Goal: Task Accomplishment & Management: Manage account settings

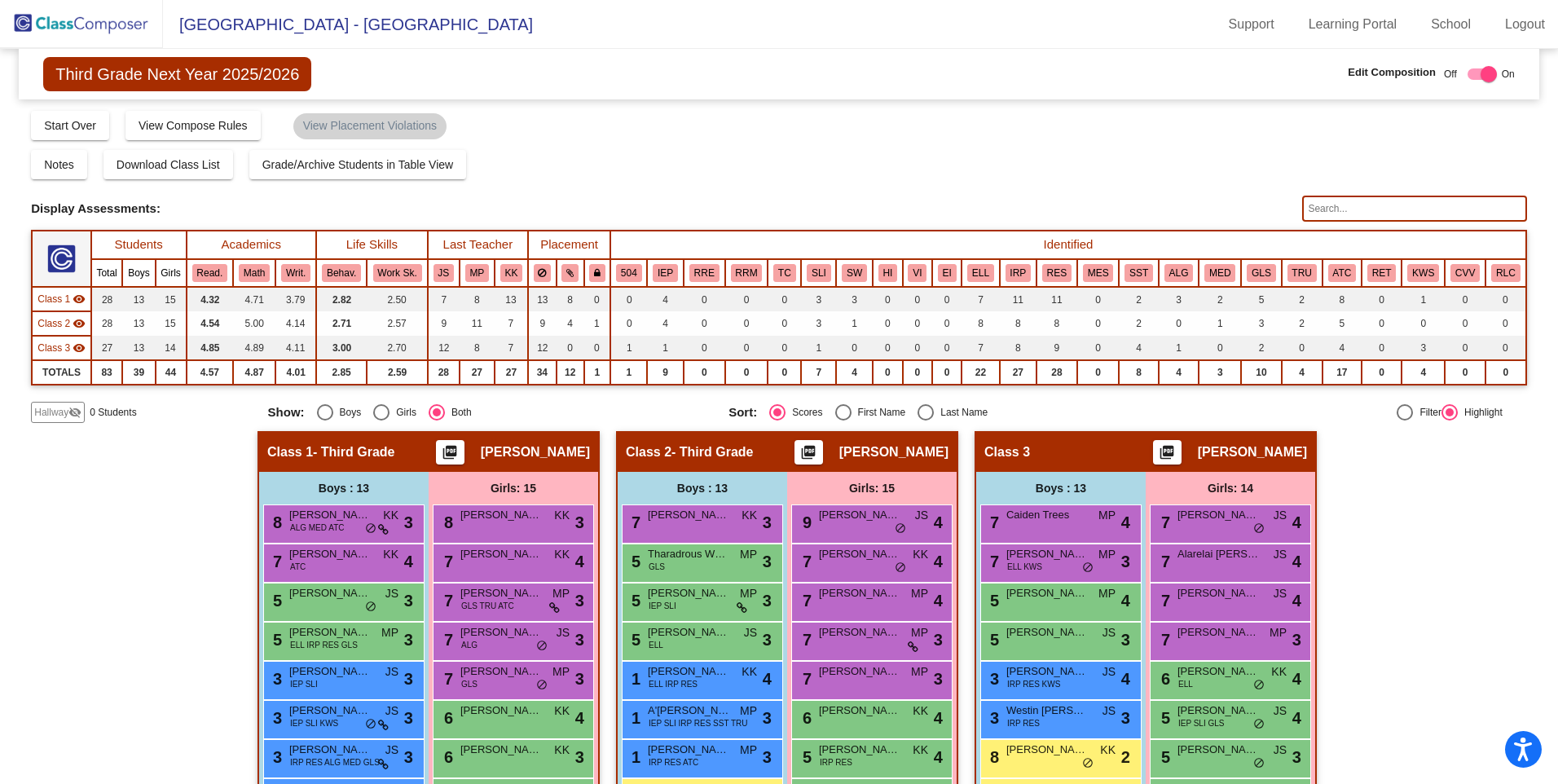
scroll to position [326, 0]
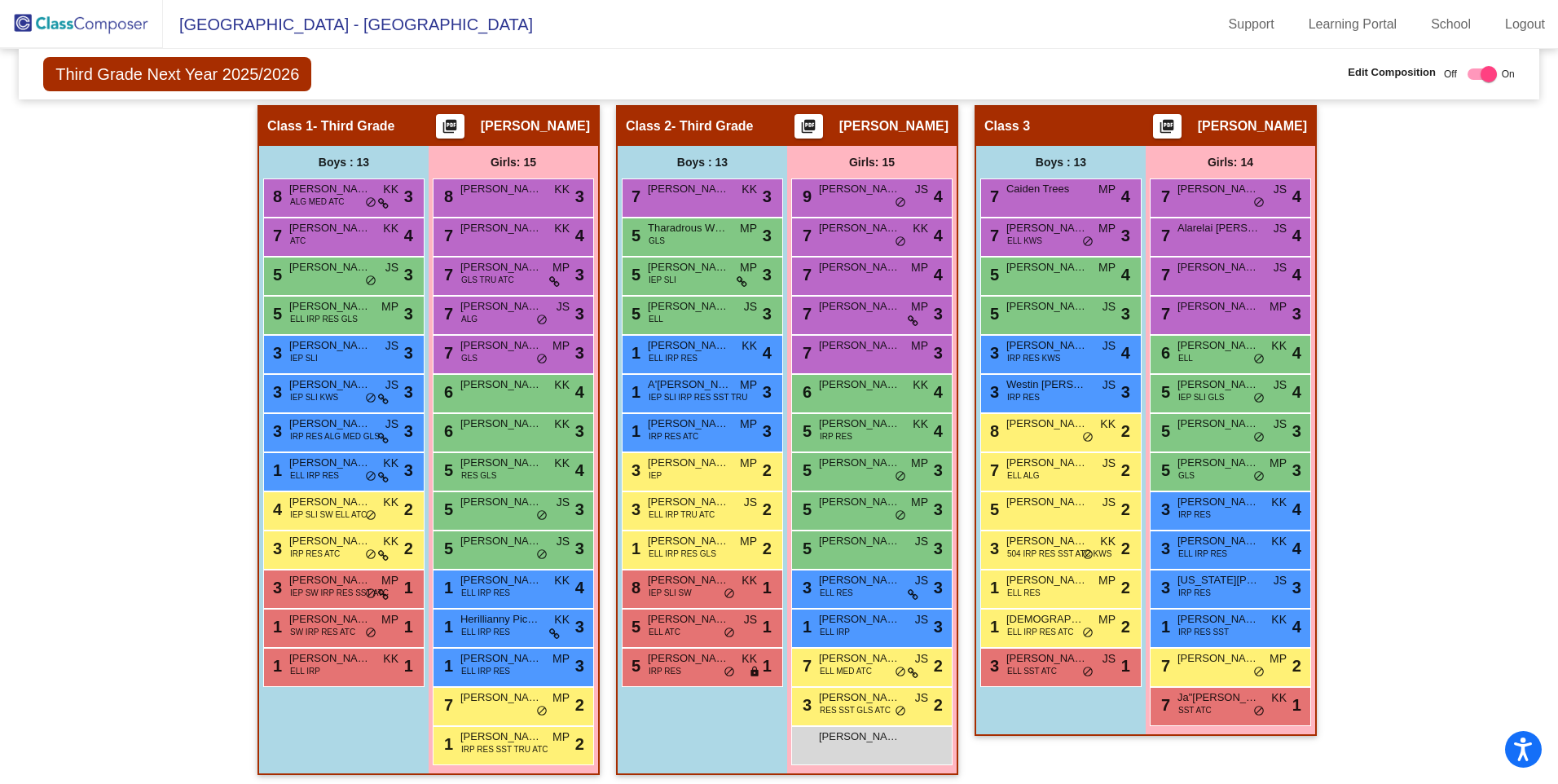
click at [94, 23] on img at bounding box center [82, 24] width 163 height 48
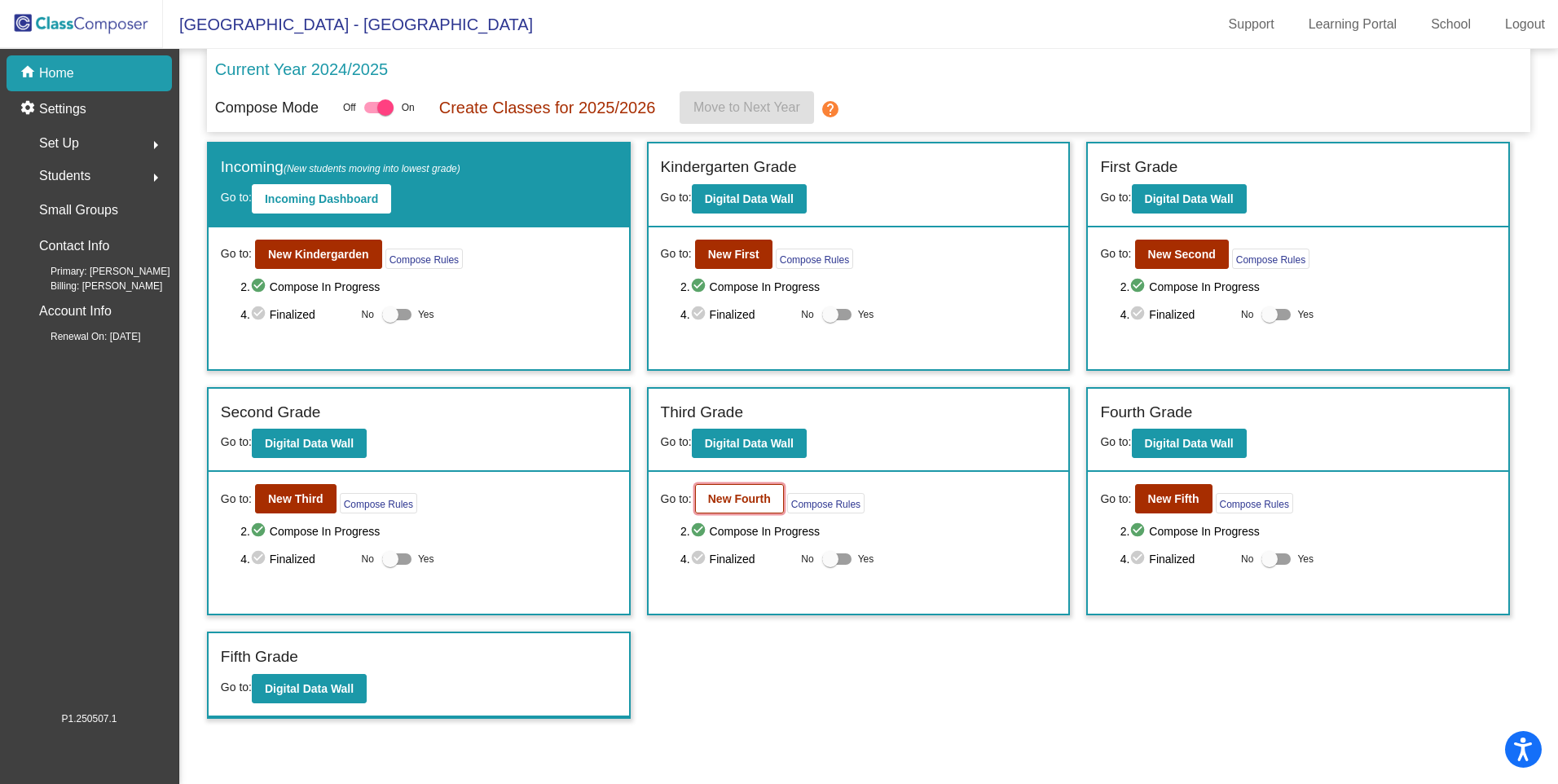
click at [727, 502] on b "New Fourth" at bounding box center [739, 499] width 62 height 13
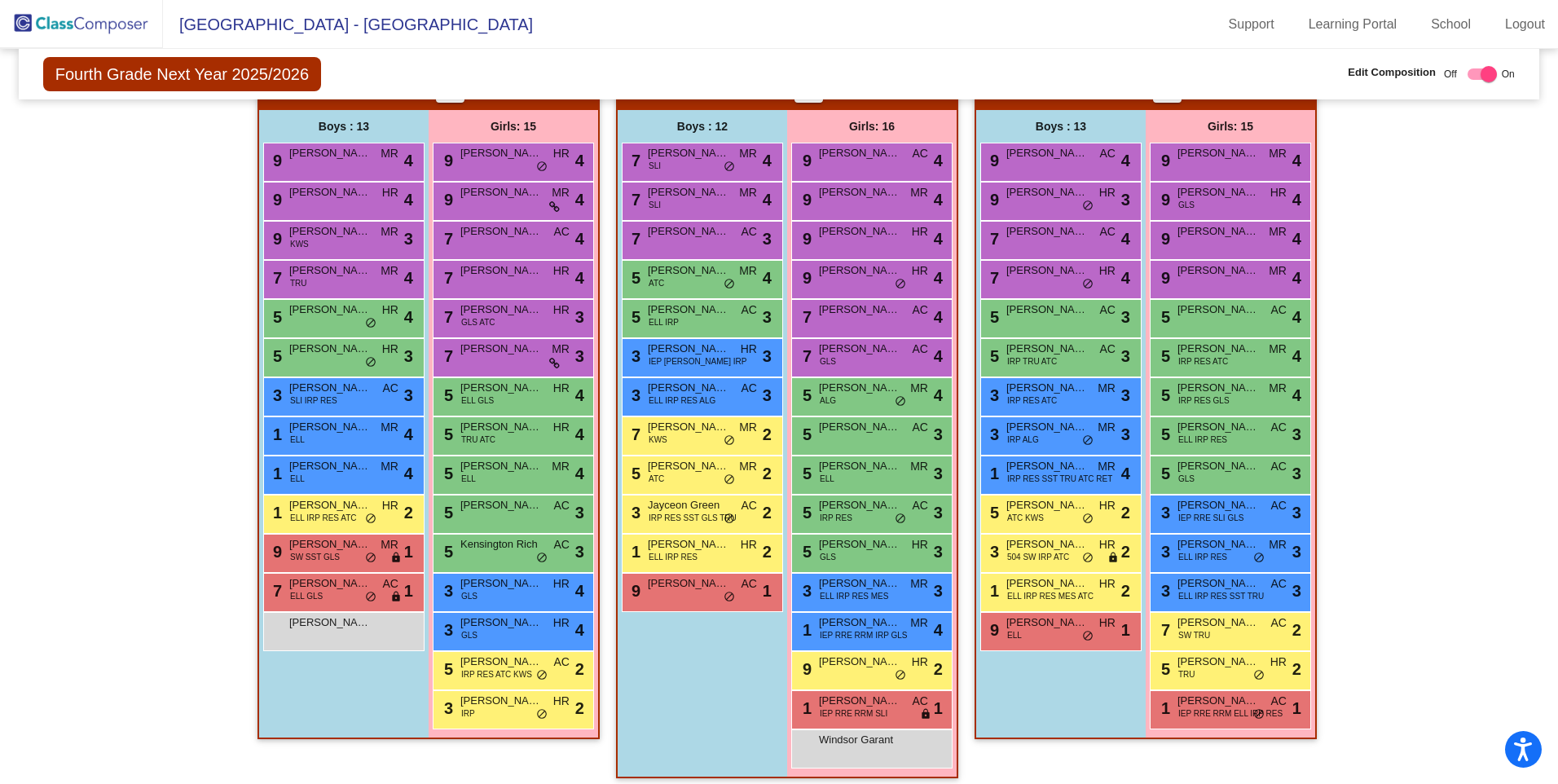
scroll to position [372, 0]
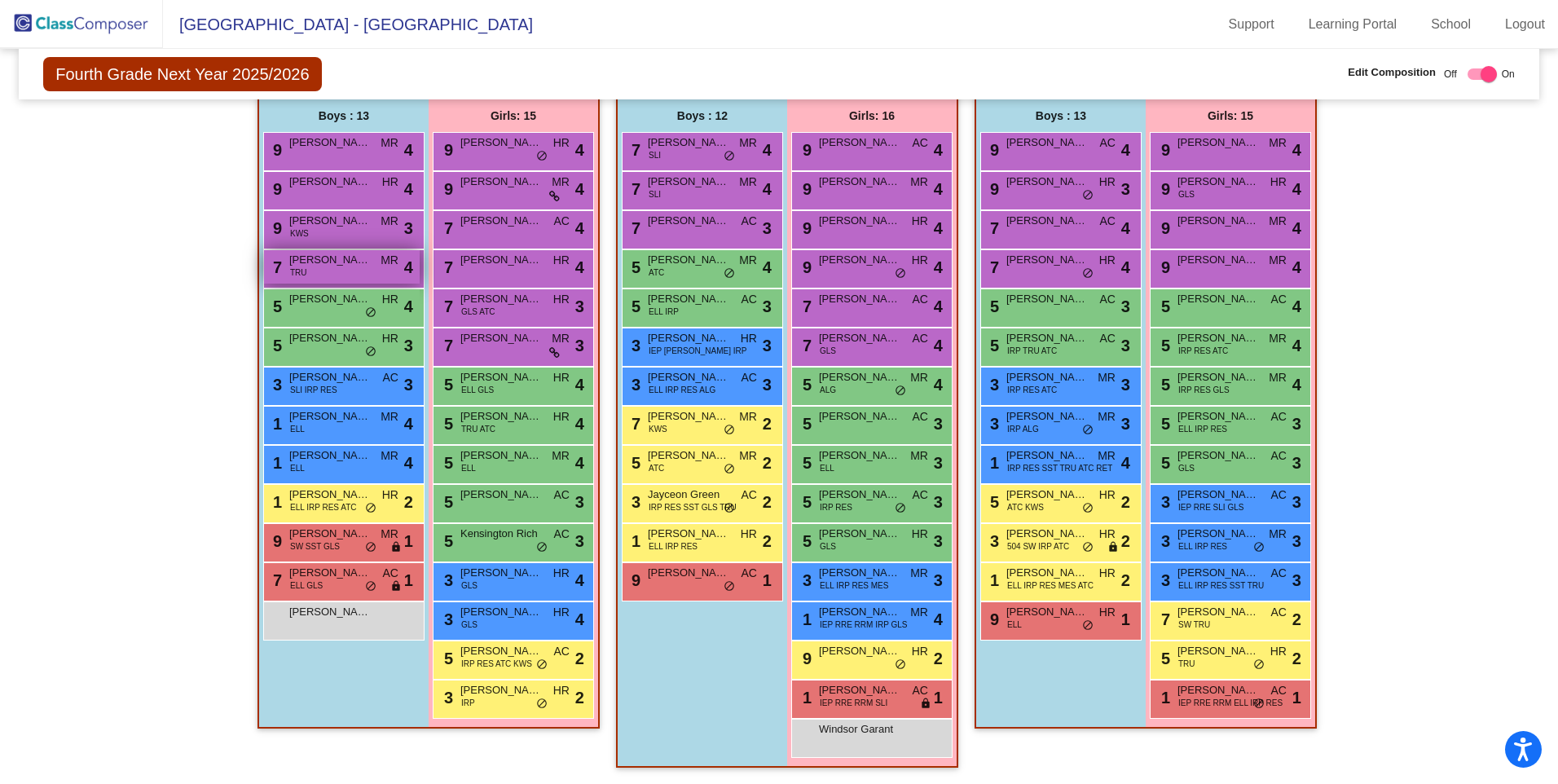
click at [327, 270] on div "7 [PERSON_NAME] TRU MR lock do_not_disturb_alt 4" at bounding box center [342, 267] width 156 height 33
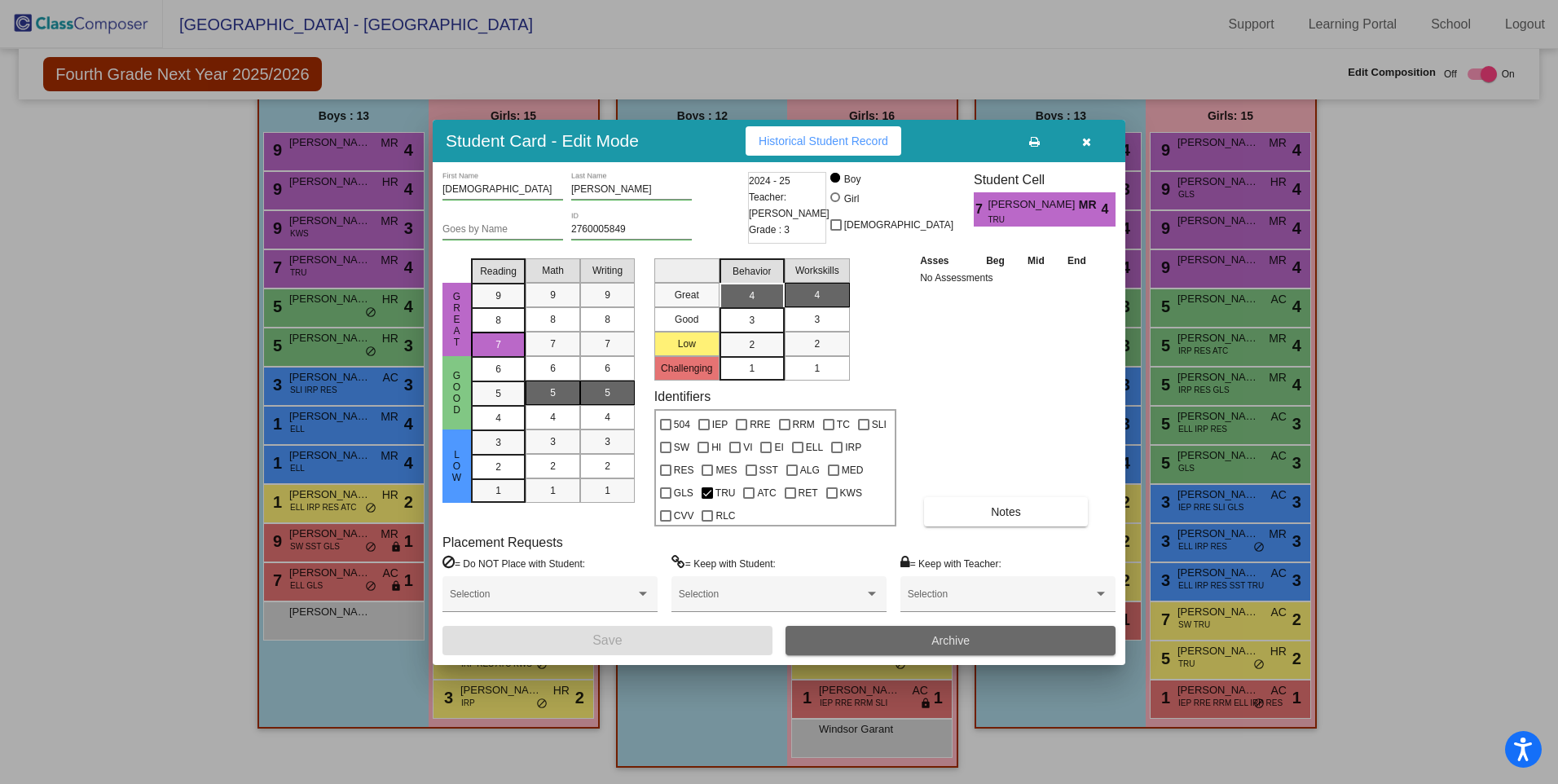
click at [947, 640] on span "Archive" at bounding box center [951, 641] width 38 height 13
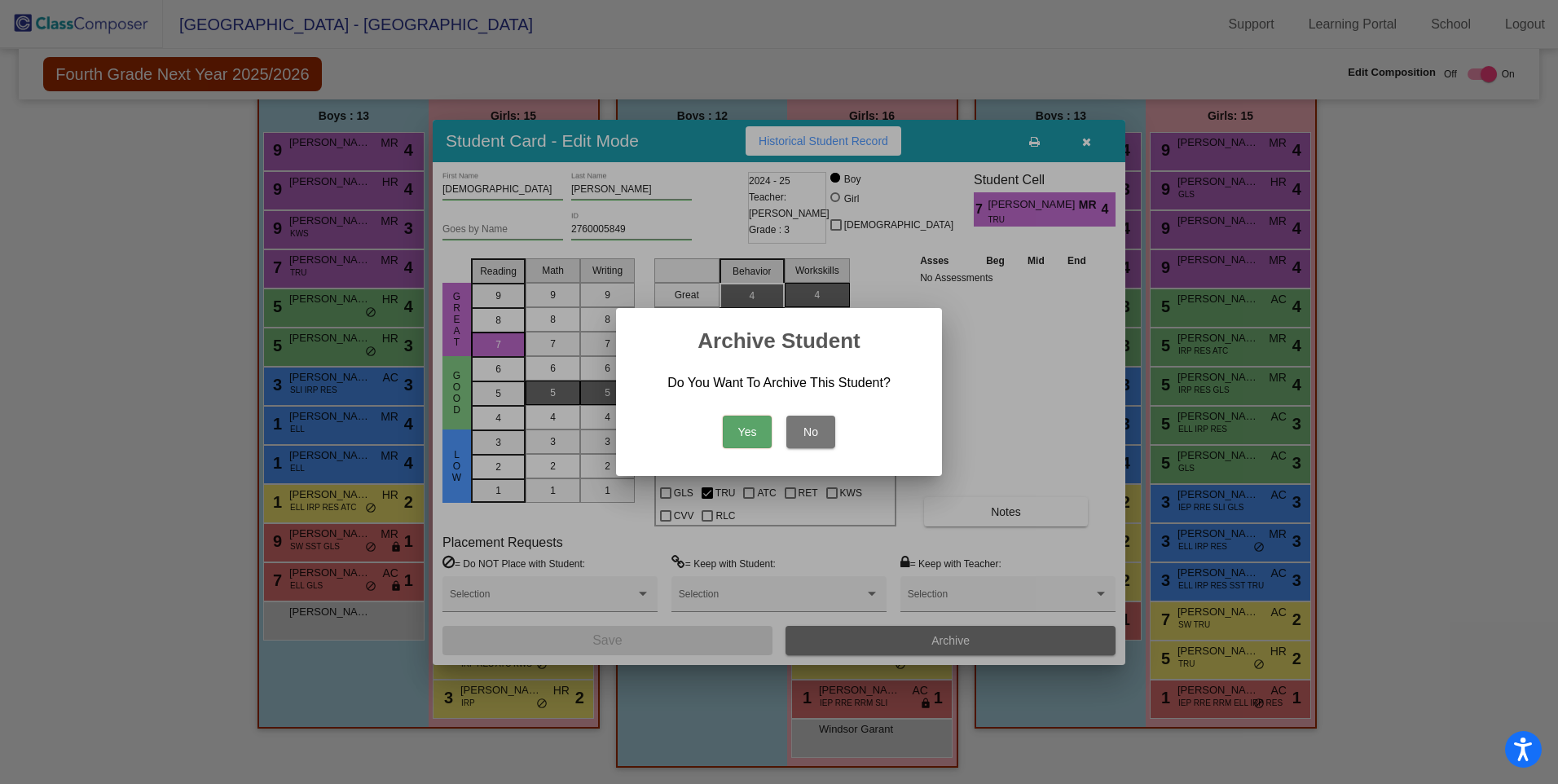
click at [745, 431] on button "Yes" at bounding box center [747, 432] width 49 height 32
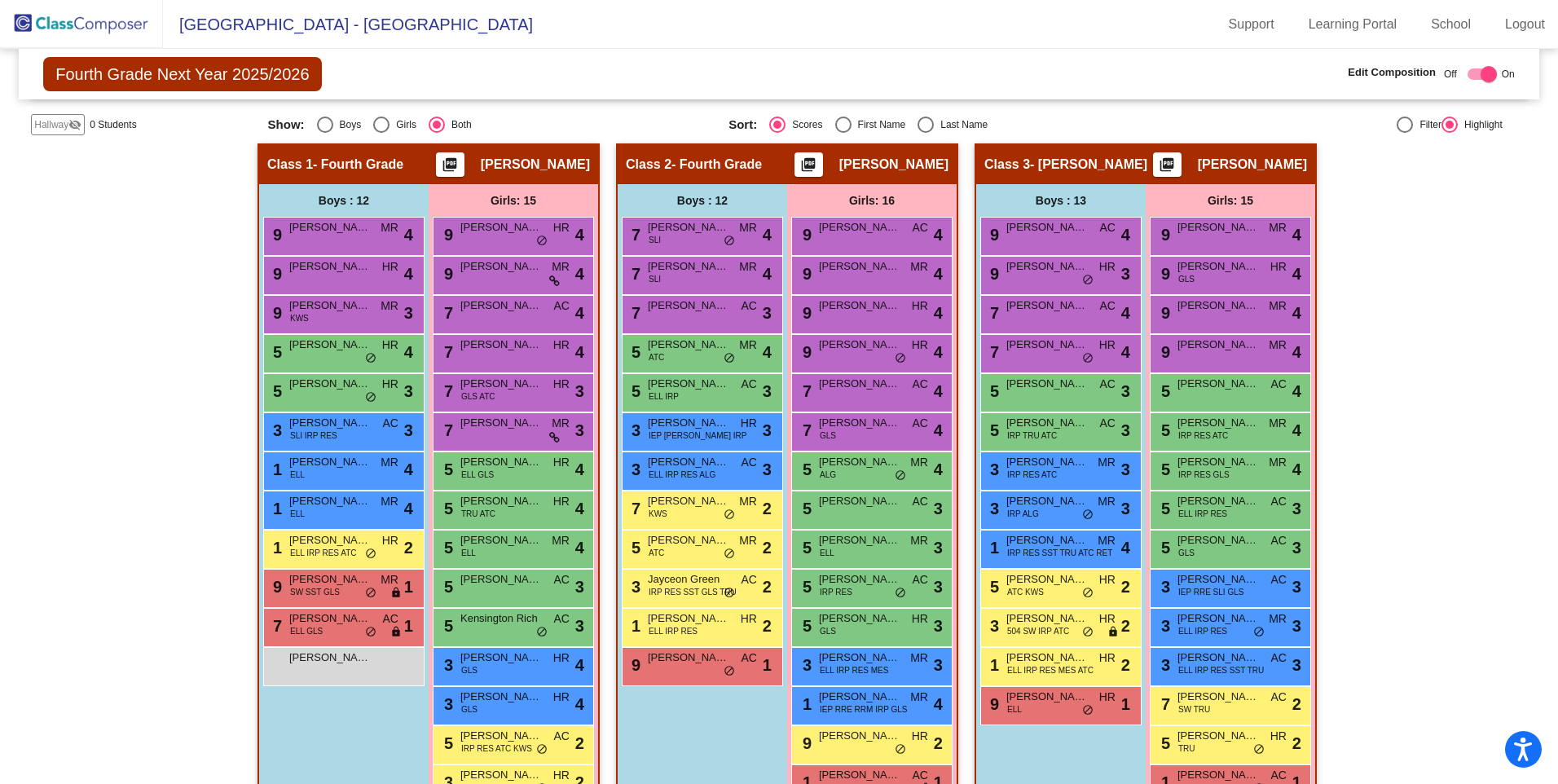
scroll to position [326, 0]
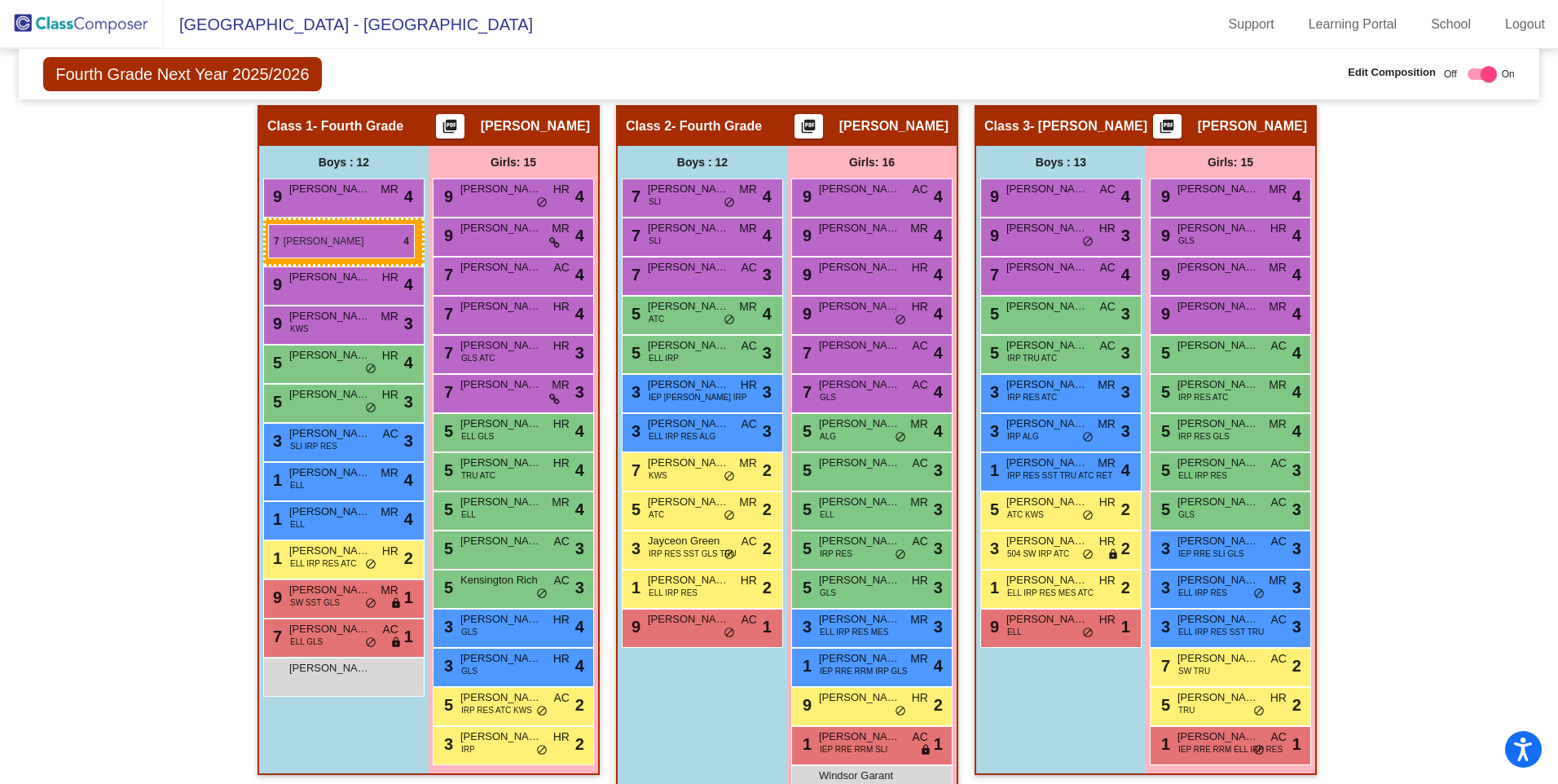
drag, startPoint x: 1045, startPoint y: 312, endPoint x: 268, endPoint y: 224, distance: 782.0
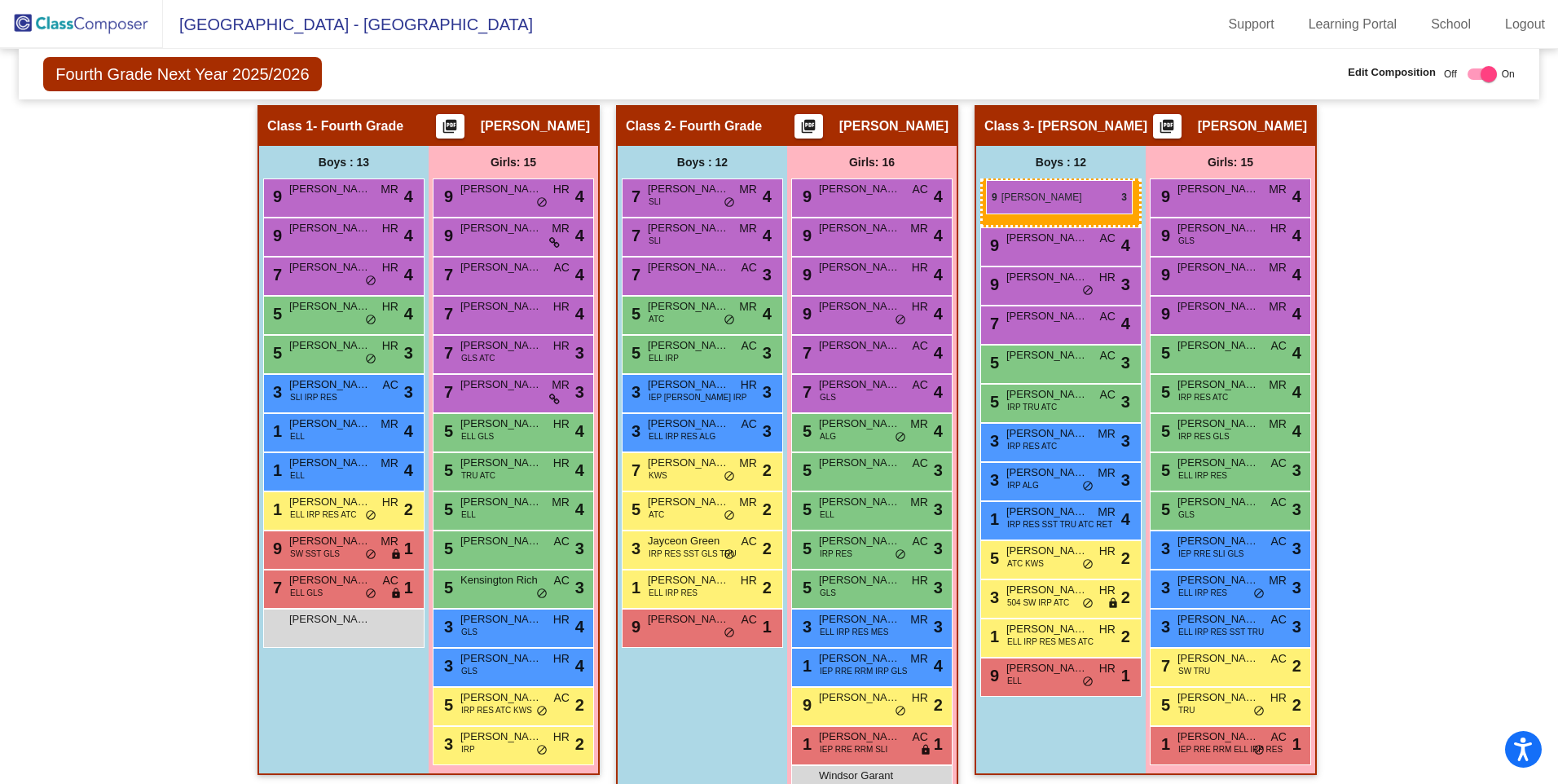
drag, startPoint x: 348, startPoint y: 273, endPoint x: 986, endPoint y: 180, distance: 644.7
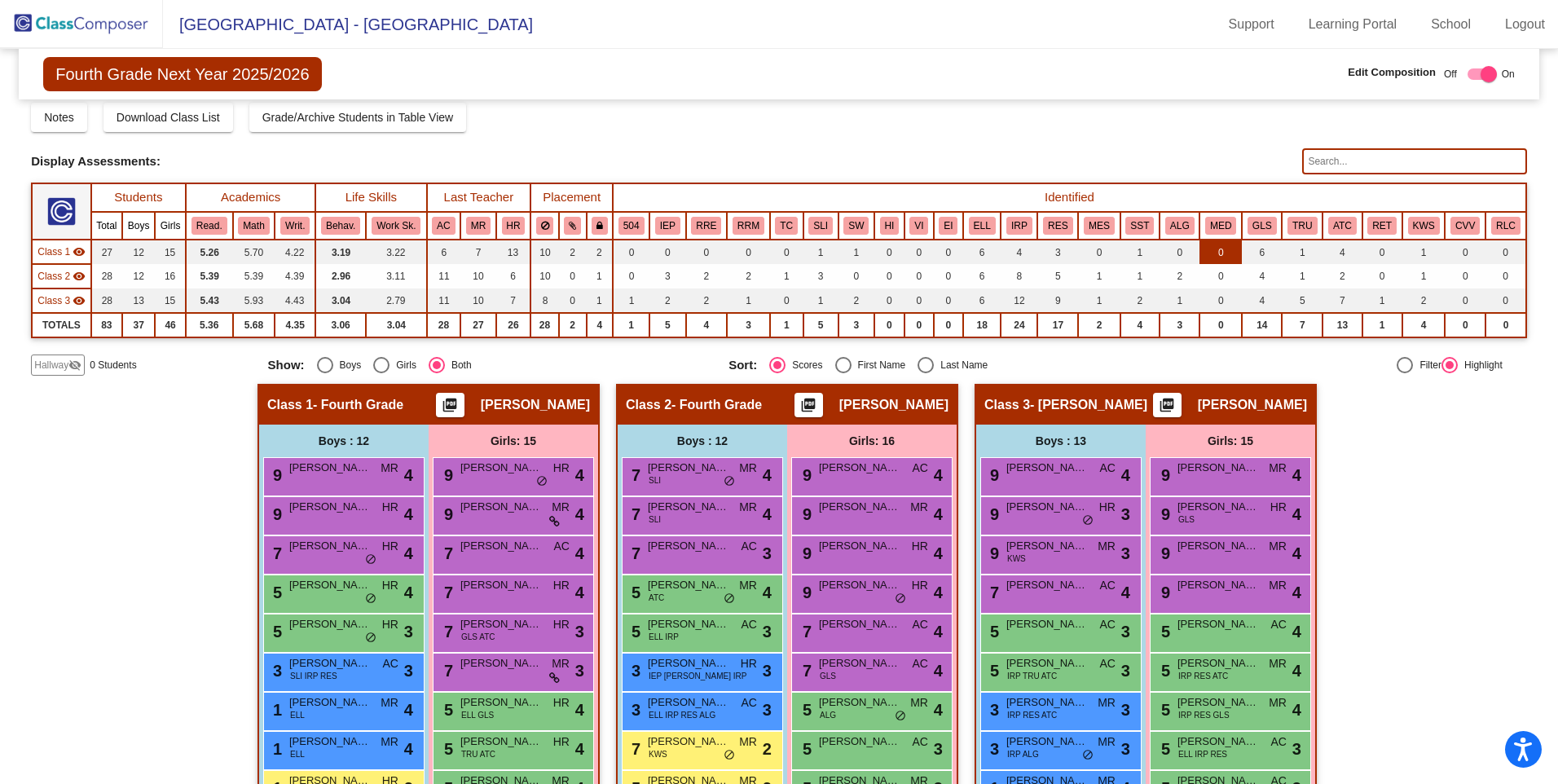
scroll to position [0, 0]
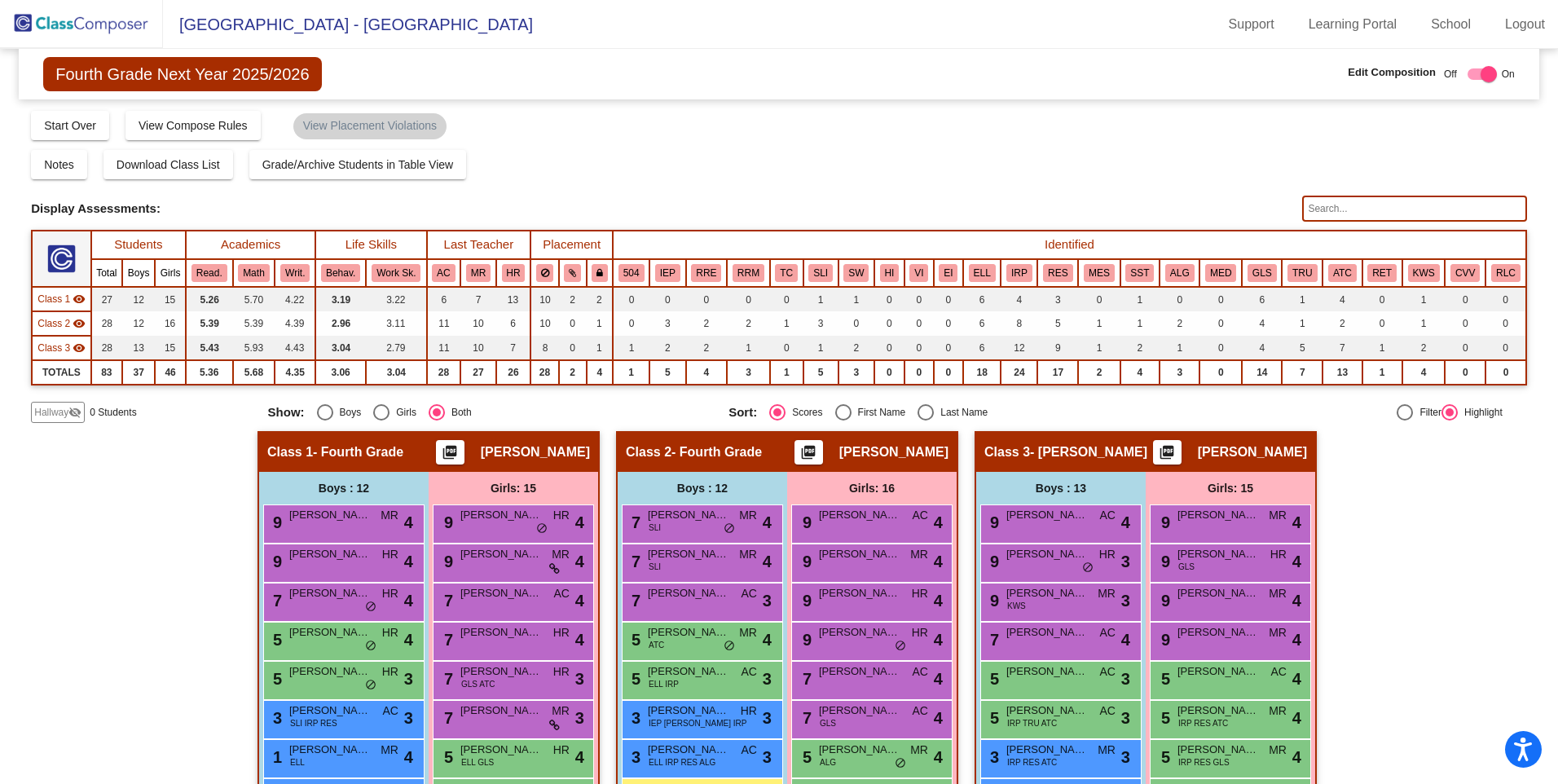
click at [98, 24] on img at bounding box center [82, 24] width 163 height 48
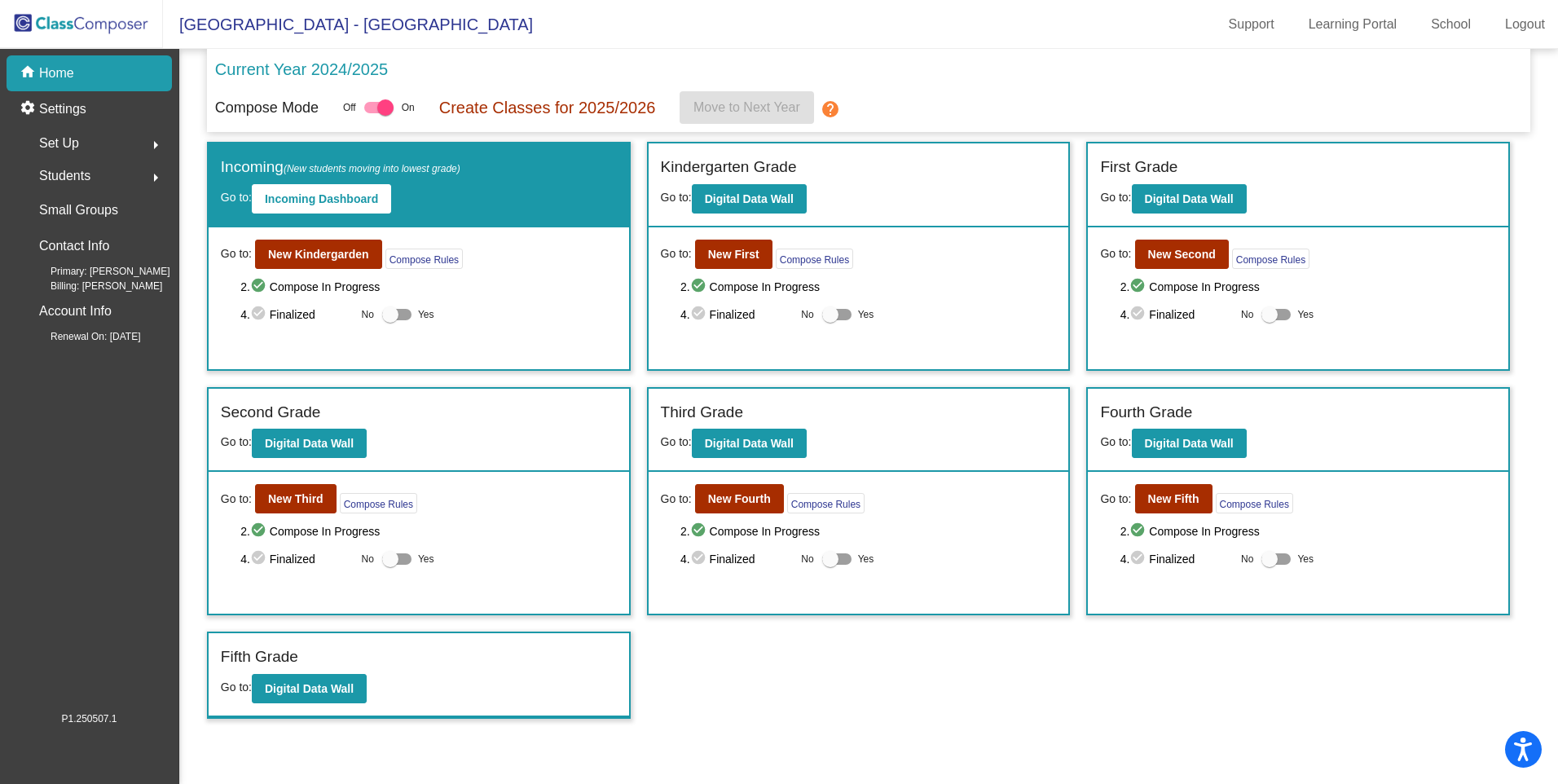
click at [62, 142] on span "Set Up" at bounding box center [59, 142] width 40 height 22
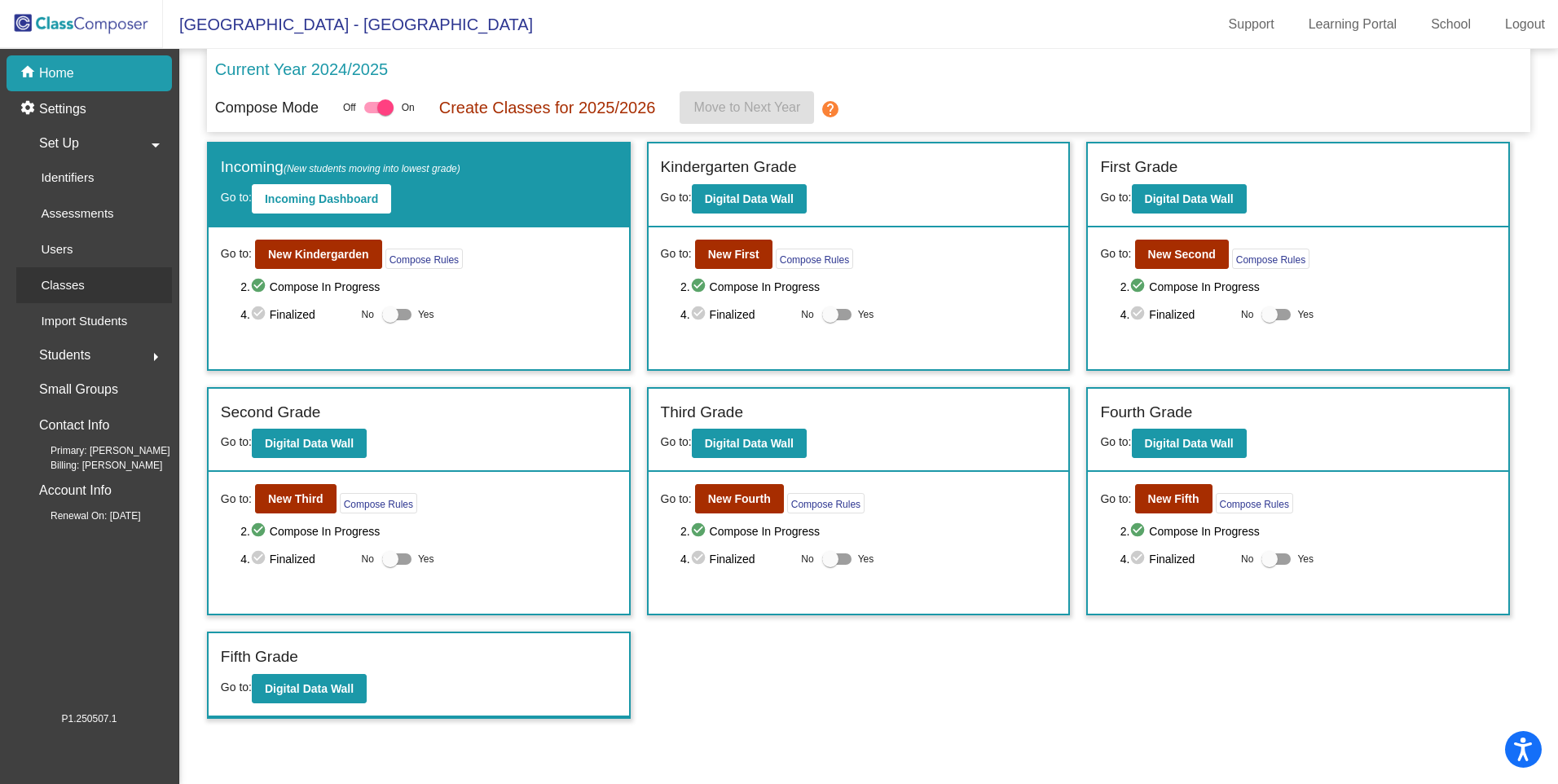
click at [55, 290] on p "Classes" at bounding box center [62, 285] width 43 height 19
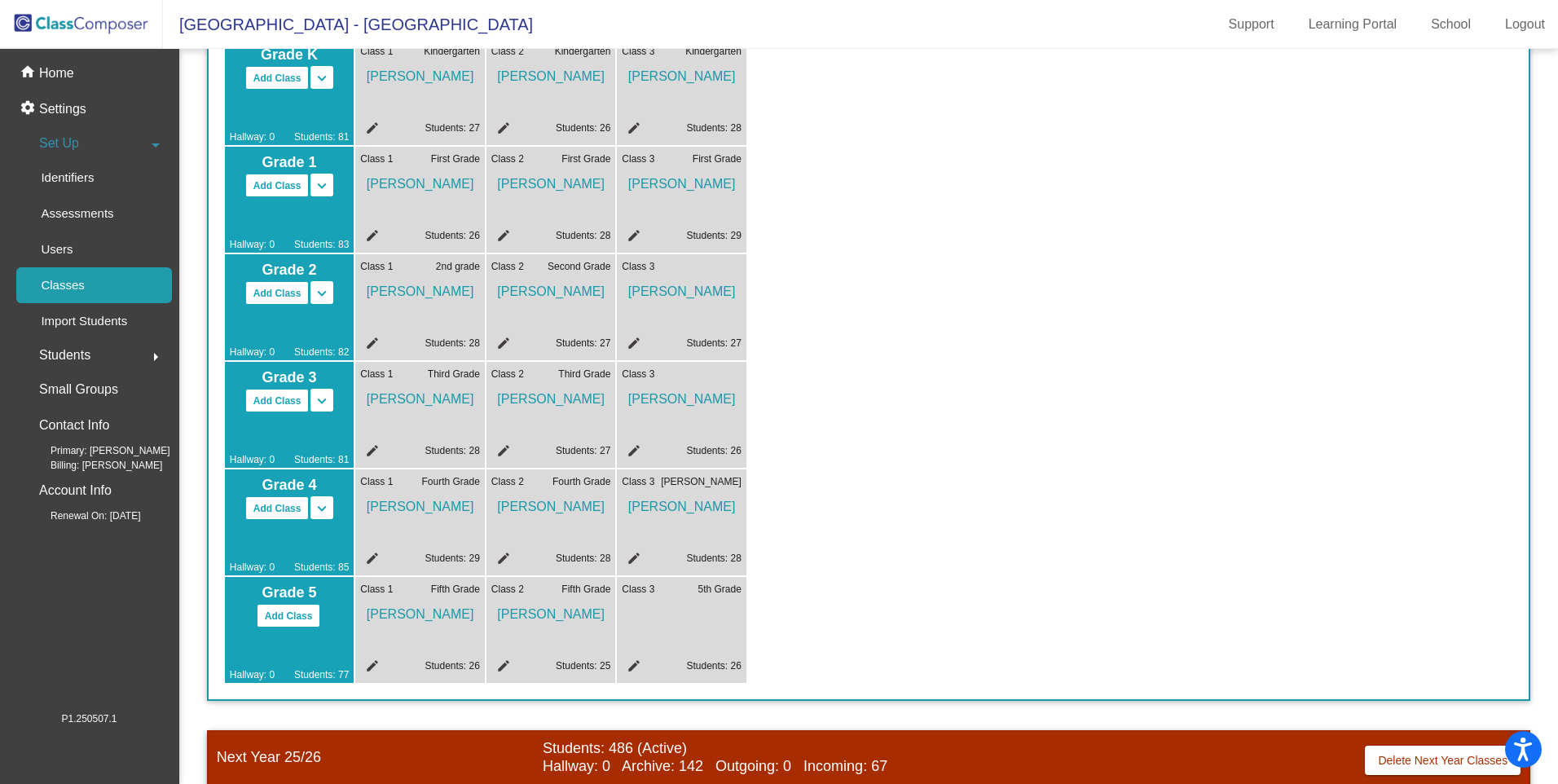
scroll to position [244, 0]
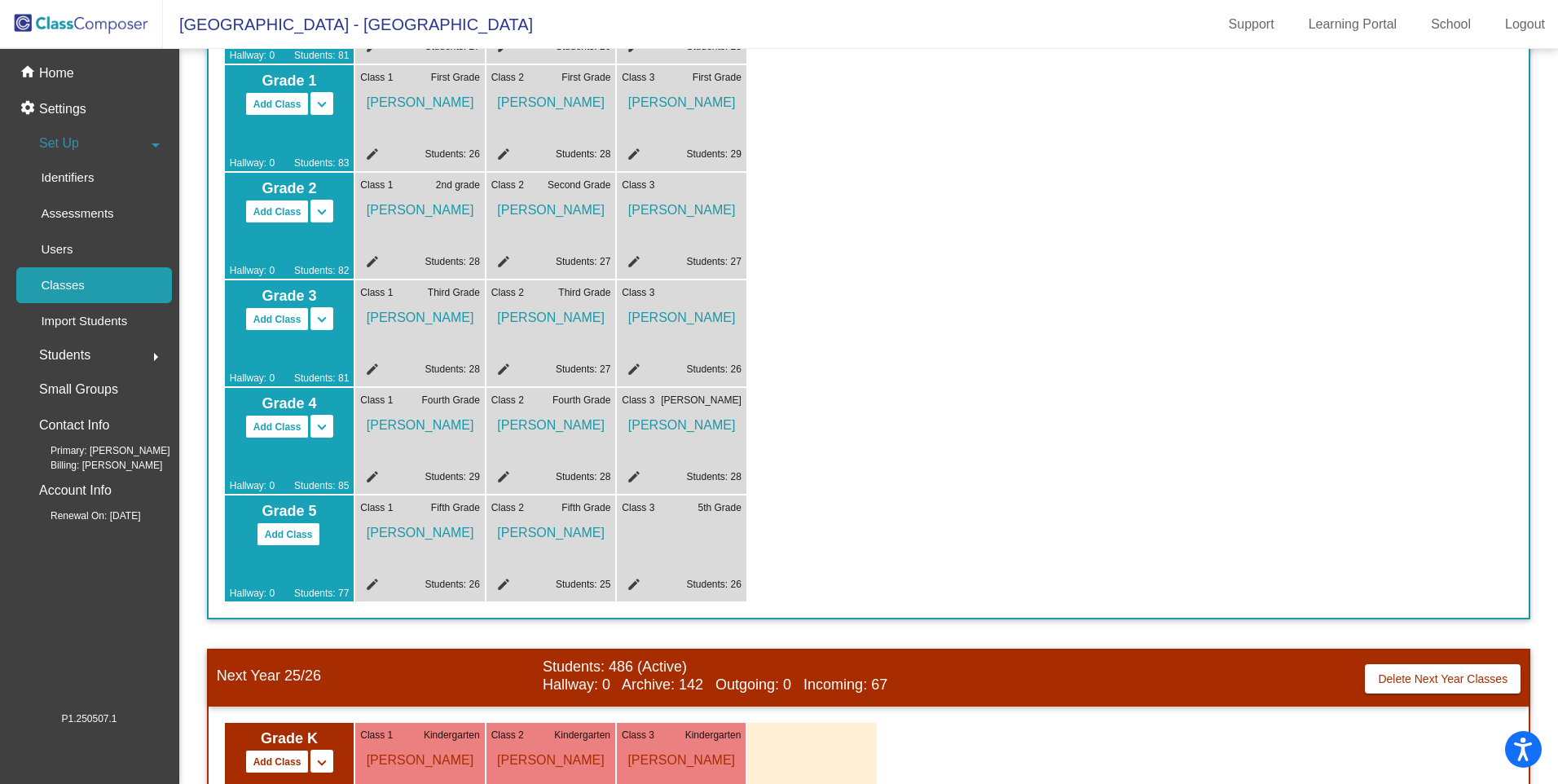
click at [502, 477] on mat-icon "edit" at bounding box center [501, 478] width 19 height 19
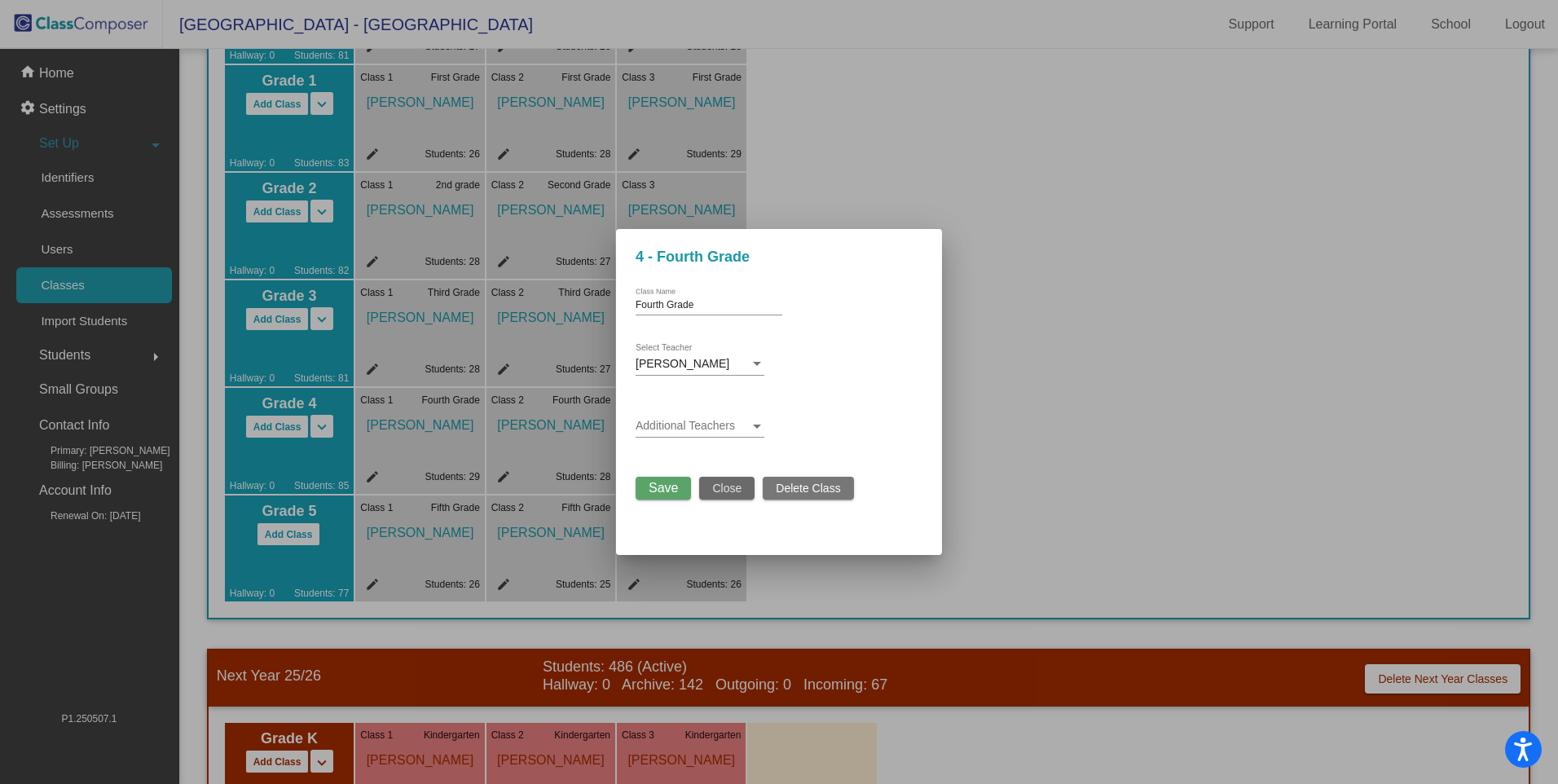
click at [723, 483] on span "Close" at bounding box center [727, 488] width 29 height 13
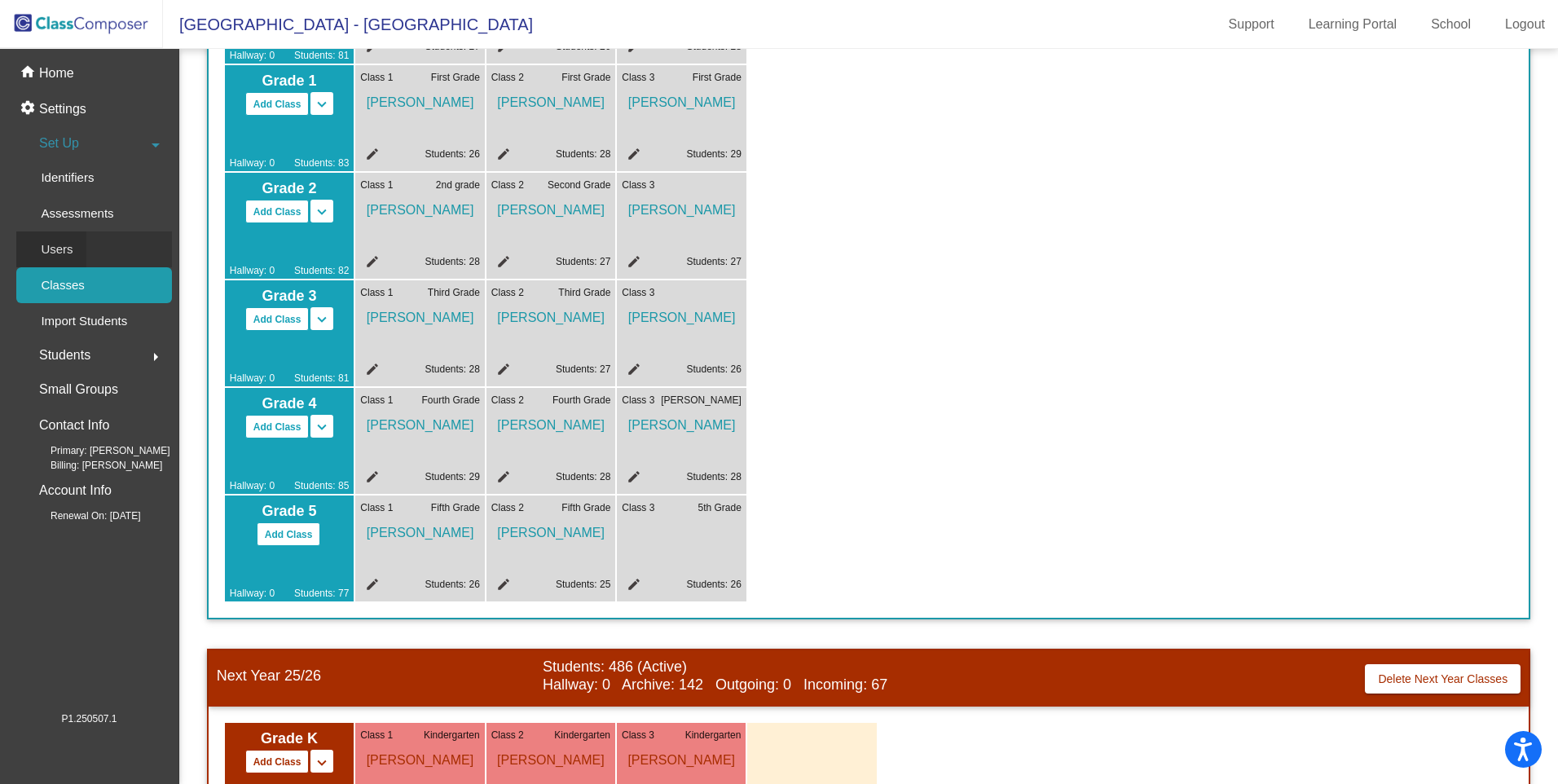
click at [52, 244] on p "Users" at bounding box center [57, 249] width 32 height 19
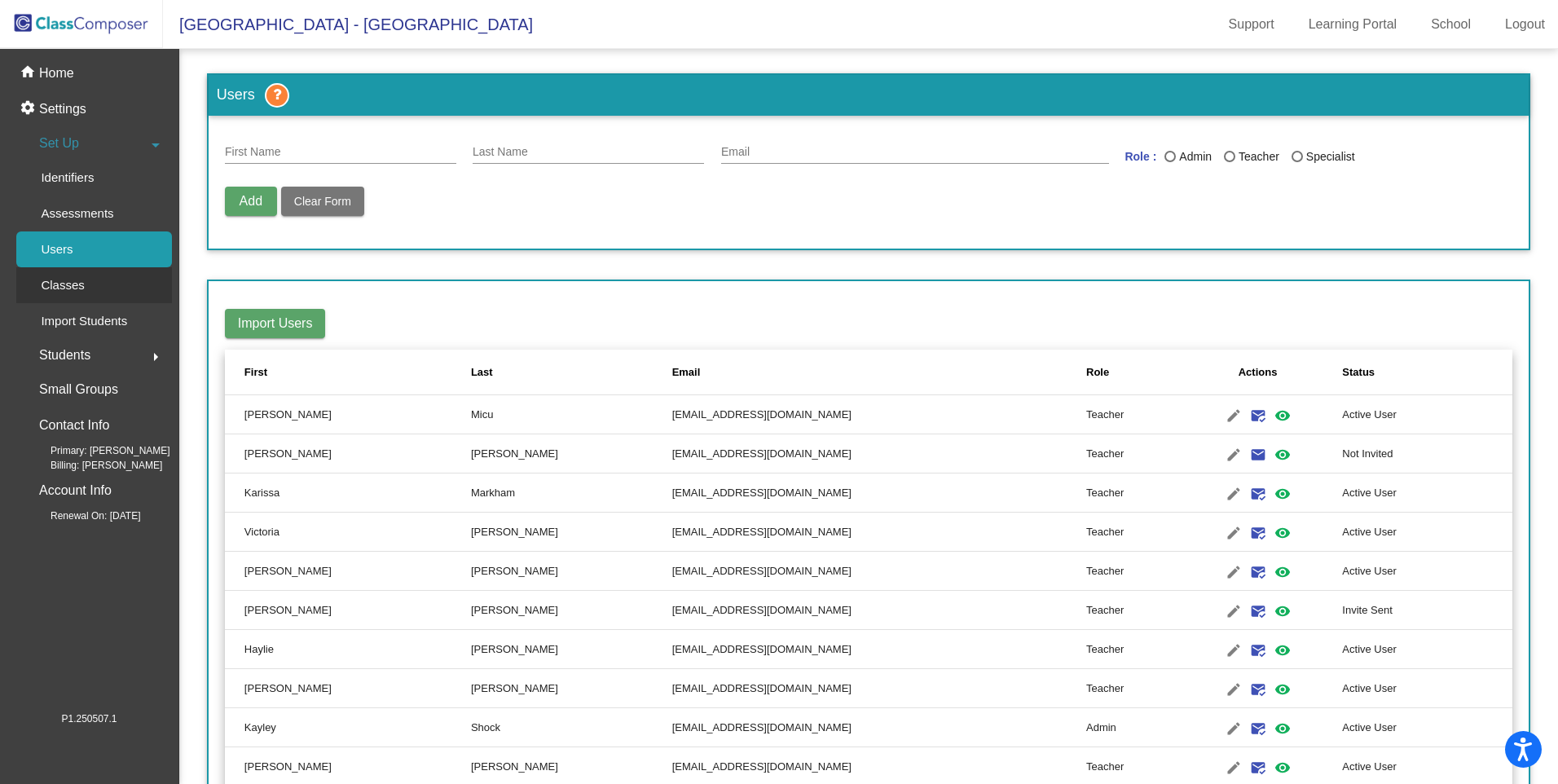
click at [62, 288] on p "Classes" at bounding box center [62, 285] width 43 height 19
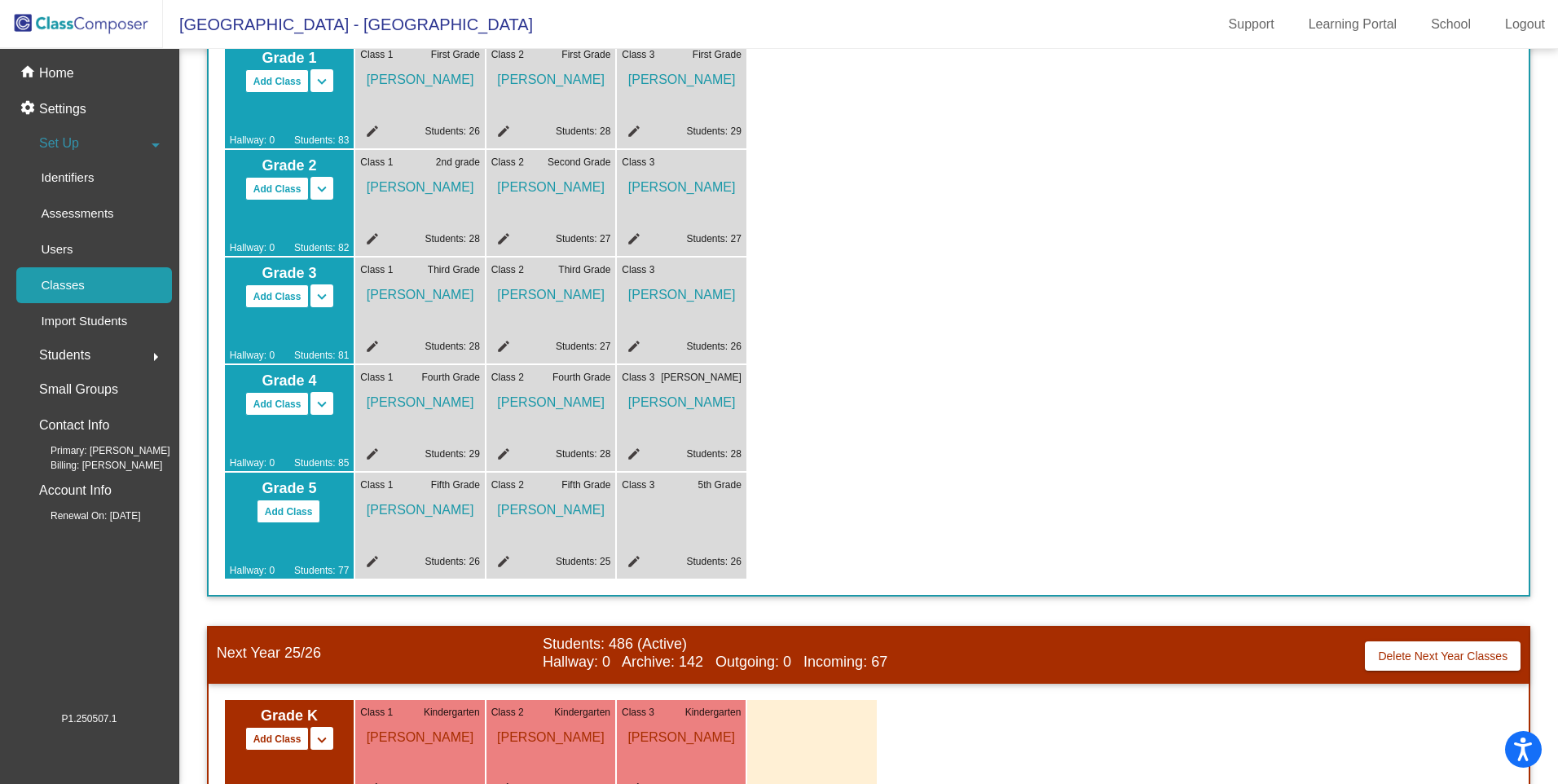
scroll to position [326, 0]
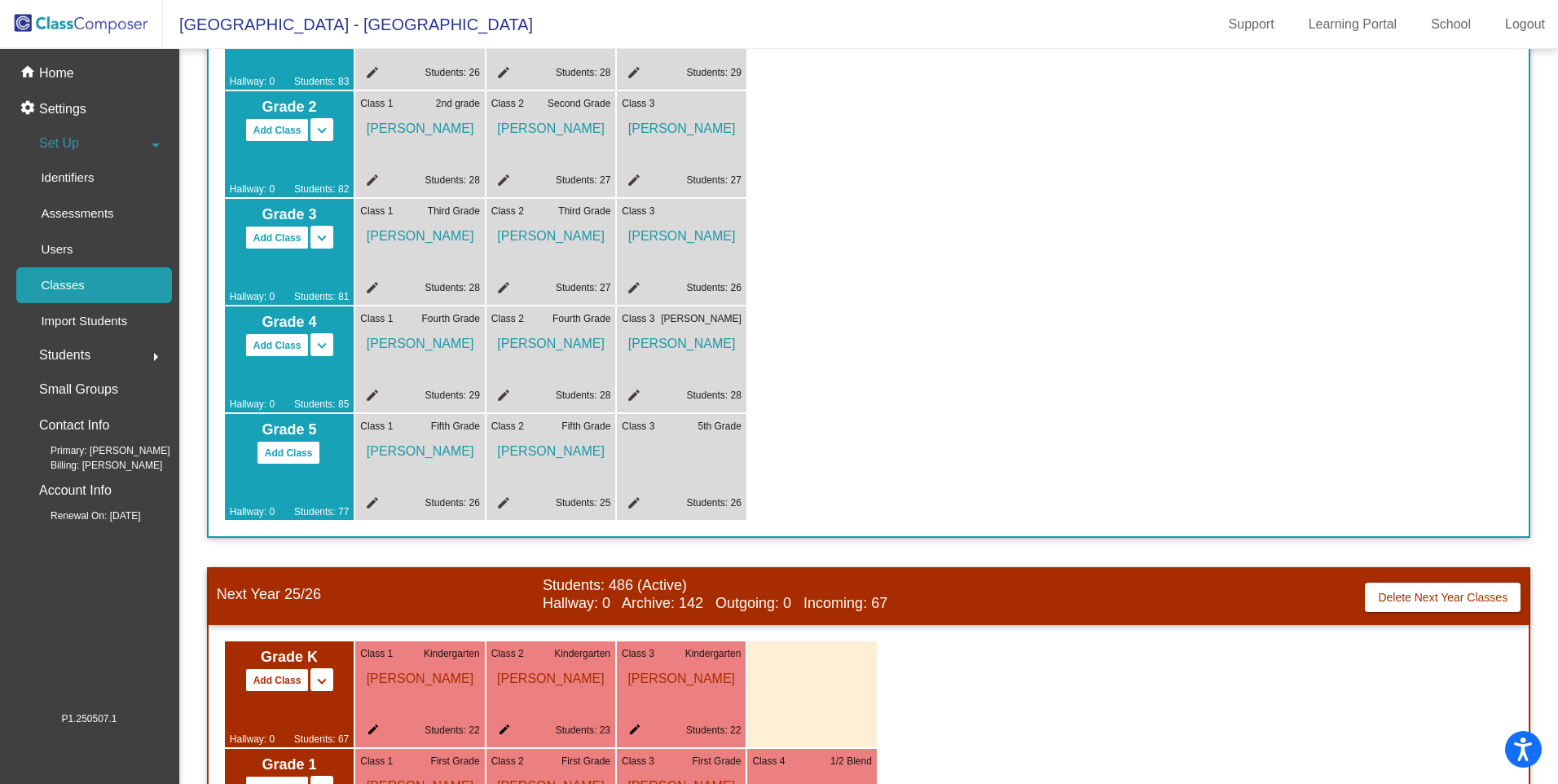
click at [503, 396] on mat-icon "edit" at bounding box center [501, 397] width 19 height 19
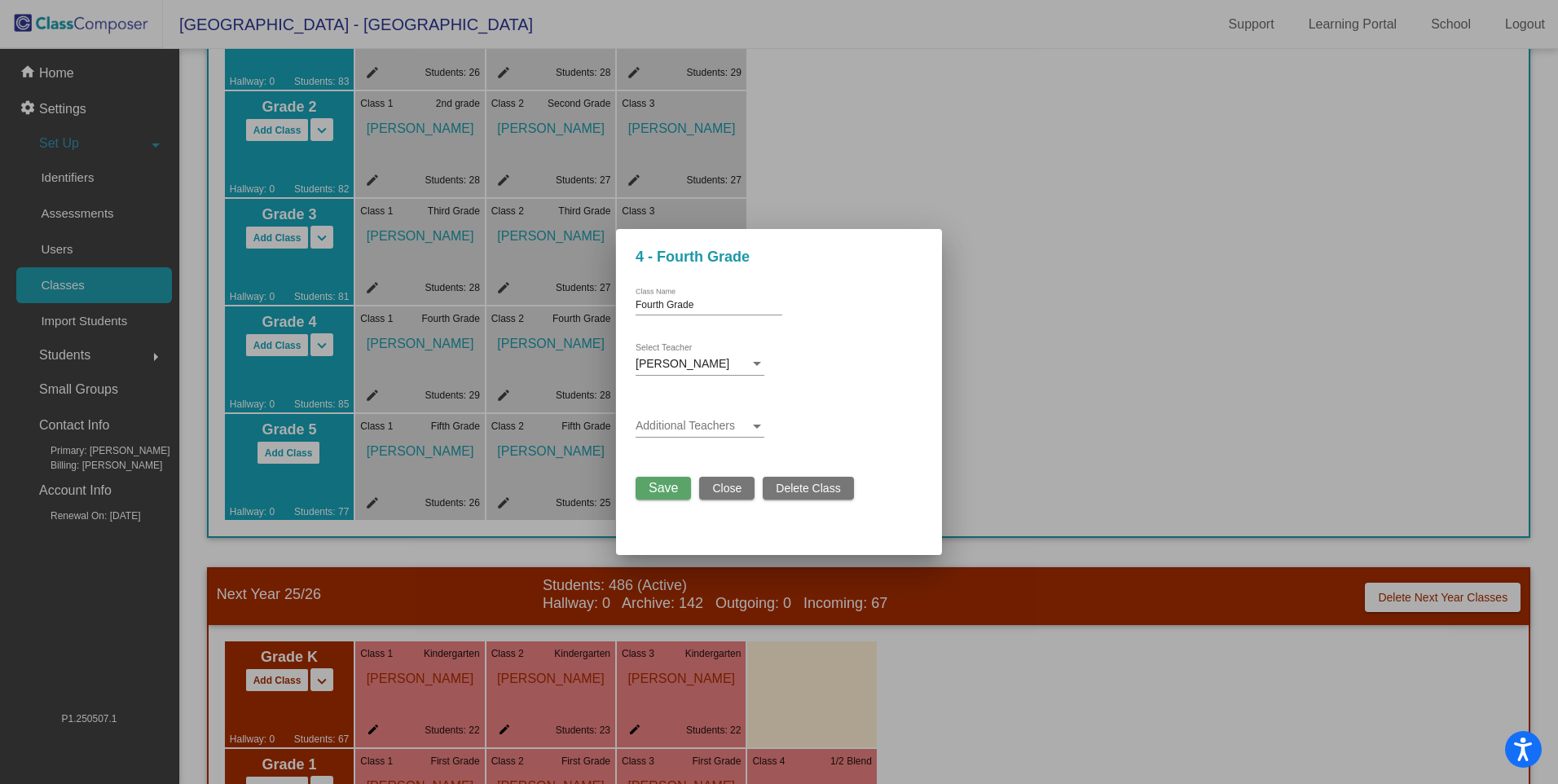
click at [756, 366] on div at bounding box center [757, 363] width 8 height 4
click at [730, 489] on div at bounding box center [779, 392] width 1558 height 784
click at [52, 252] on div at bounding box center [779, 392] width 1558 height 784
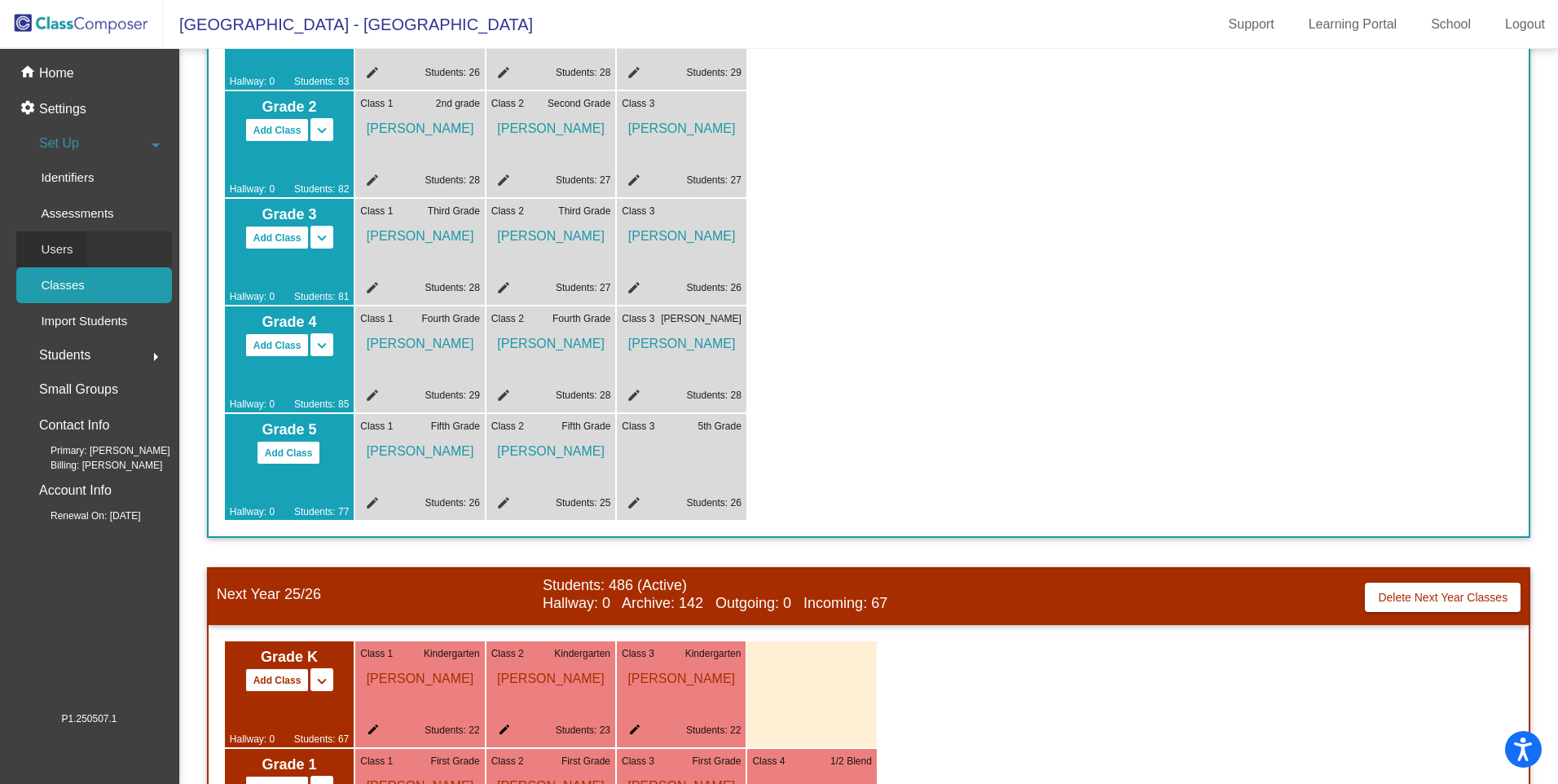
click at [56, 248] on p "Users" at bounding box center [57, 249] width 32 height 19
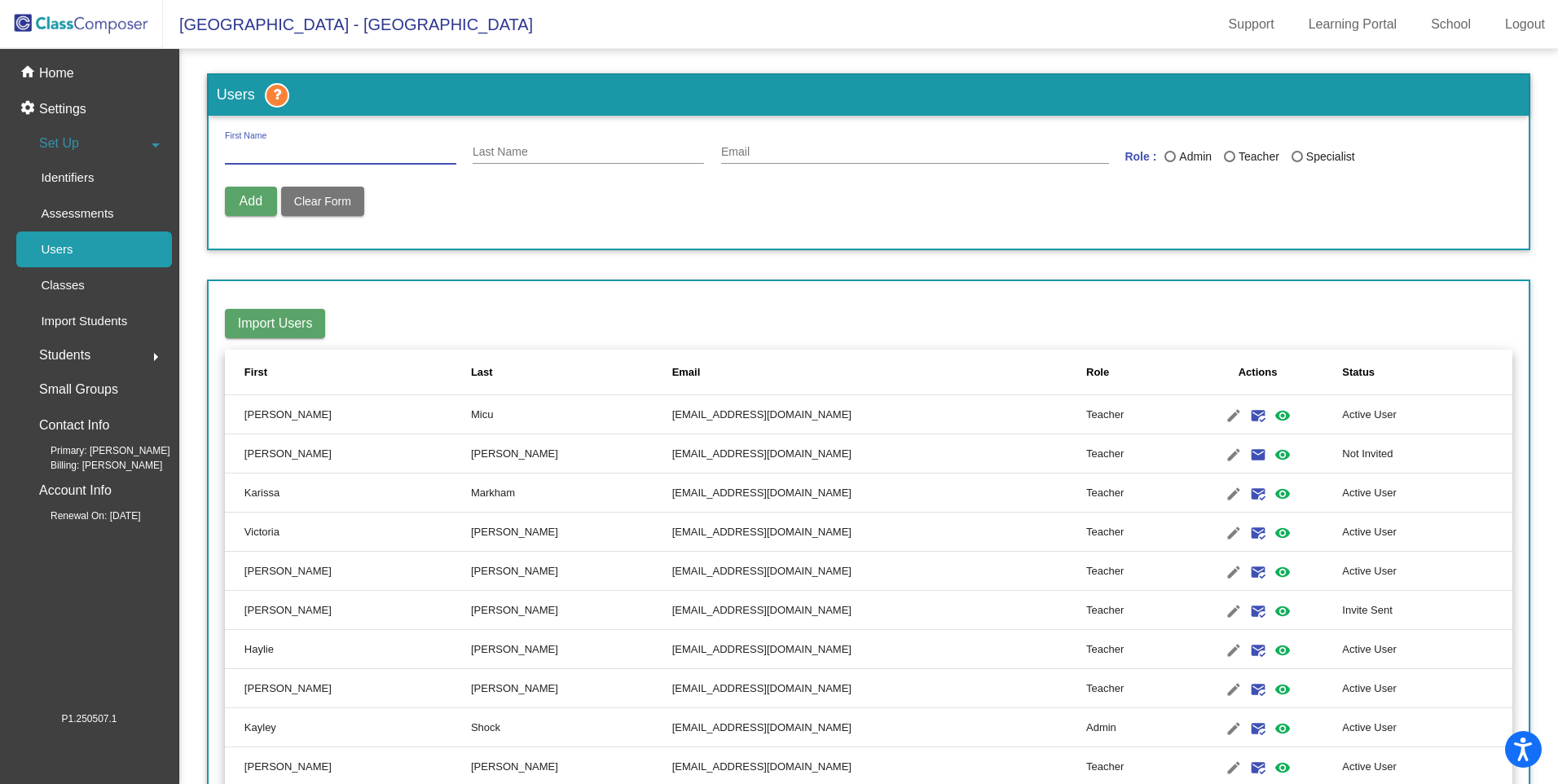
click at [261, 152] on input "First Name" at bounding box center [341, 152] width 232 height 13
type input "[PERSON_NAME]"
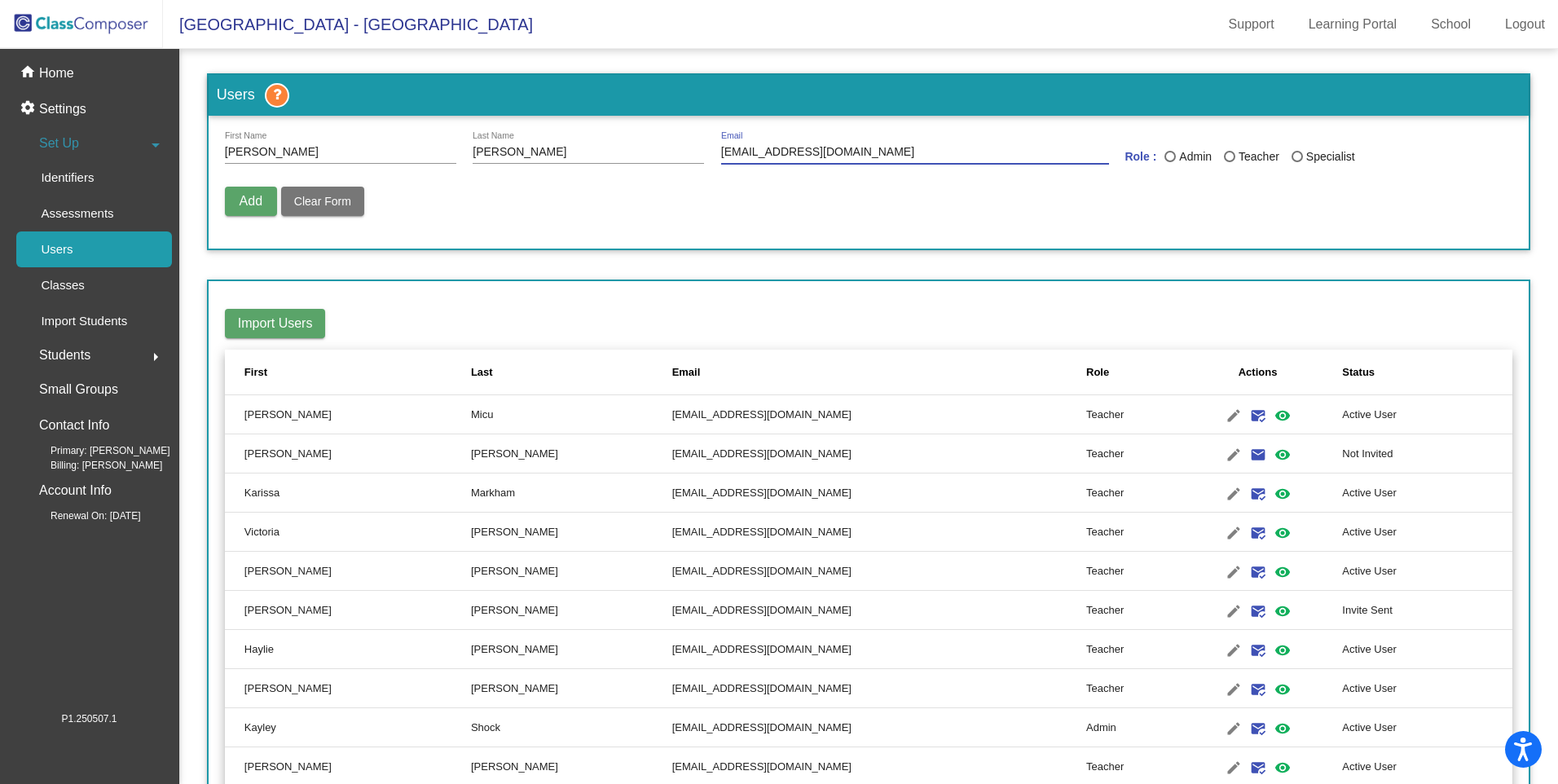
type input "[EMAIL_ADDRESS][DOMAIN_NAME]"
click at [1225, 158] on div "Last Name" at bounding box center [1230, 157] width 12 height 12
click at [1229, 162] on input "Teacher" at bounding box center [1229, 162] width 1 height 1
radio input "true"
click at [244, 197] on span "Add" at bounding box center [251, 201] width 22 height 14
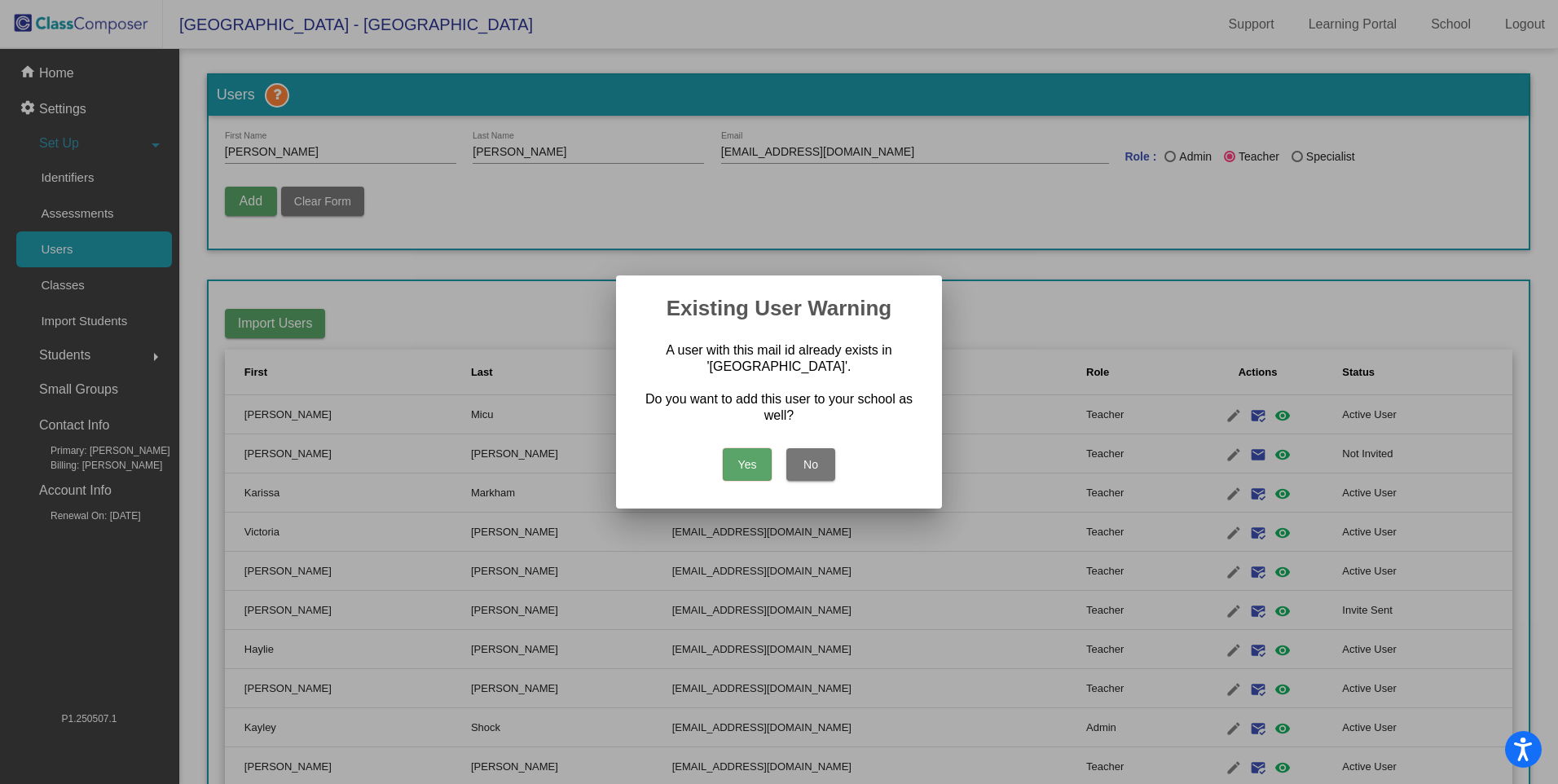
drag, startPoint x: 825, startPoint y: 466, endPoint x: 755, endPoint y: 404, distance: 93.5
click at [822, 462] on button "No" at bounding box center [811, 464] width 49 height 32
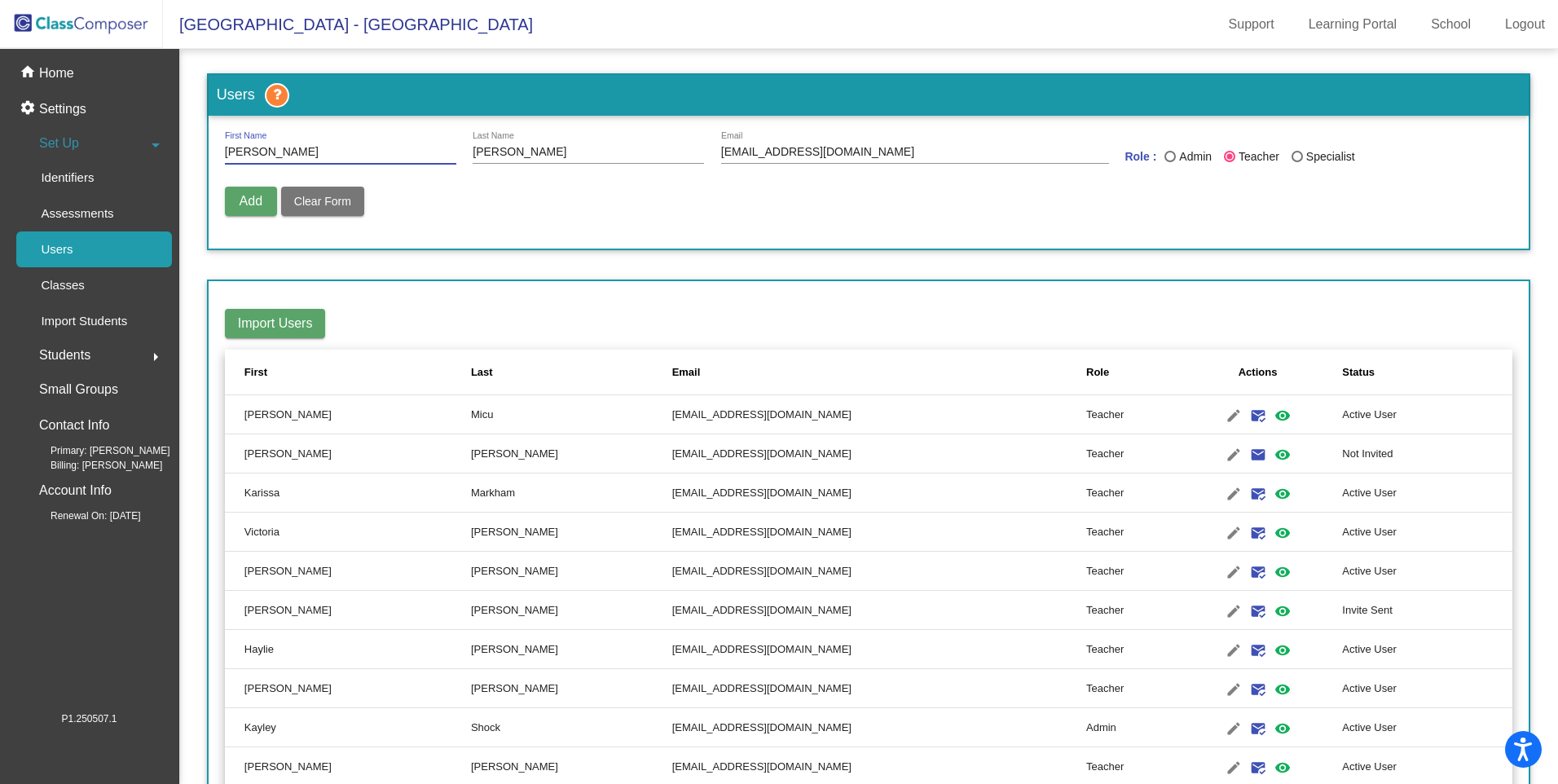
click at [232, 149] on input "[PERSON_NAME]" at bounding box center [341, 152] width 232 height 13
type input "[PERSON_NAME]"
click at [243, 194] on span "Add" at bounding box center [251, 201] width 22 height 14
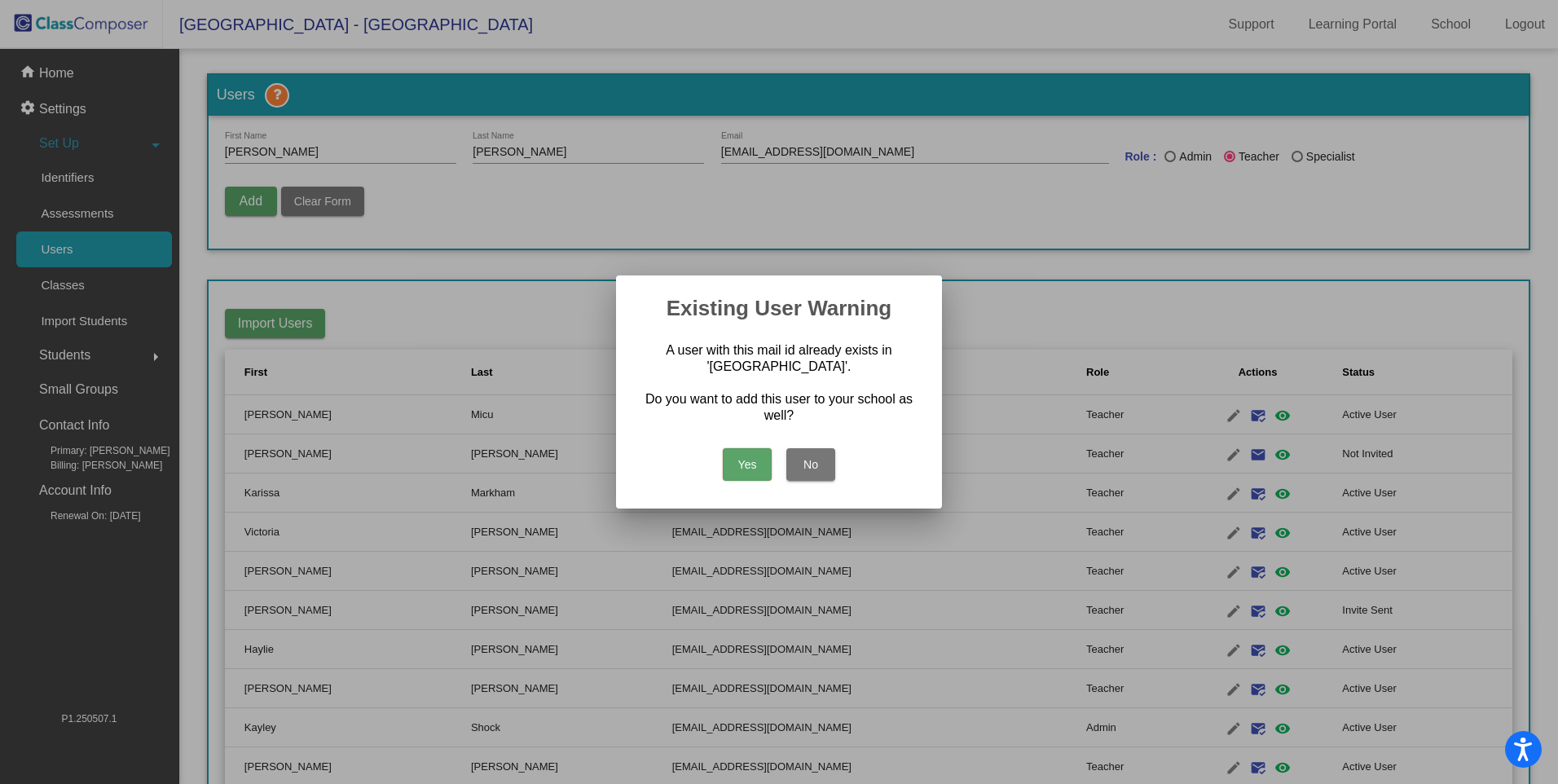
click at [746, 463] on button "Yes" at bounding box center [747, 464] width 49 height 32
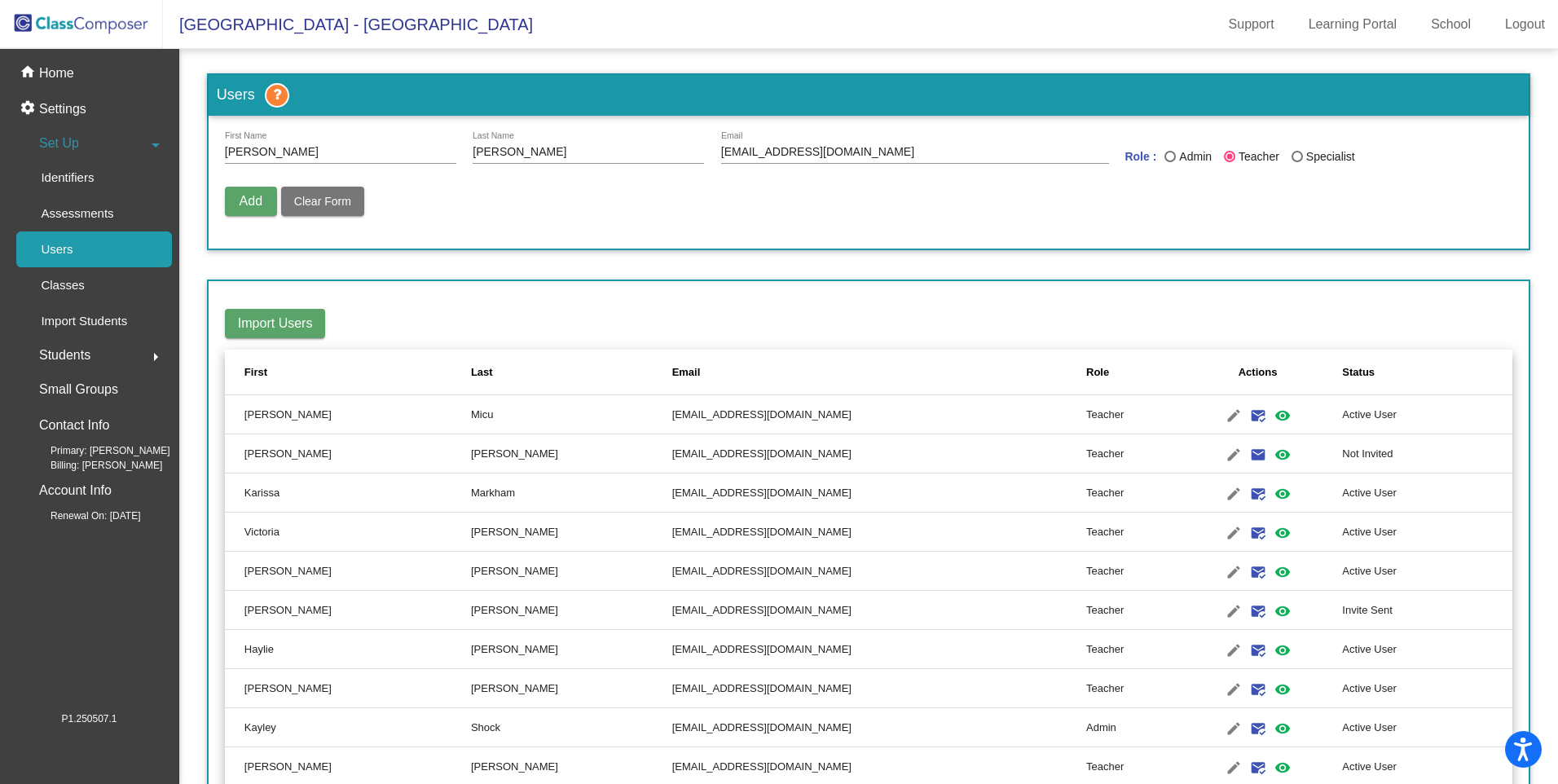
radio input "false"
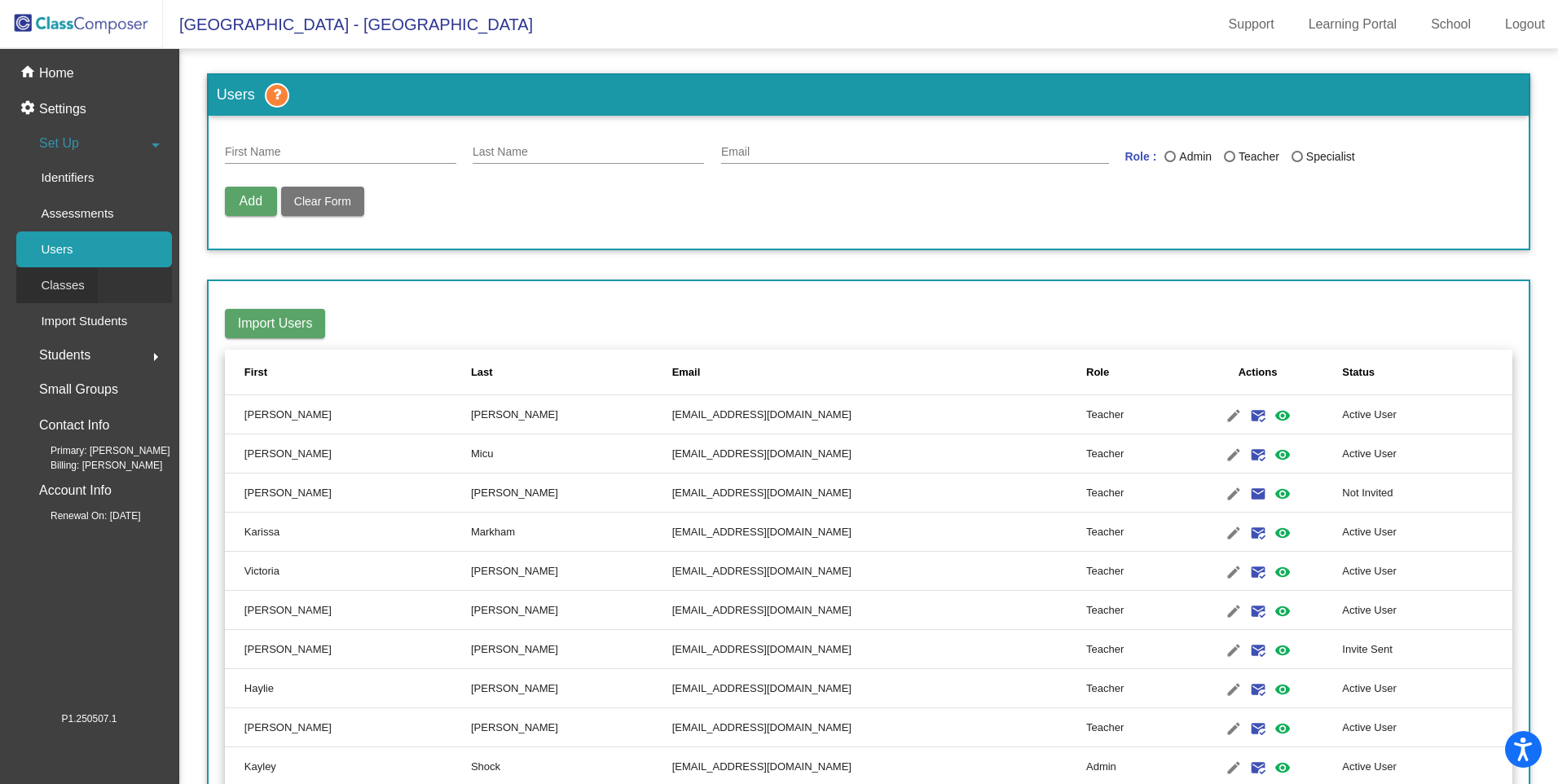
click at [50, 286] on p "Classes" at bounding box center [62, 285] width 43 height 19
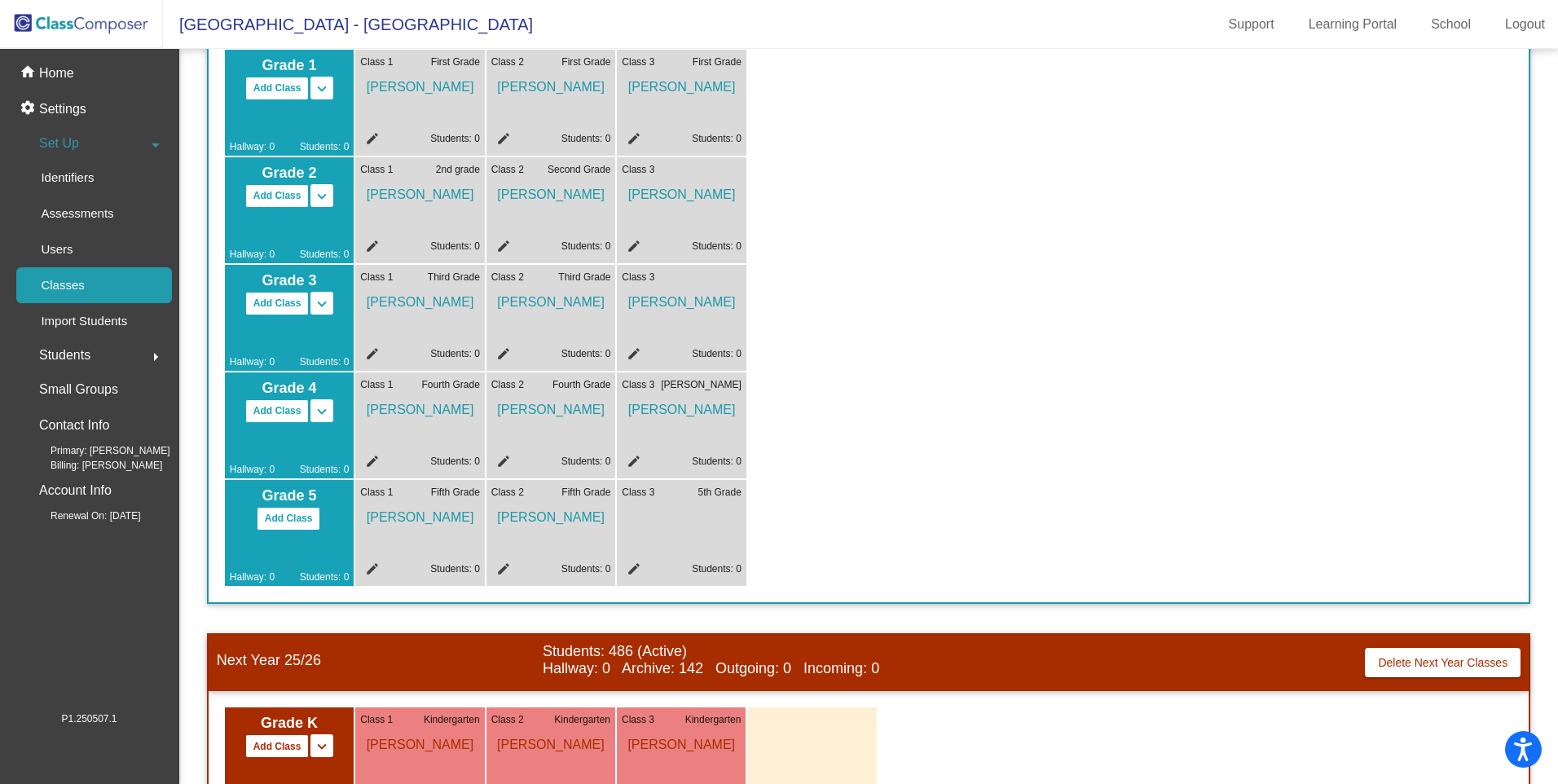
scroll to position [260, 0]
click at [501, 460] on mat-icon "edit" at bounding box center [501, 463] width 19 height 19
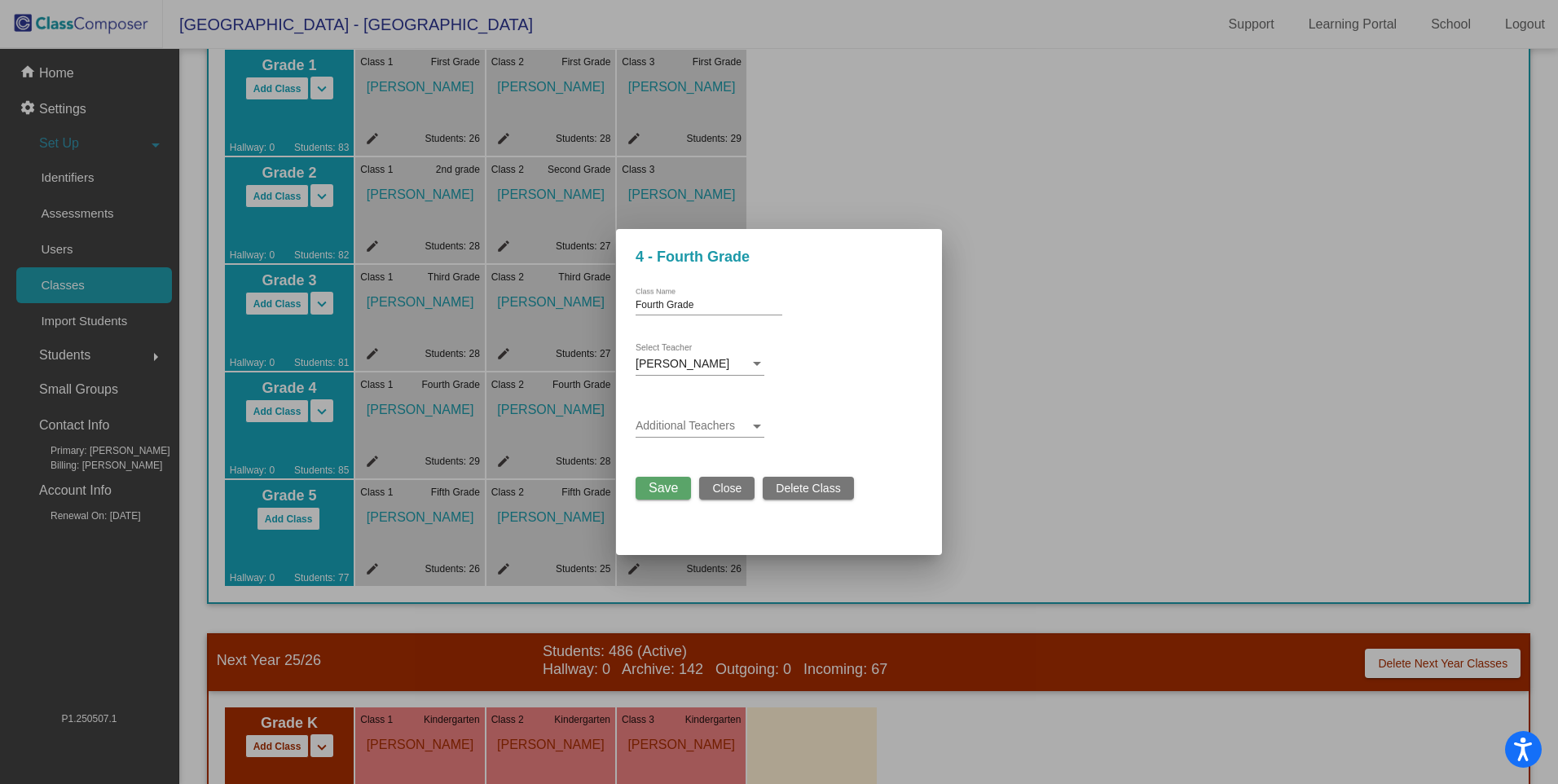
click at [756, 362] on div at bounding box center [757, 363] width 8 height 4
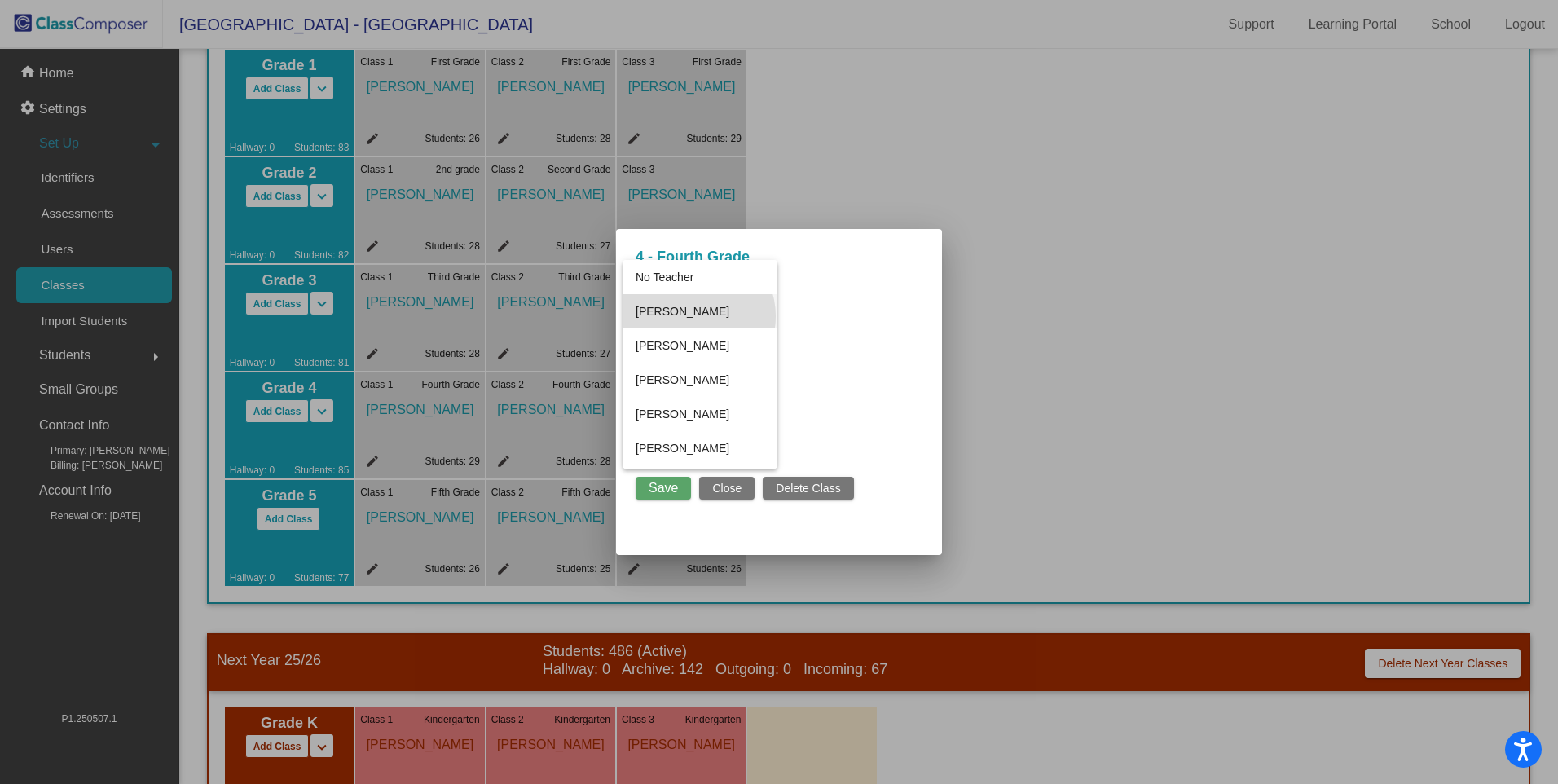
click at [694, 316] on span "[PERSON_NAME]" at bounding box center [700, 311] width 129 height 34
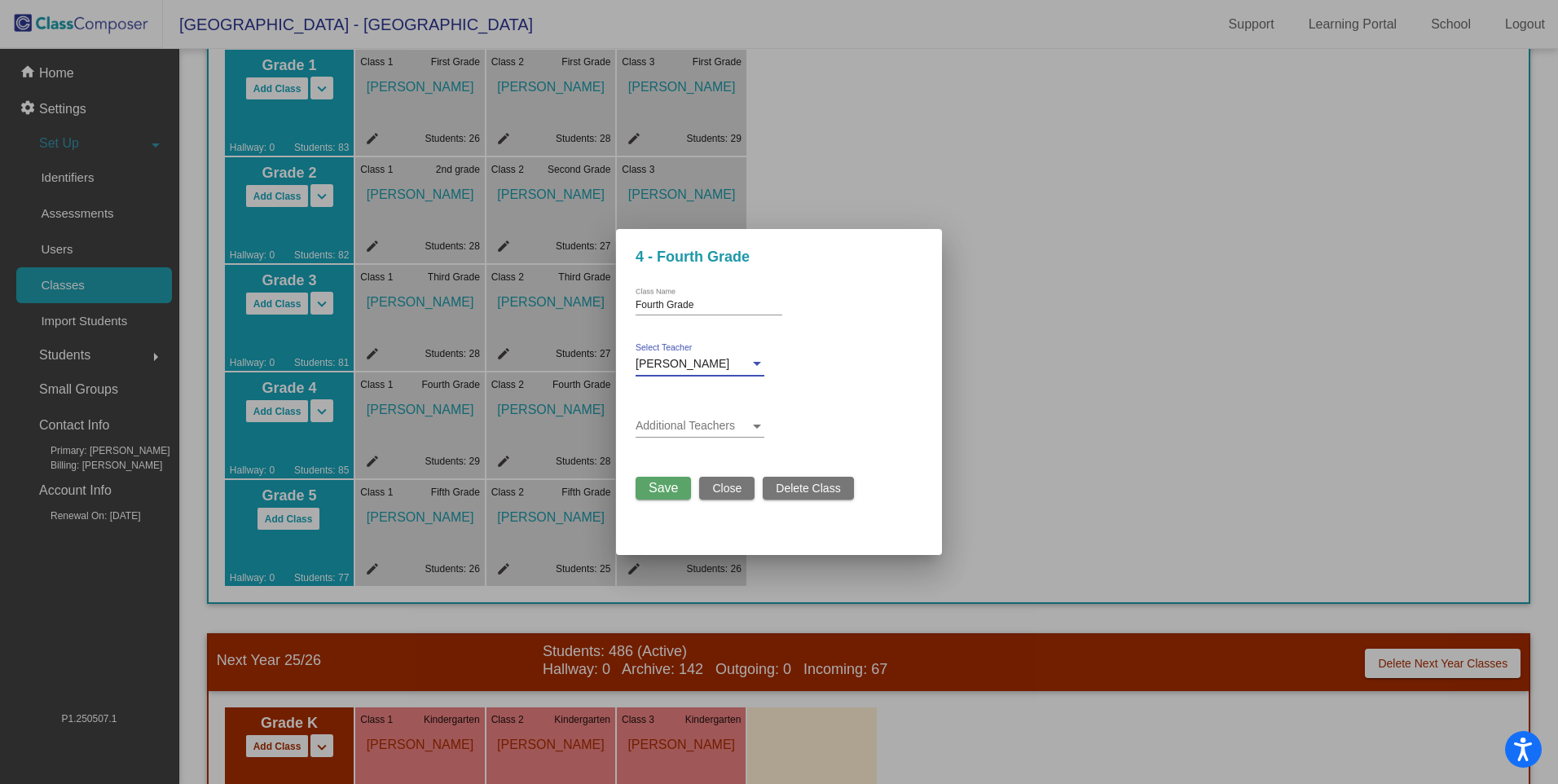
click at [660, 485] on span "Save" at bounding box center [663, 487] width 29 height 14
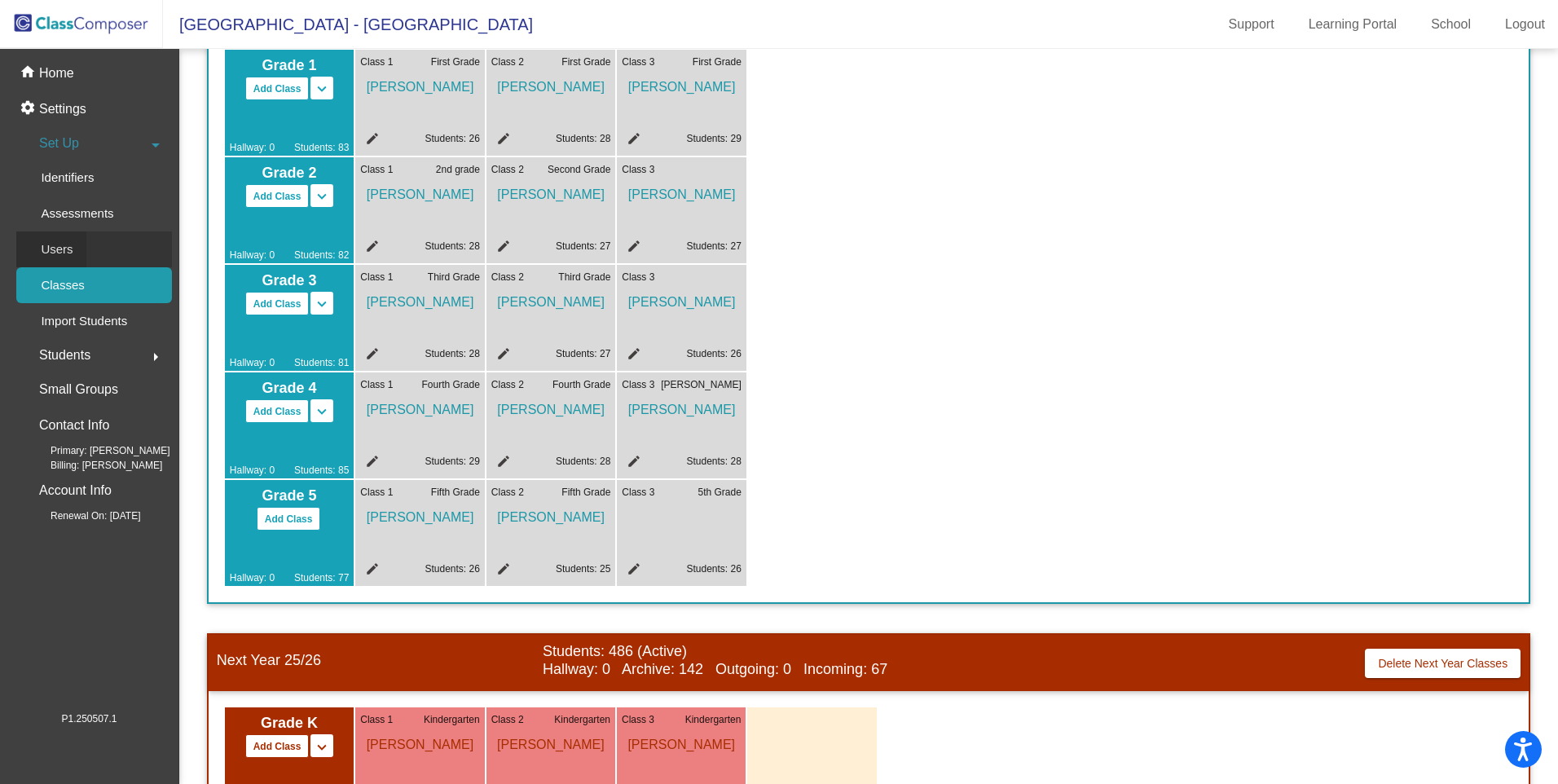
click at [61, 247] on p "Users" at bounding box center [57, 249] width 32 height 19
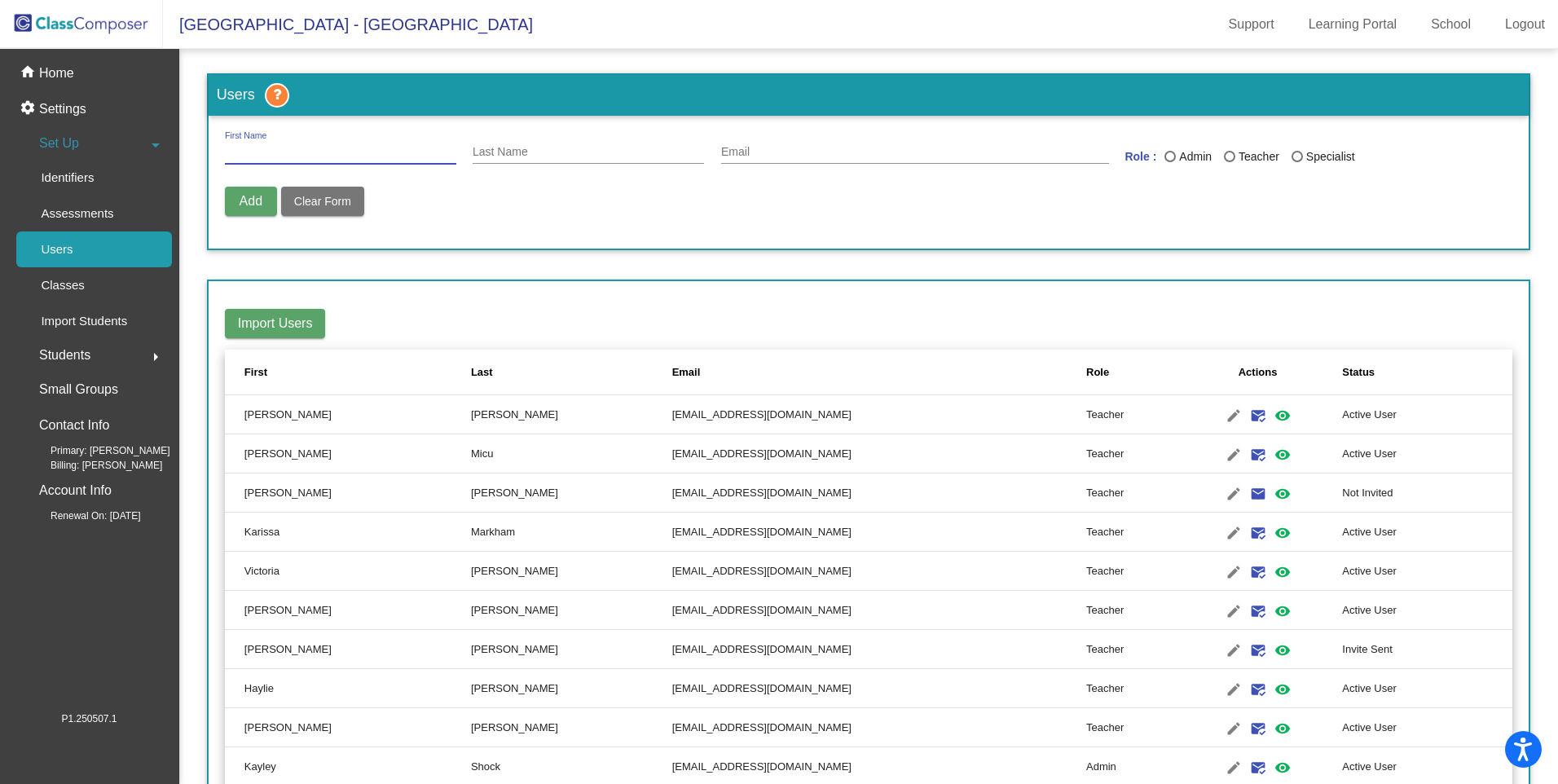
click at [329, 147] on input "First Name" at bounding box center [341, 152] width 232 height 13
type input "[PERSON_NAME]"
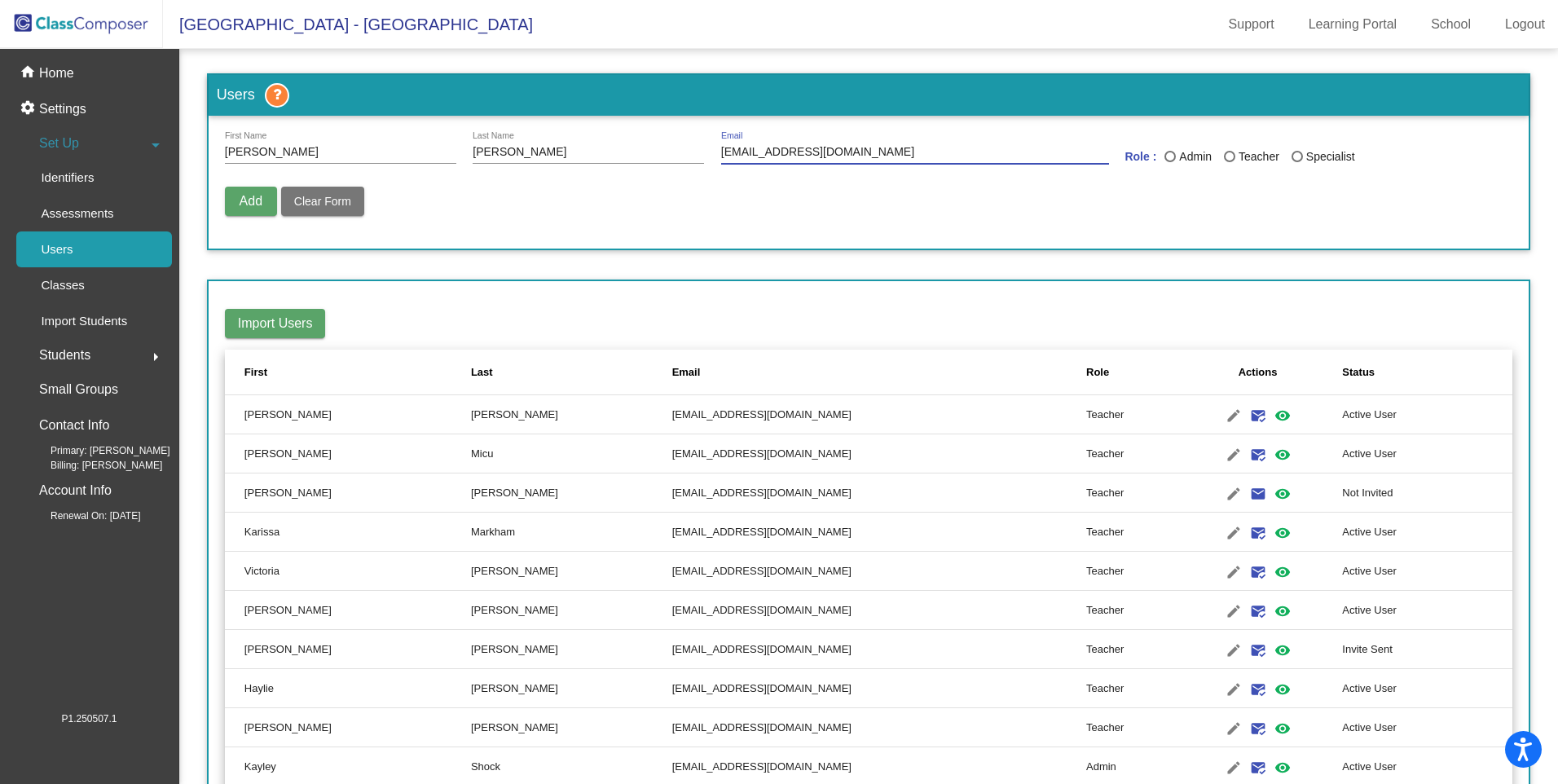
type input "[EMAIL_ADDRESS][DOMAIN_NAME]"
click at [1224, 155] on div "Last Name" at bounding box center [1230, 157] width 12 height 12
click at [1229, 162] on input "Teacher" at bounding box center [1229, 162] width 1 height 1
radio input "true"
click at [242, 202] on span "Add" at bounding box center [251, 201] width 22 height 14
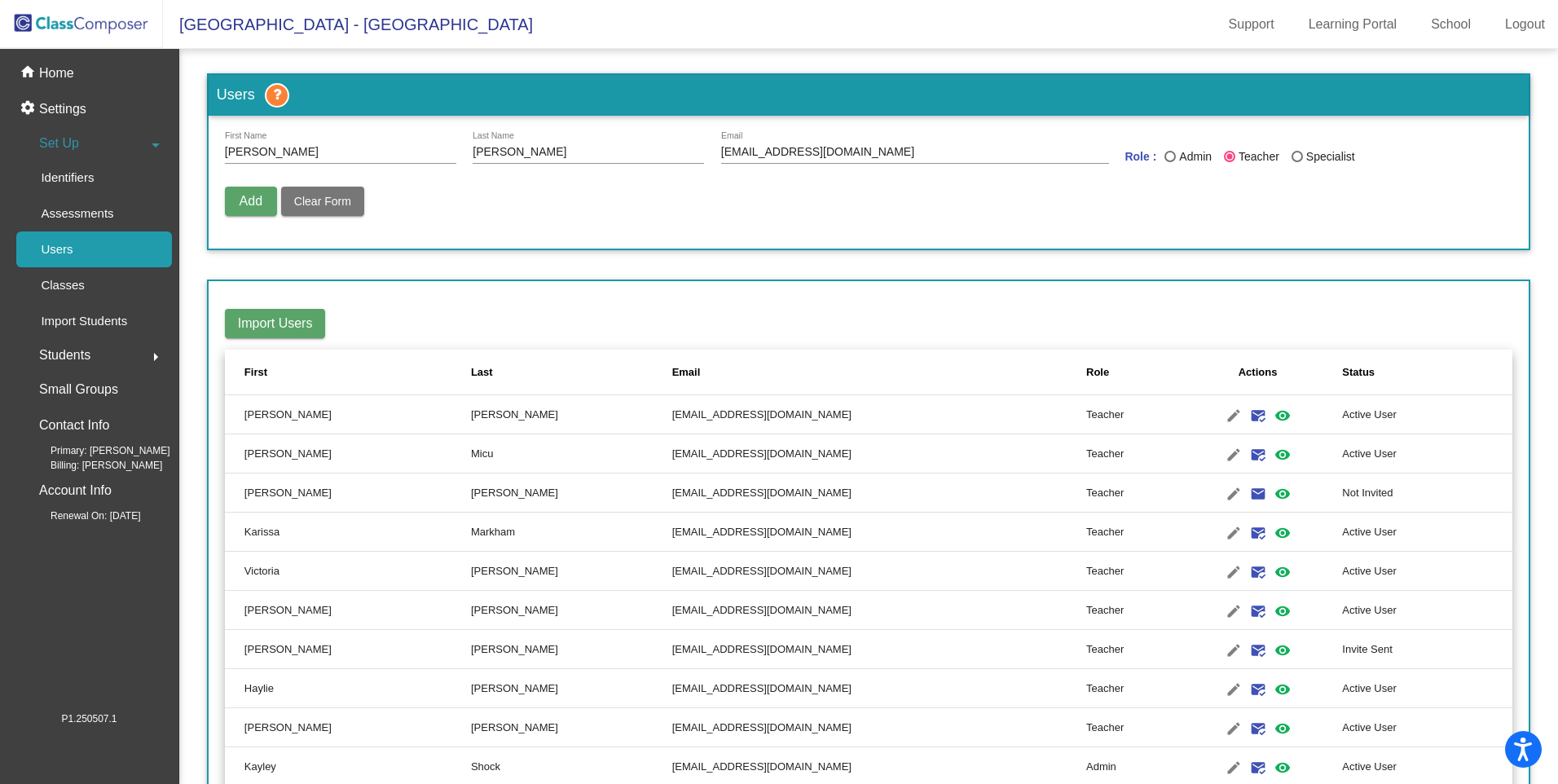
click at [247, 198] on span "Add" at bounding box center [251, 201] width 22 height 14
click at [691, 207] on div "Add Delete User Unblock User Clear Form" at bounding box center [868, 209] width 1287 height 46
click at [69, 286] on p "Classes" at bounding box center [62, 285] width 43 height 19
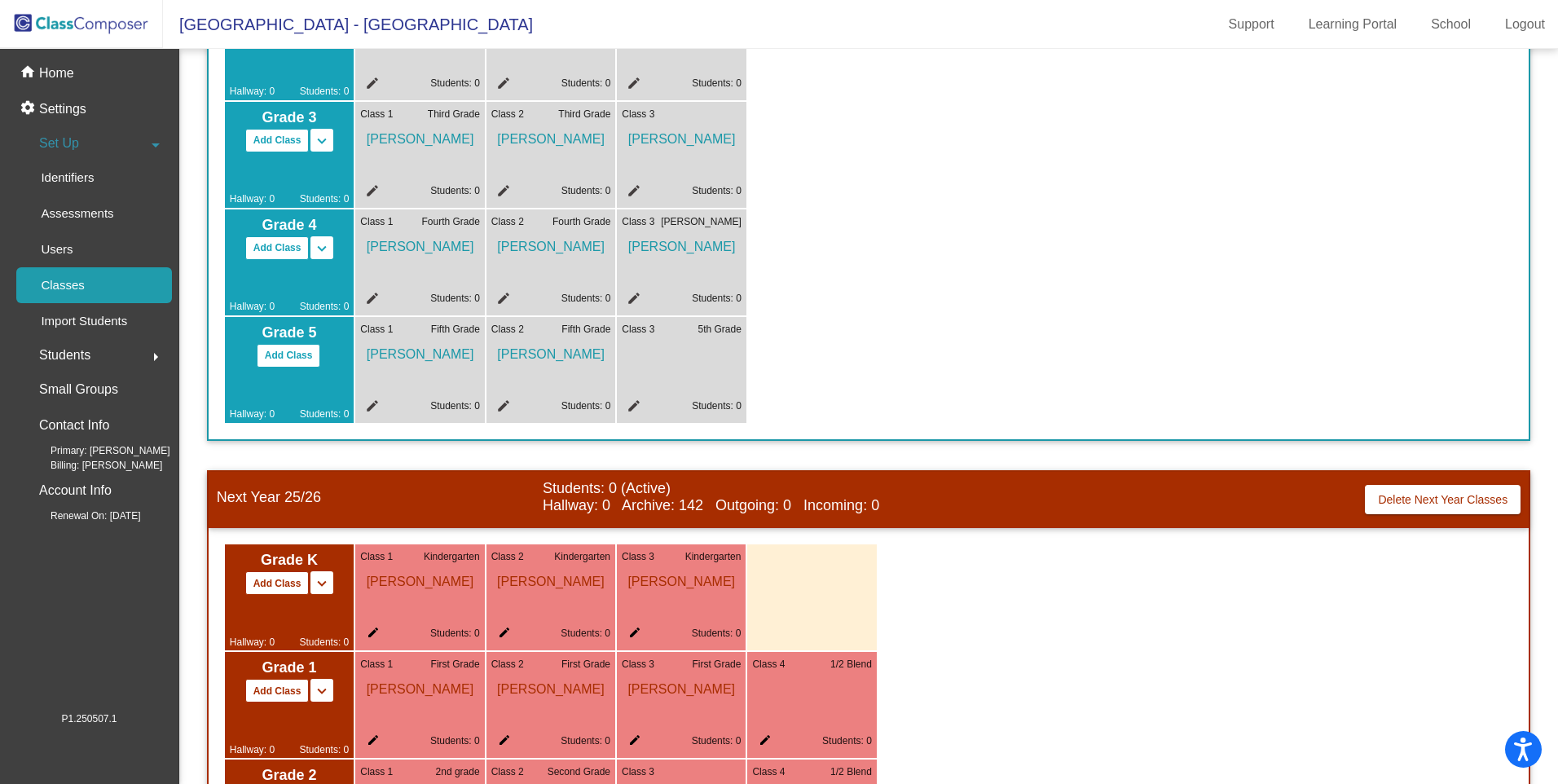
scroll to position [423, 0]
click at [636, 403] on mat-icon "edit" at bounding box center [631, 407] width 19 height 19
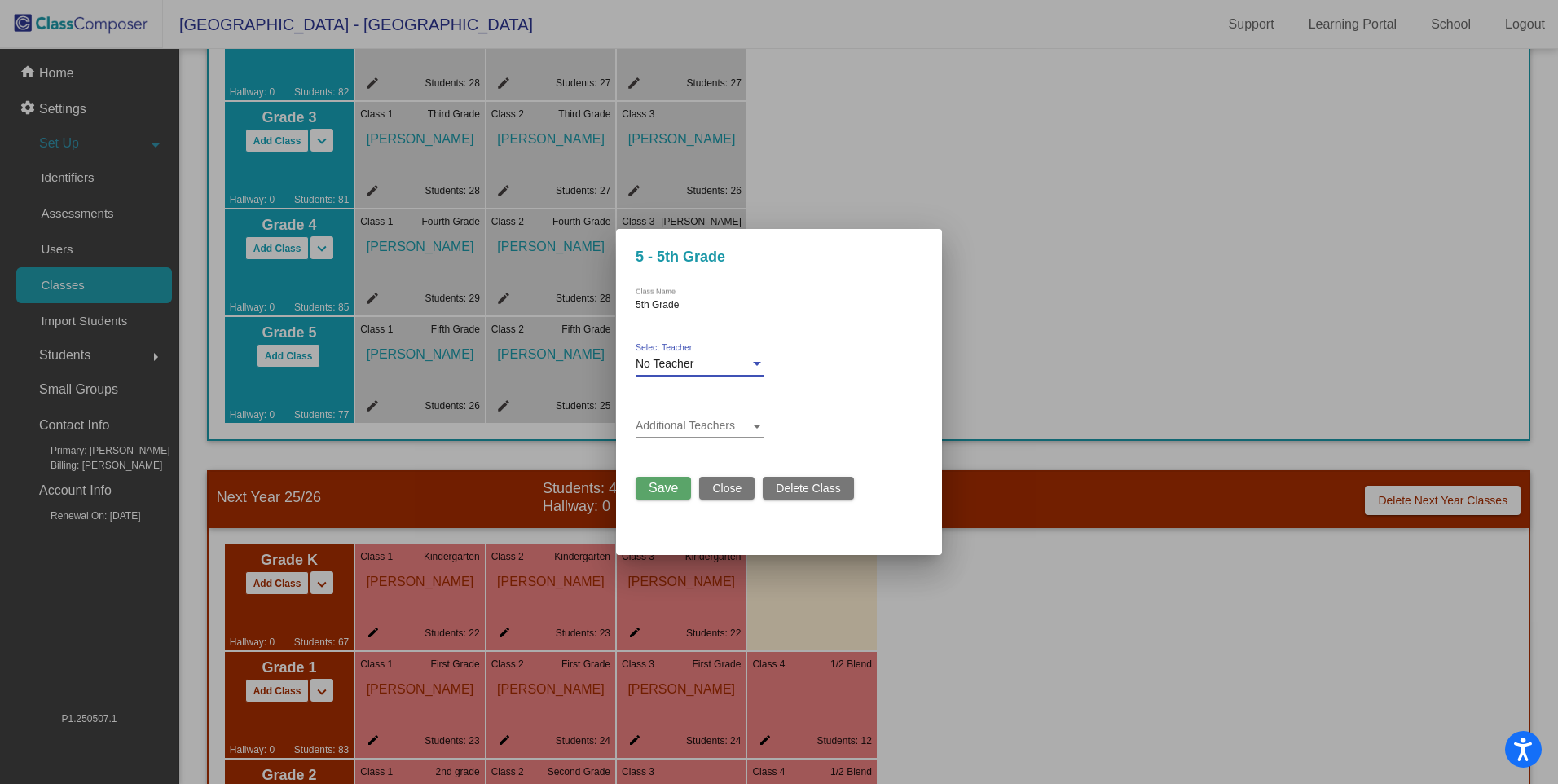
click at [757, 362] on div at bounding box center [757, 363] width 8 height 4
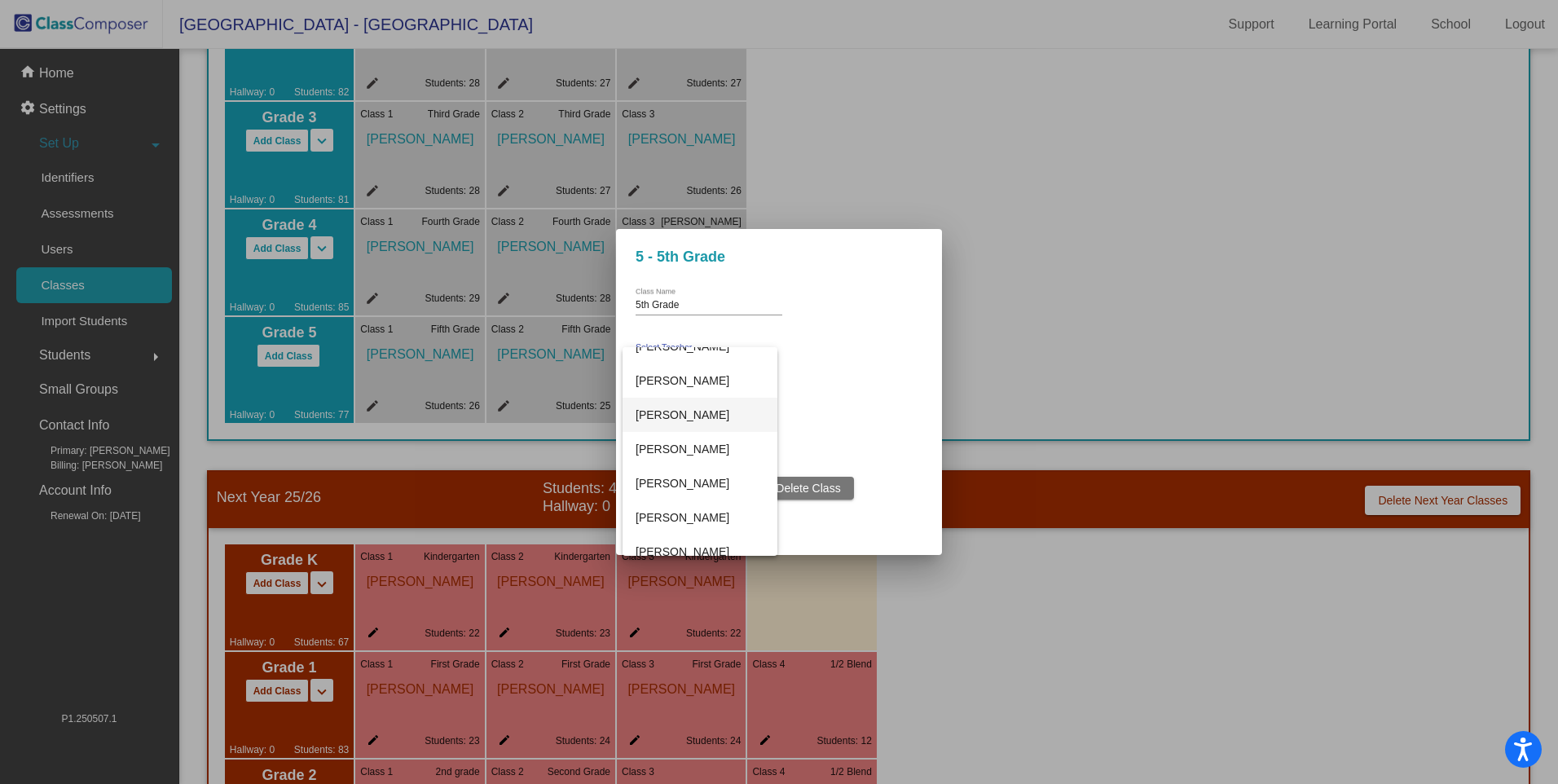
click at [675, 416] on span "[PERSON_NAME]" at bounding box center [700, 414] width 129 height 34
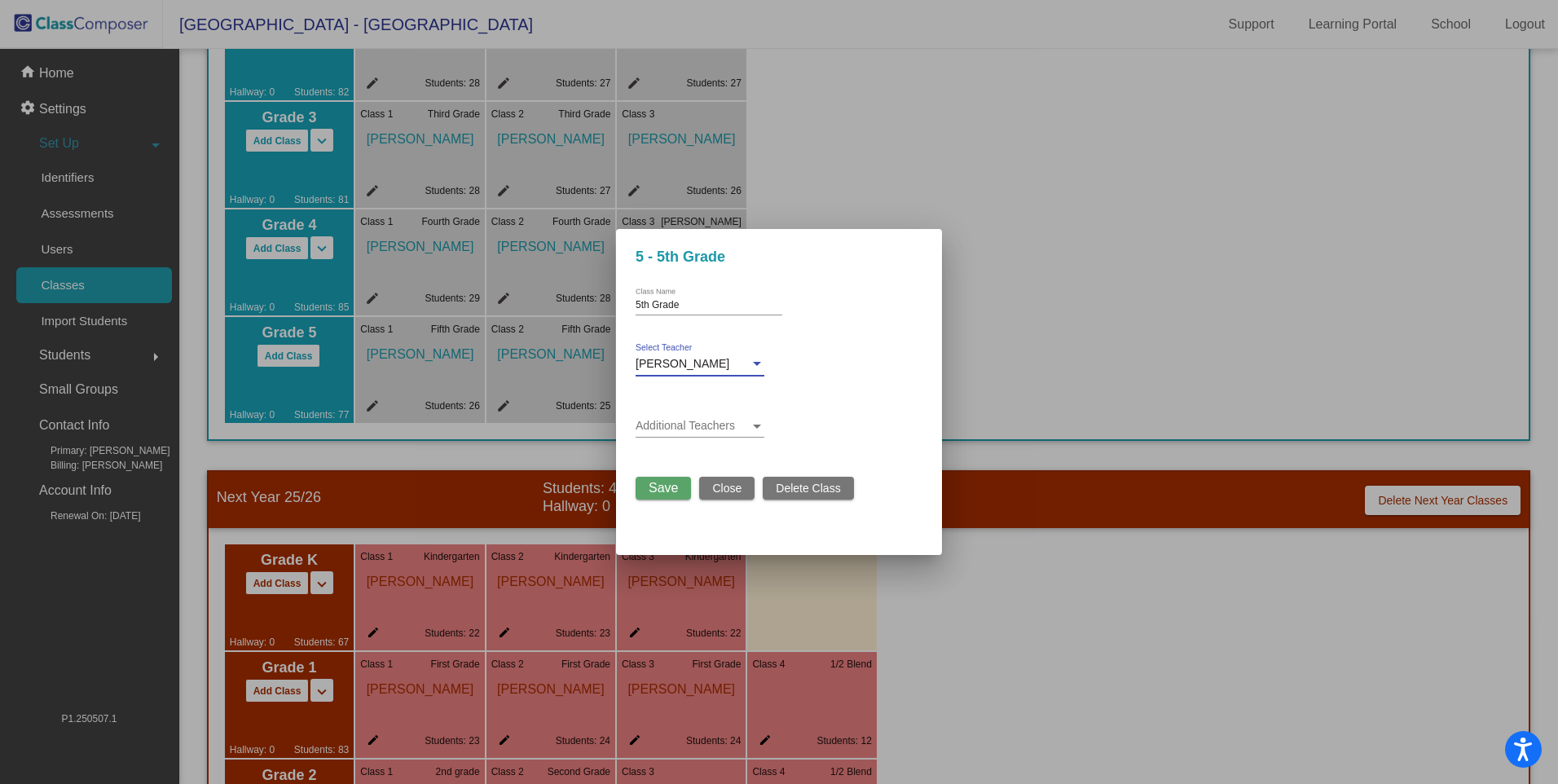
click at [653, 488] on span "Save" at bounding box center [663, 487] width 29 height 14
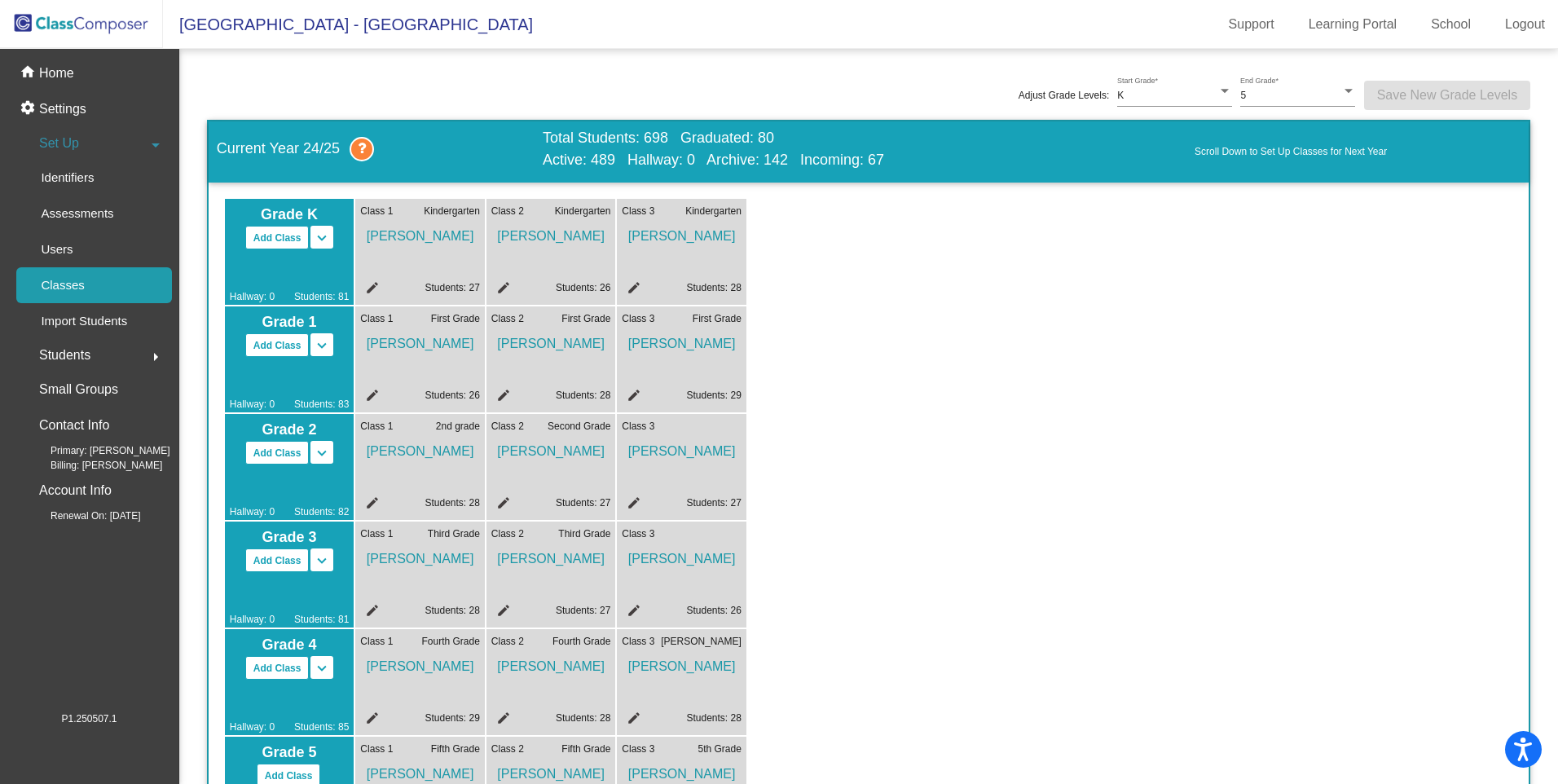
scroll to position [0, 0]
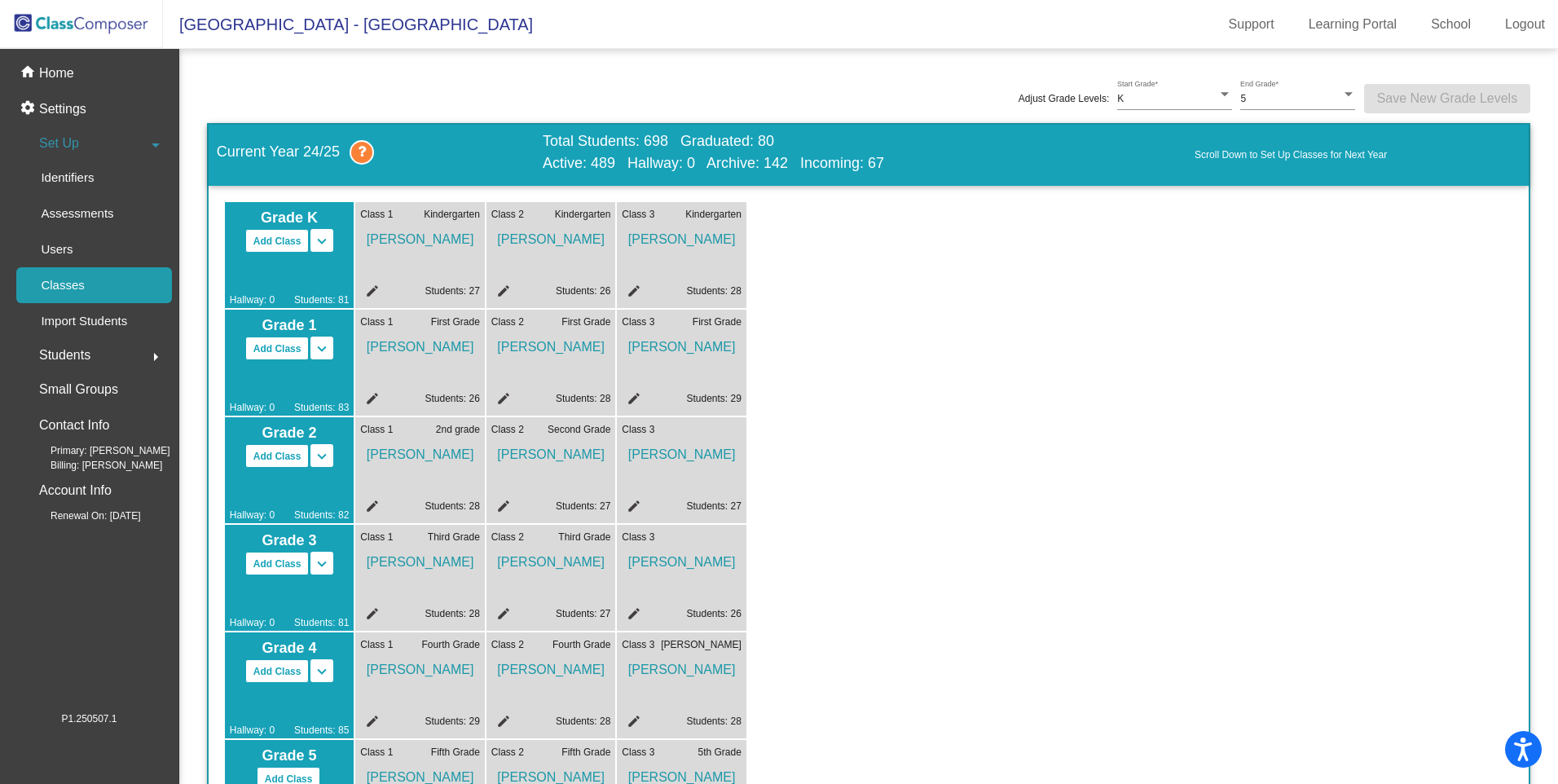
click at [445, 254] on div "Class 1 Kindergarten [PERSON_NAME] edit Students: 27" at bounding box center [420, 255] width 130 height 106
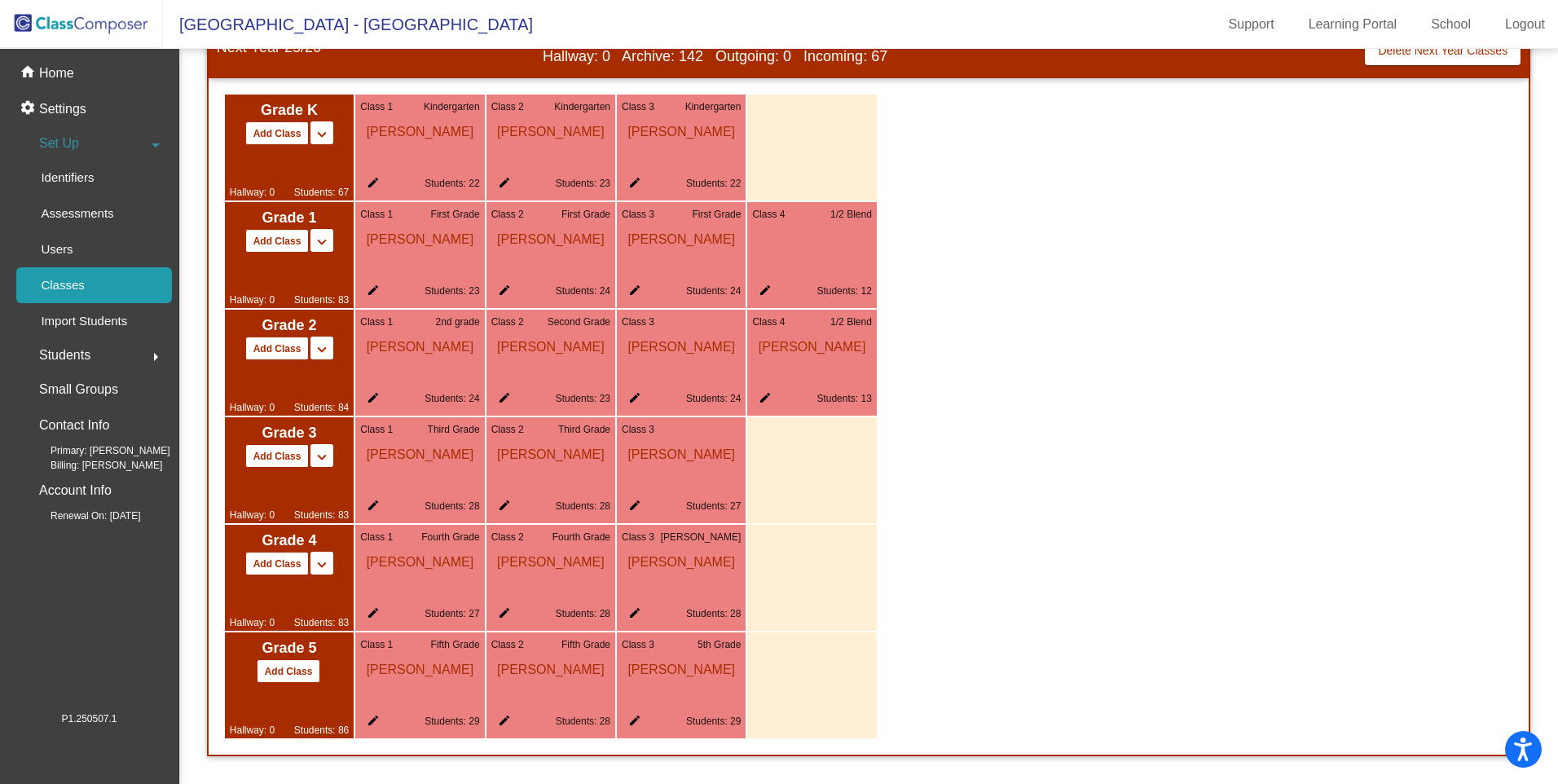
scroll to position [874, 0]
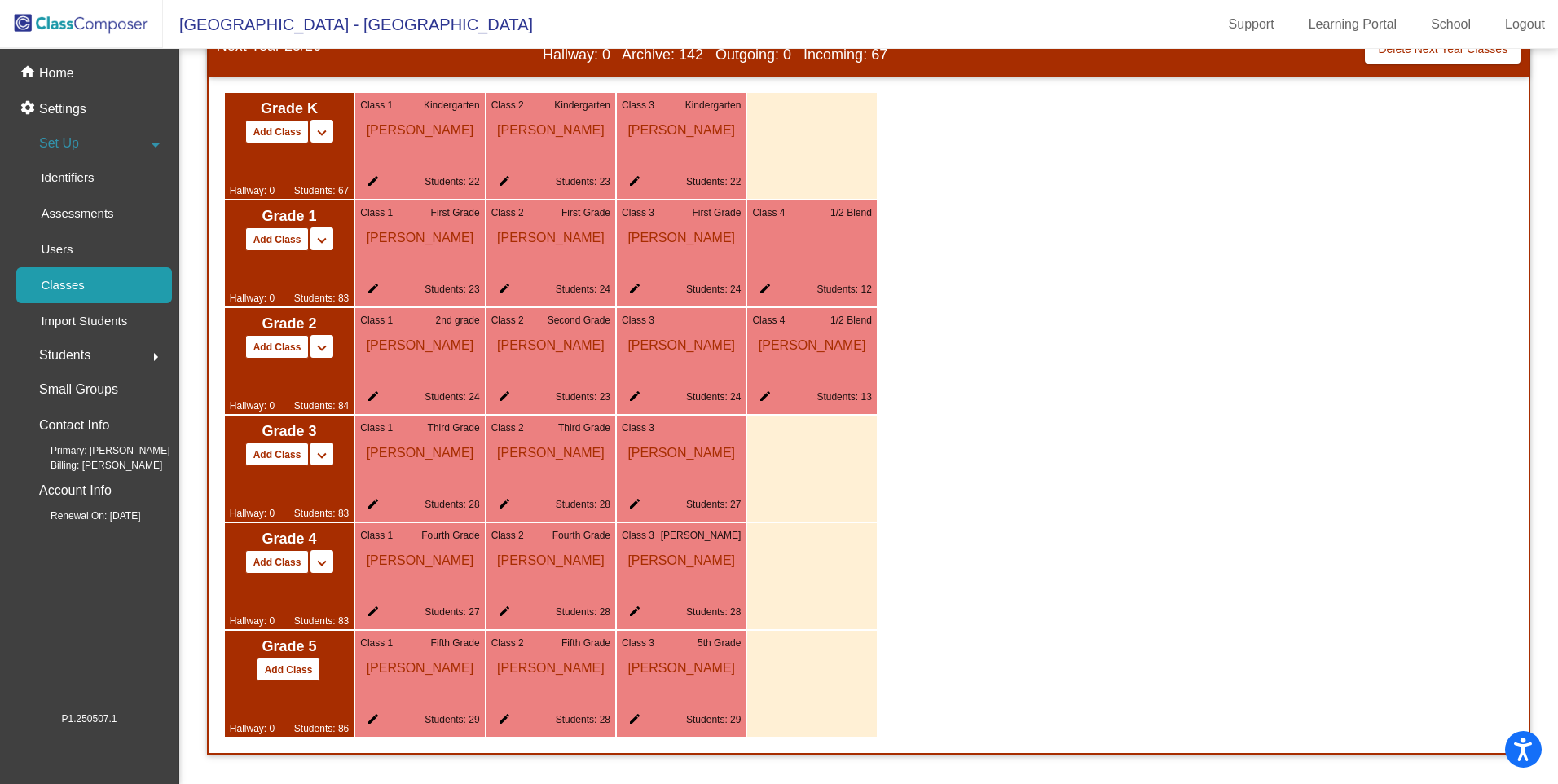
click at [504, 609] on mat-icon "edit" at bounding box center [501, 614] width 19 height 19
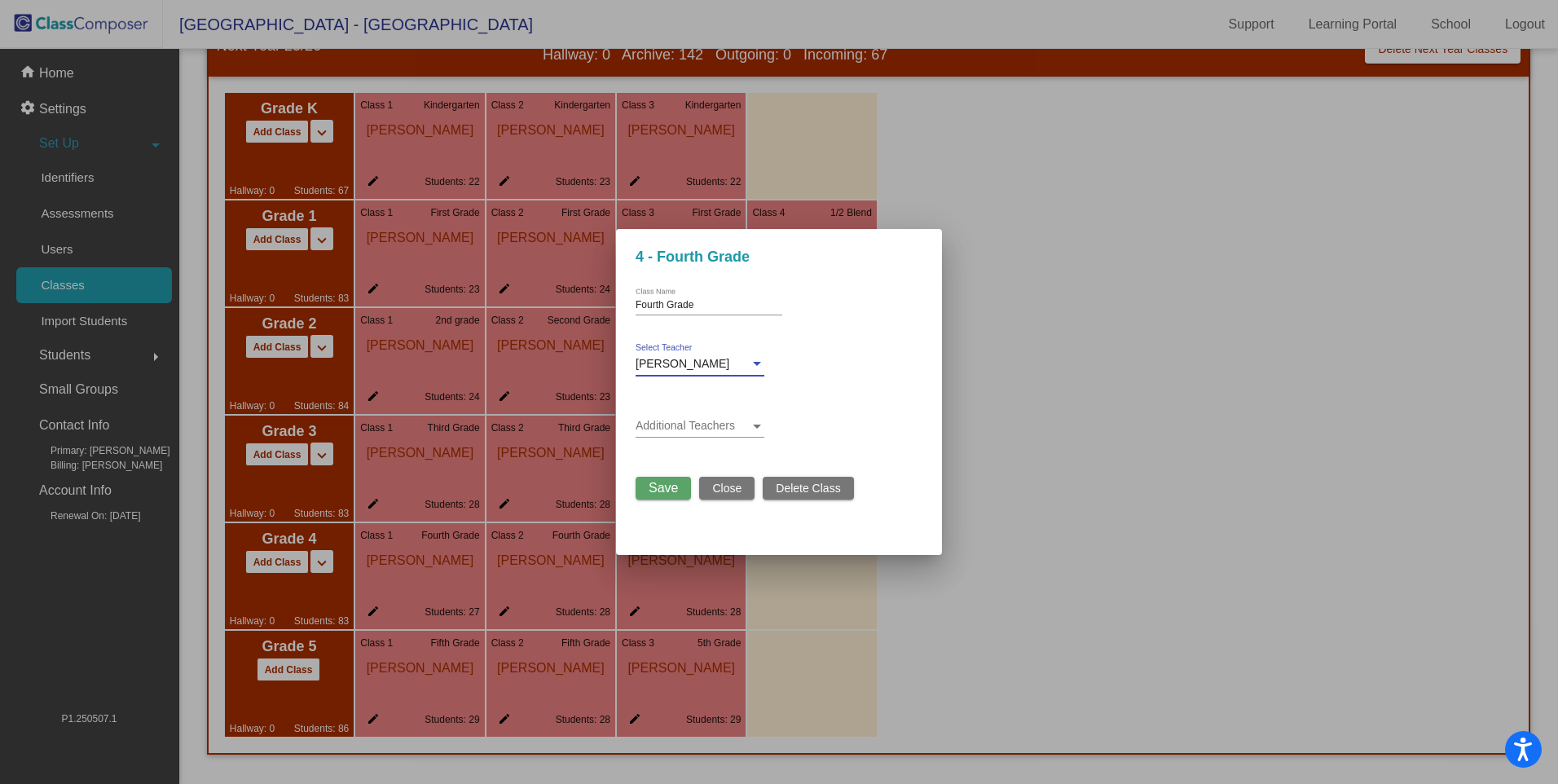
click at [762, 362] on div at bounding box center [757, 363] width 8 height 4
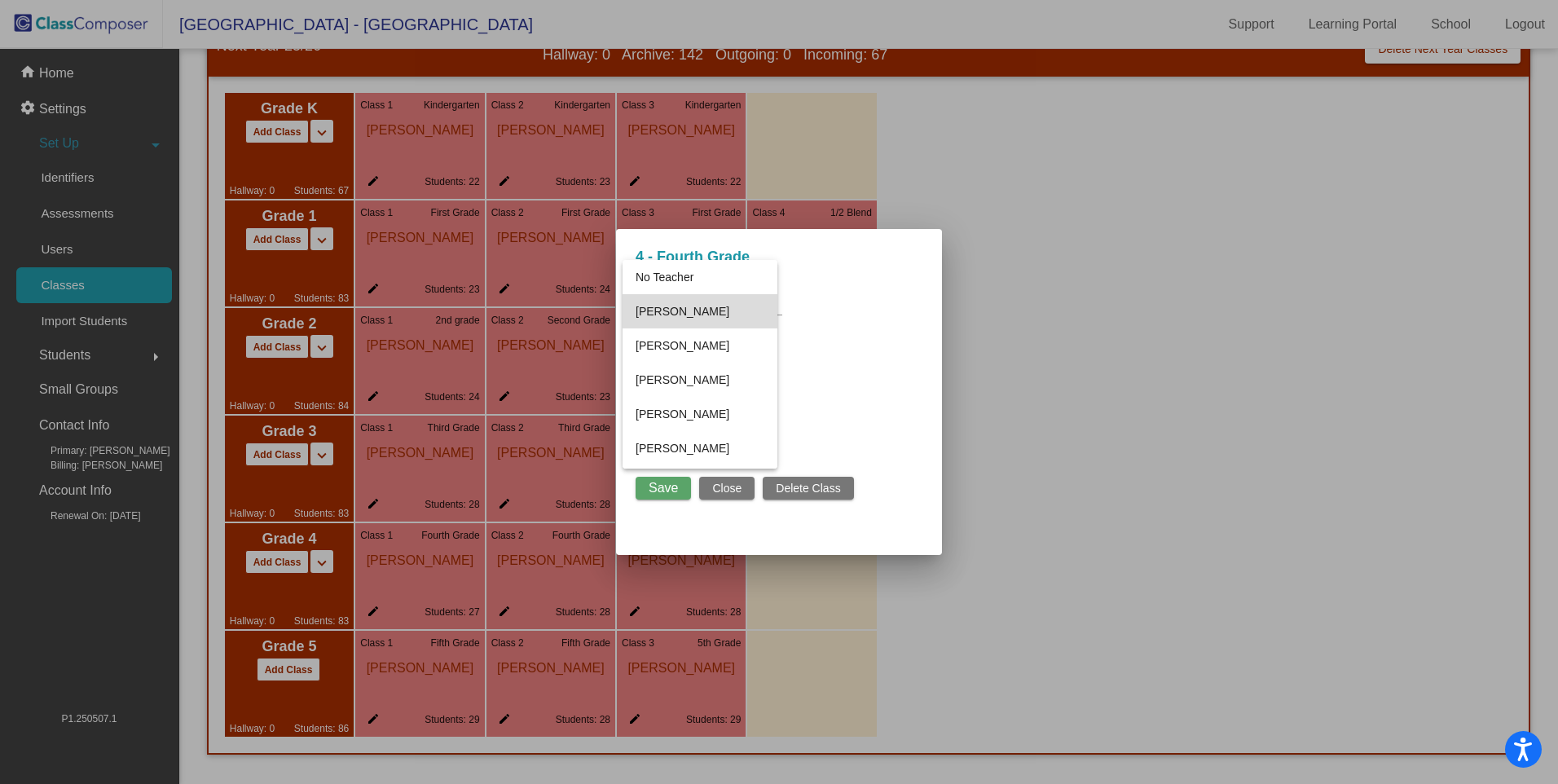
click at [708, 314] on span "[PERSON_NAME]" at bounding box center [700, 311] width 129 height 34
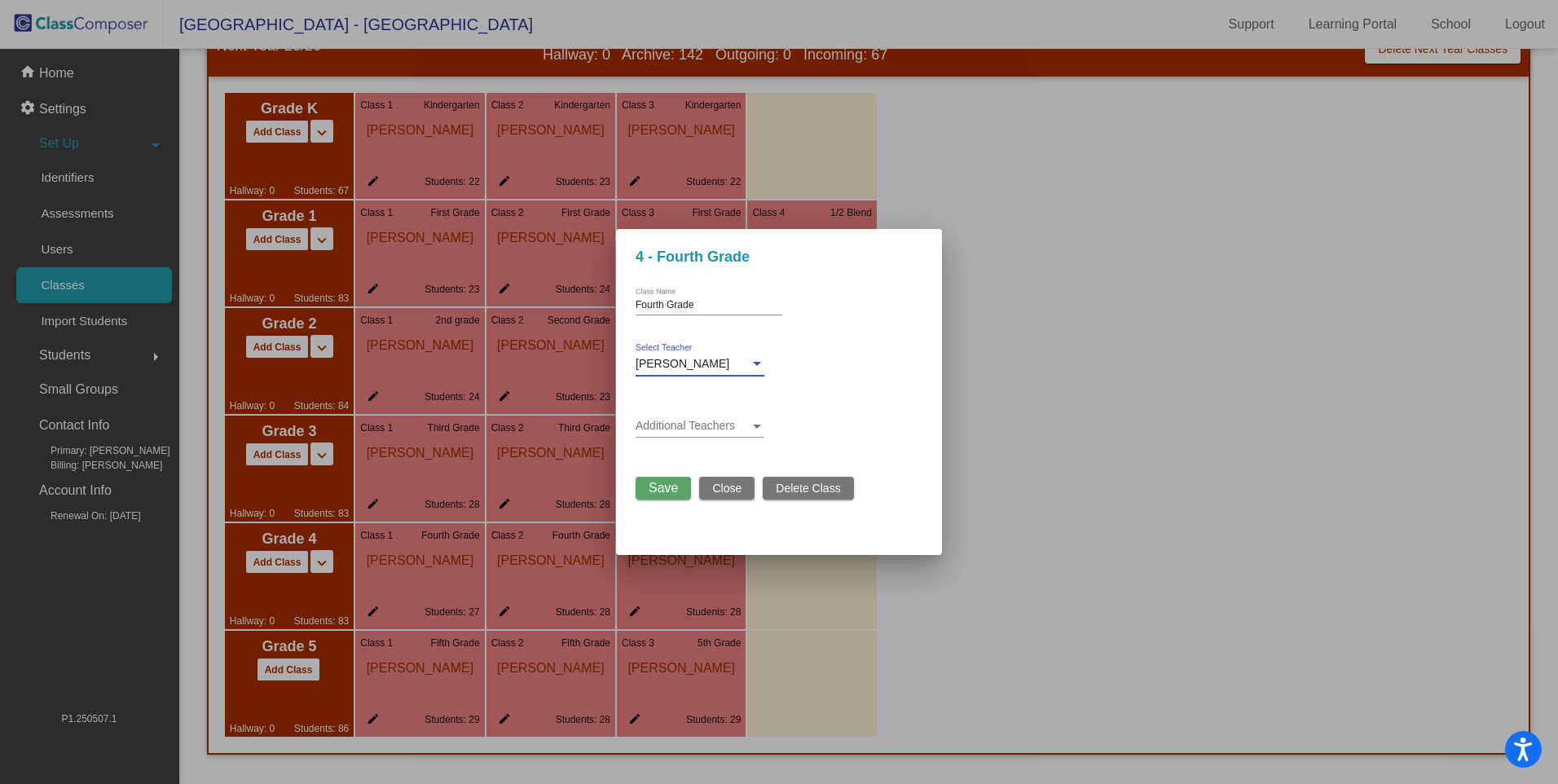
click at [659, 486] on span "Save" at bounding box center [663, 487] width 29 height 14
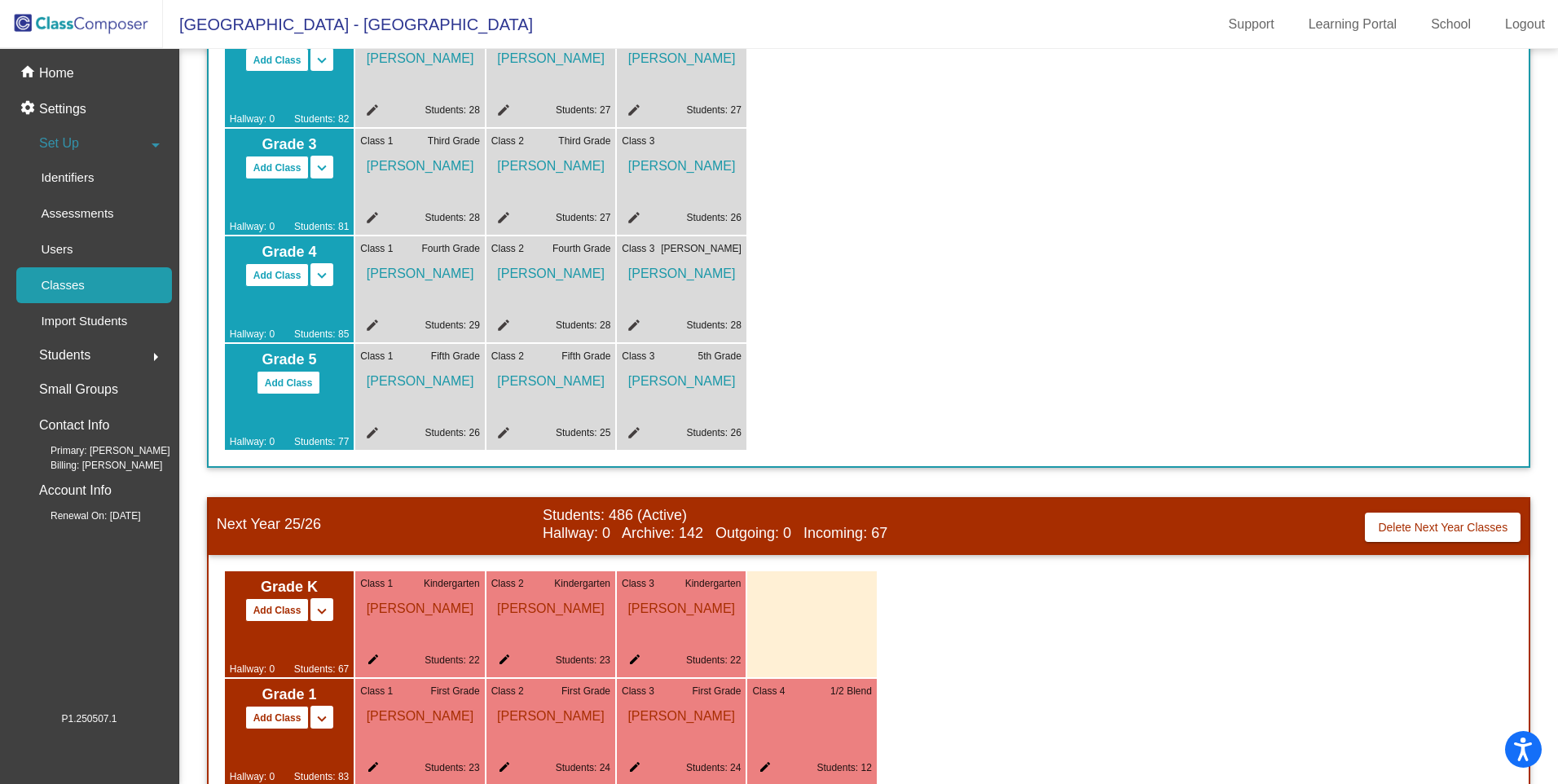
scroll to position [407, 0]
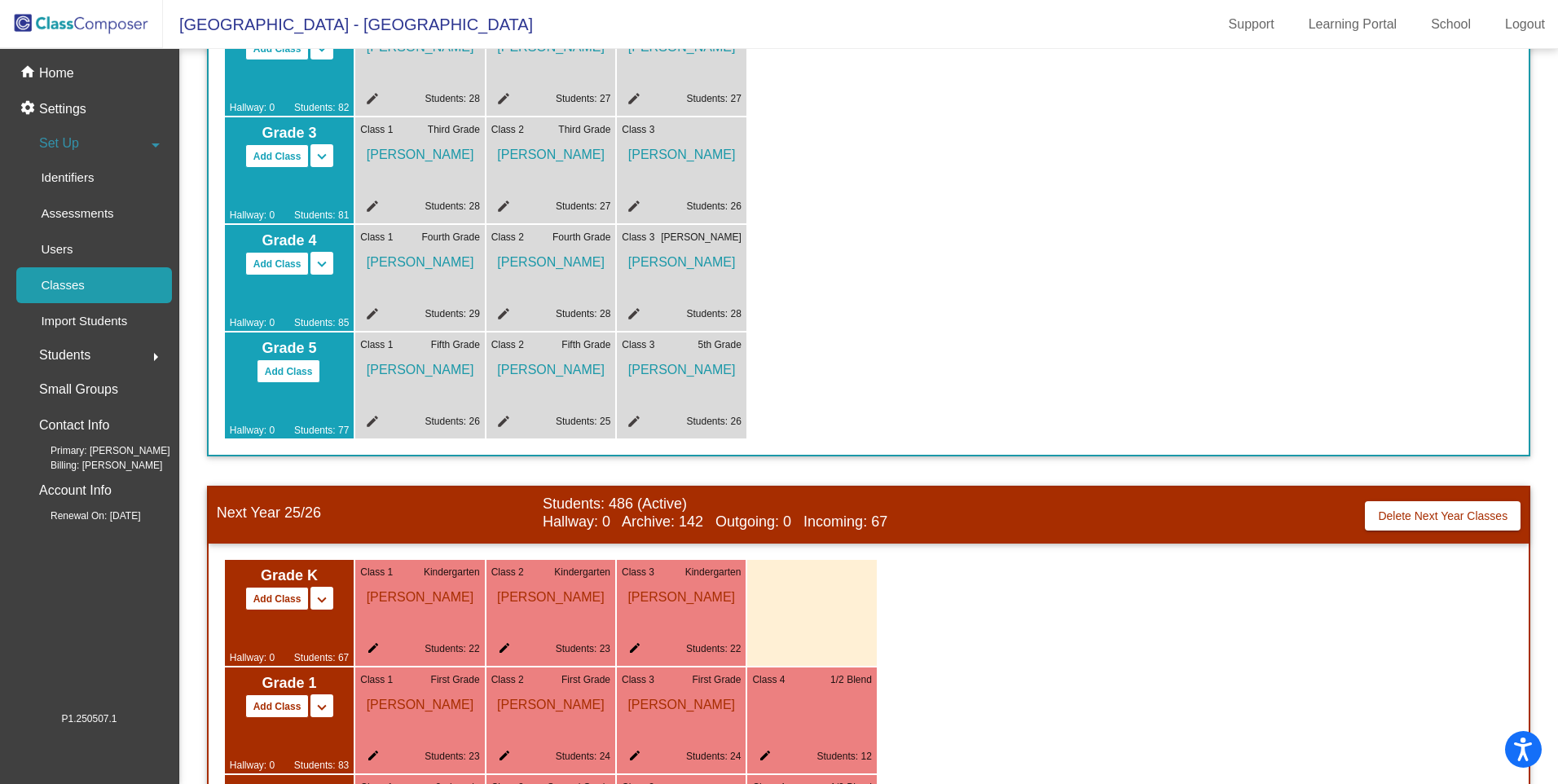
click at [506, 312] on mat-icon "edit" at bounding box center [501, 316] width 19 height 19
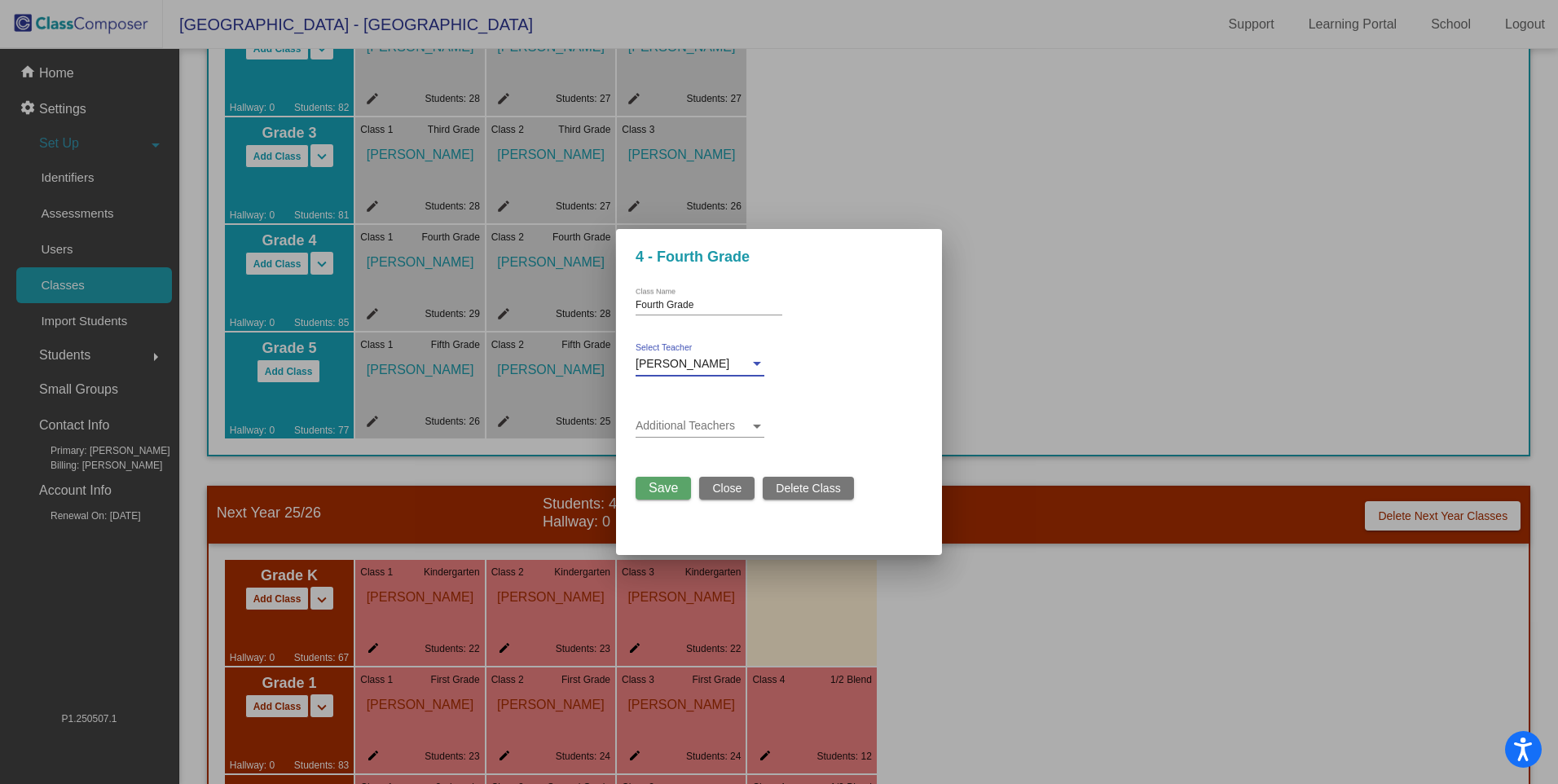
click at [755, 360] on div at bounding box center [757, 364] width 15 height 13
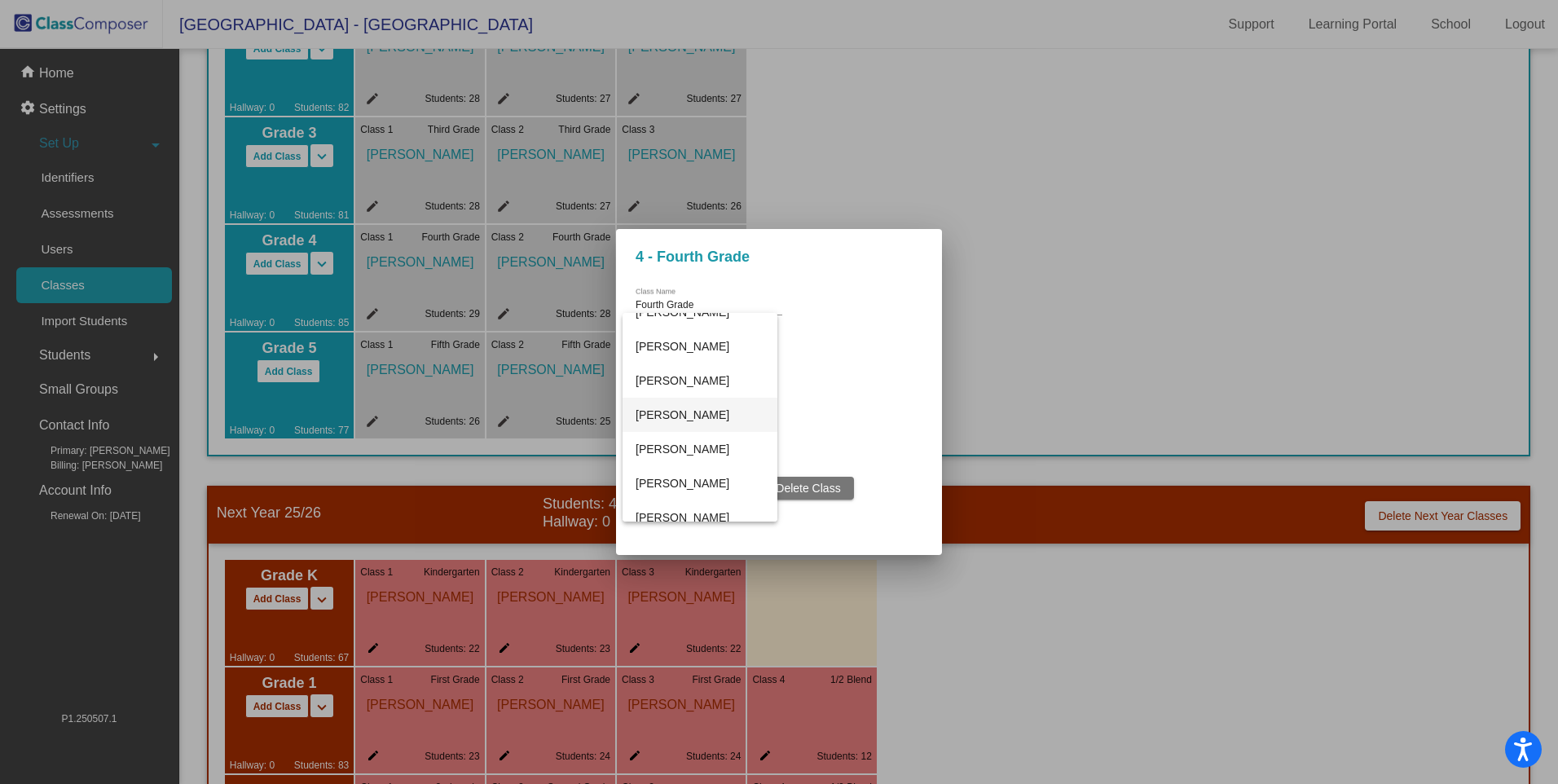
click at [686, 416] on span "[PERSON_NAME]" at bounding box center [700, 414] width 129 height 34
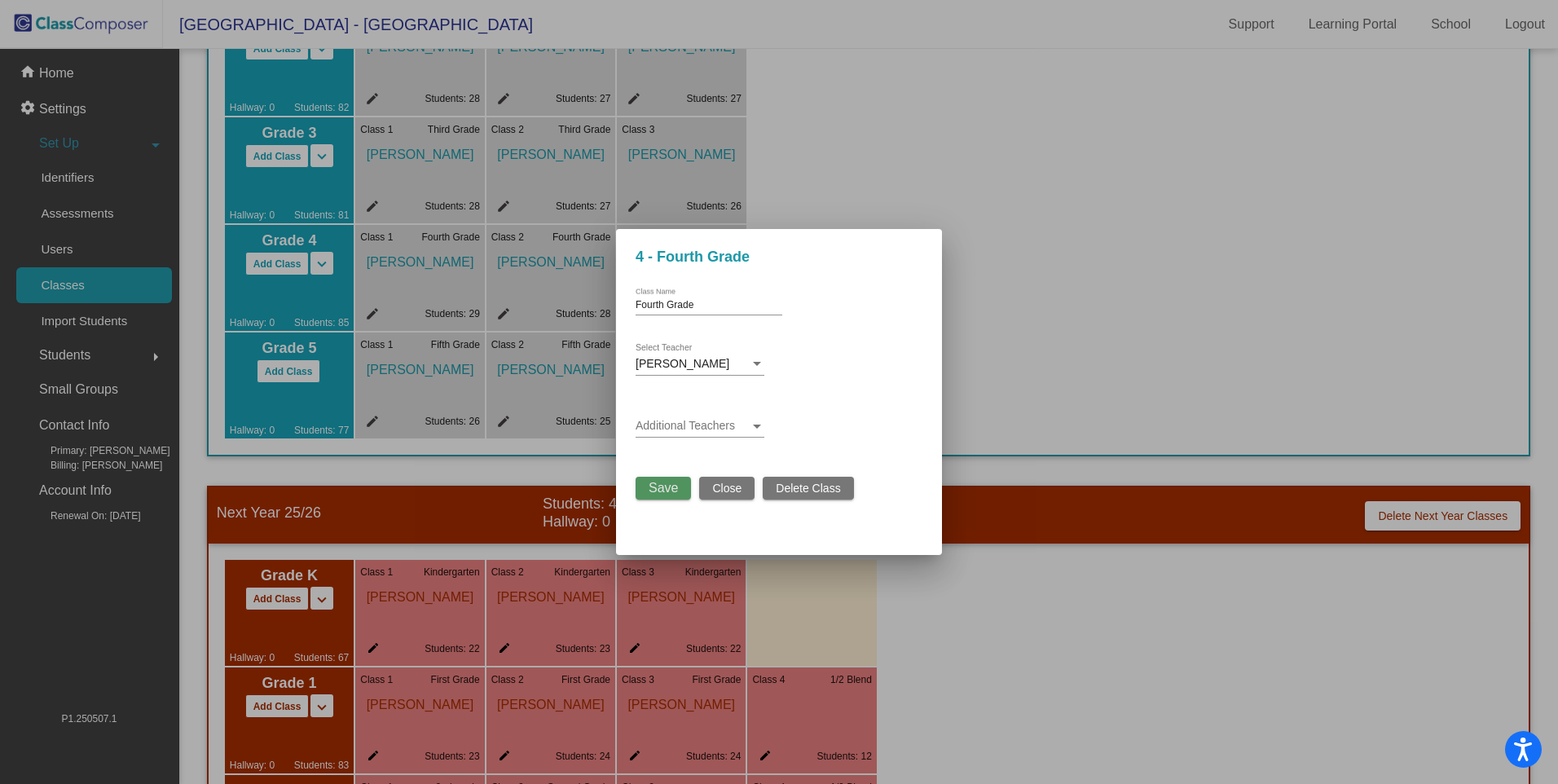
drag, startPoint x: 662, startPoint y: 488, endPoint x: 675, endPoint y: 468, distance: 23.9
click at [662, 482] on span "Save" at bounding box center [663, 487] width 29 height 14
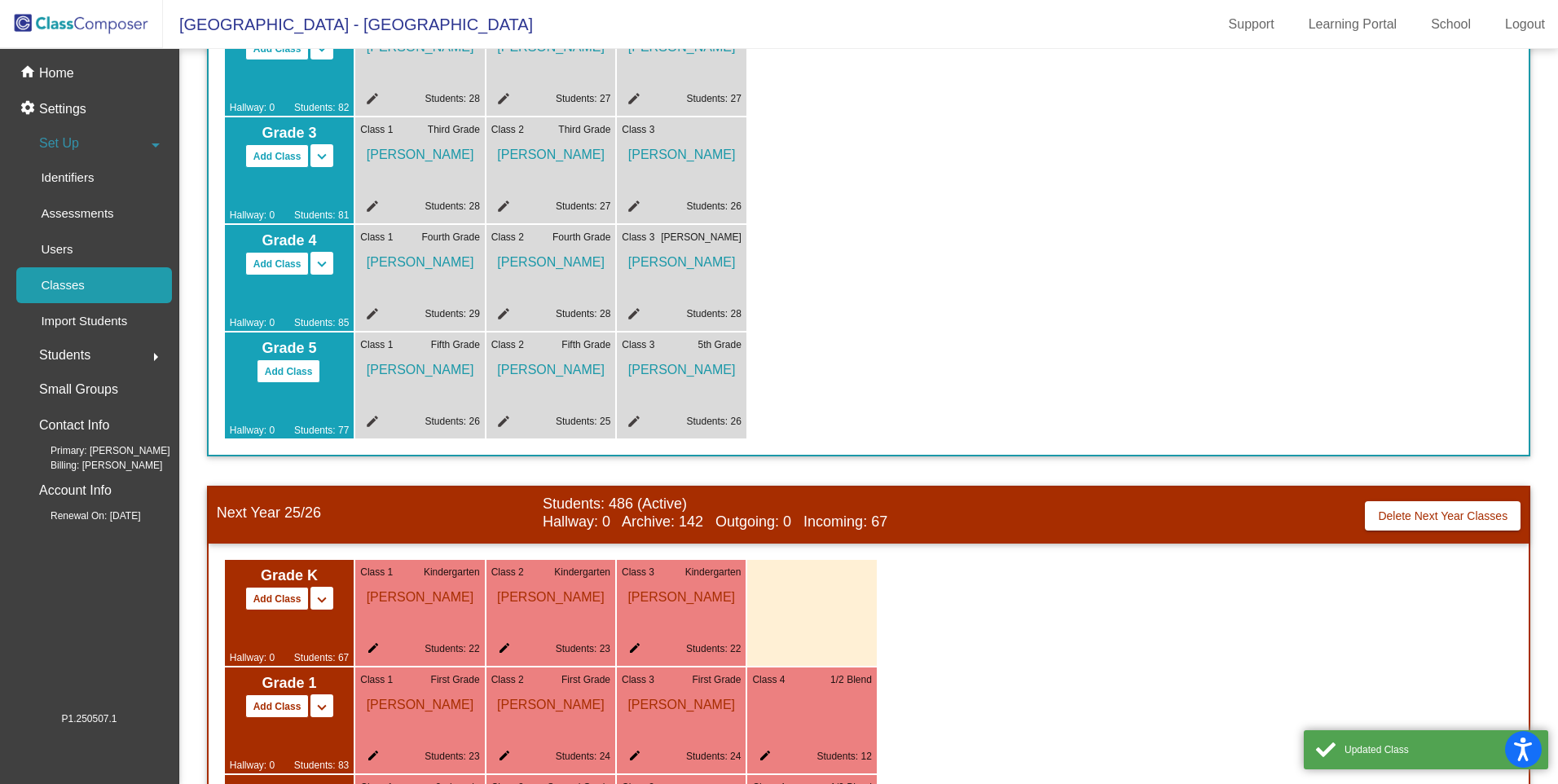
click at [637, 417] on mat-icon "edit" at bounding box center [631, 423] width 19 height 19
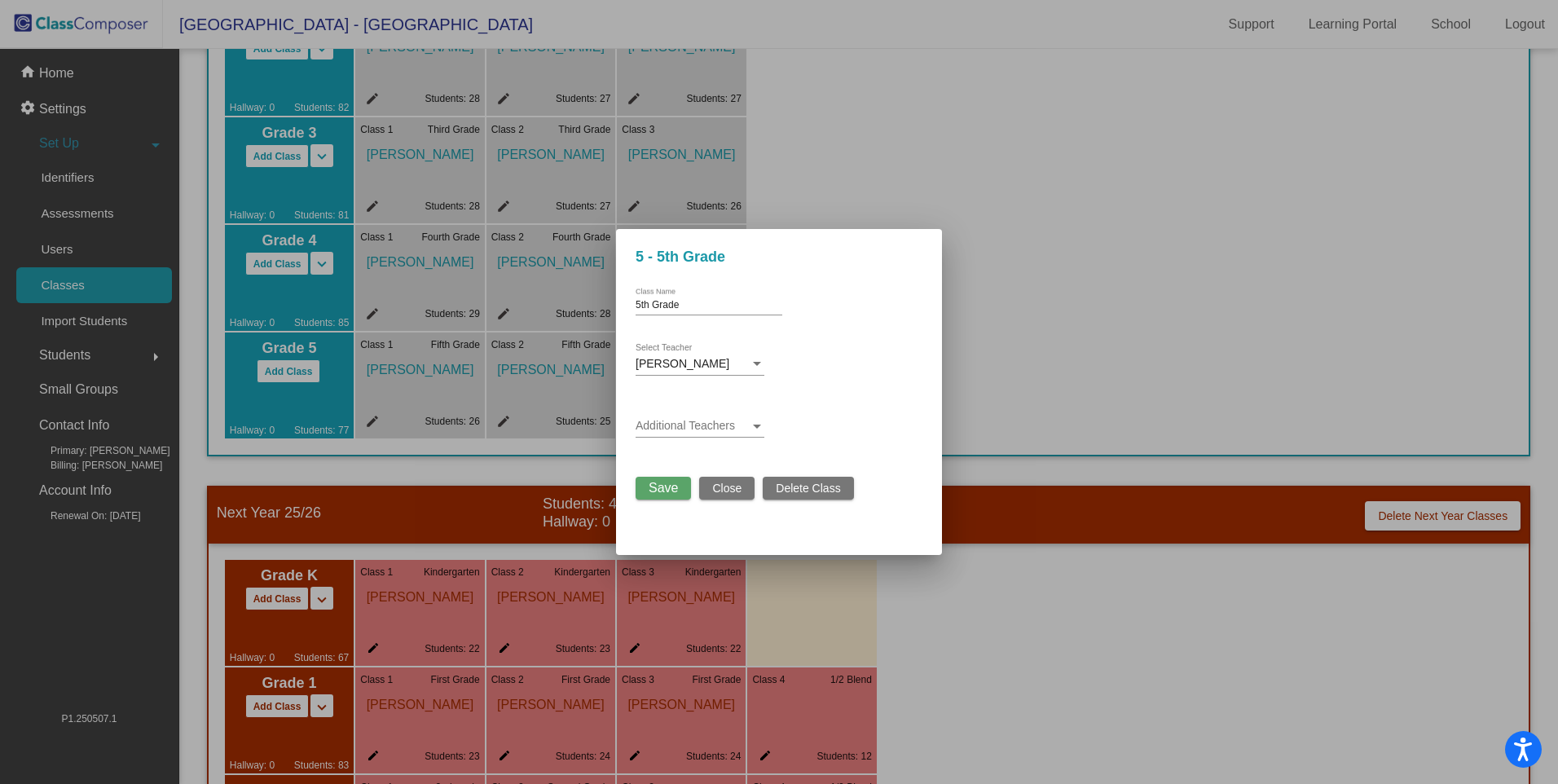
click at [757, 362] on div at bounding box center [757, 363] width 8 height 4
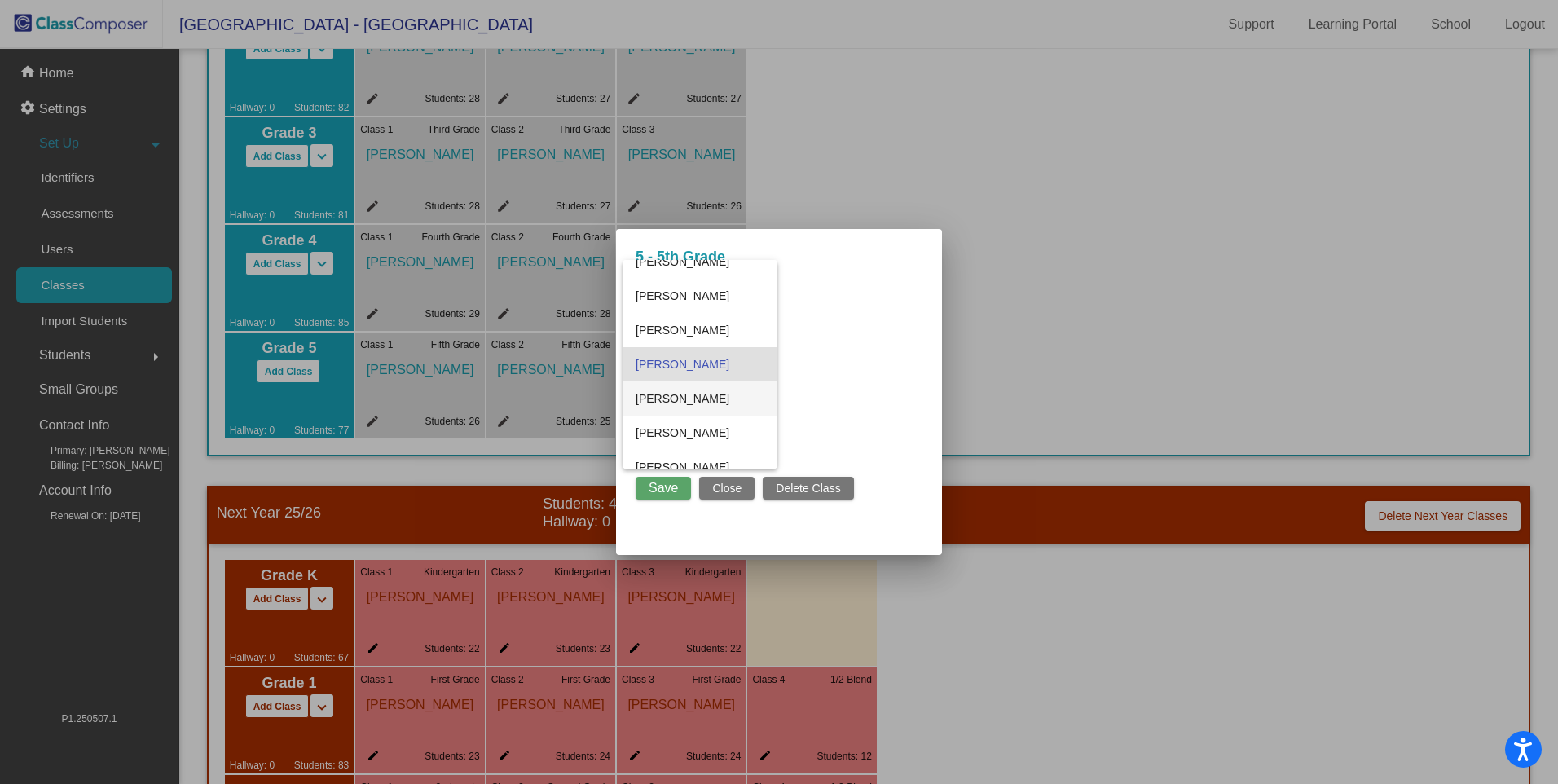
scroll to position [542, 0]
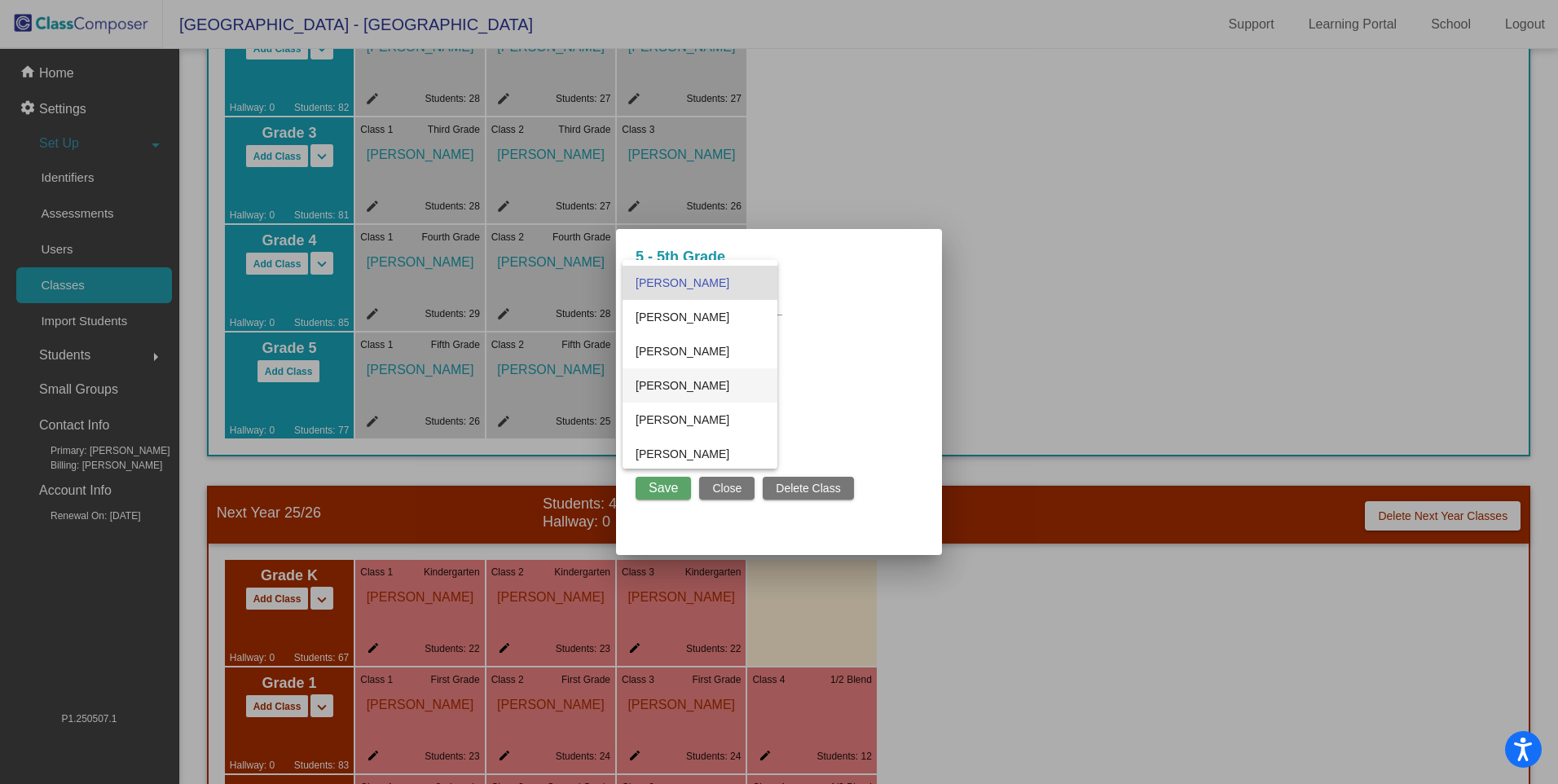
click at [673, 379] on span "[PERSON_NAME]" at bounding box center [700, 385] width 129 height 34
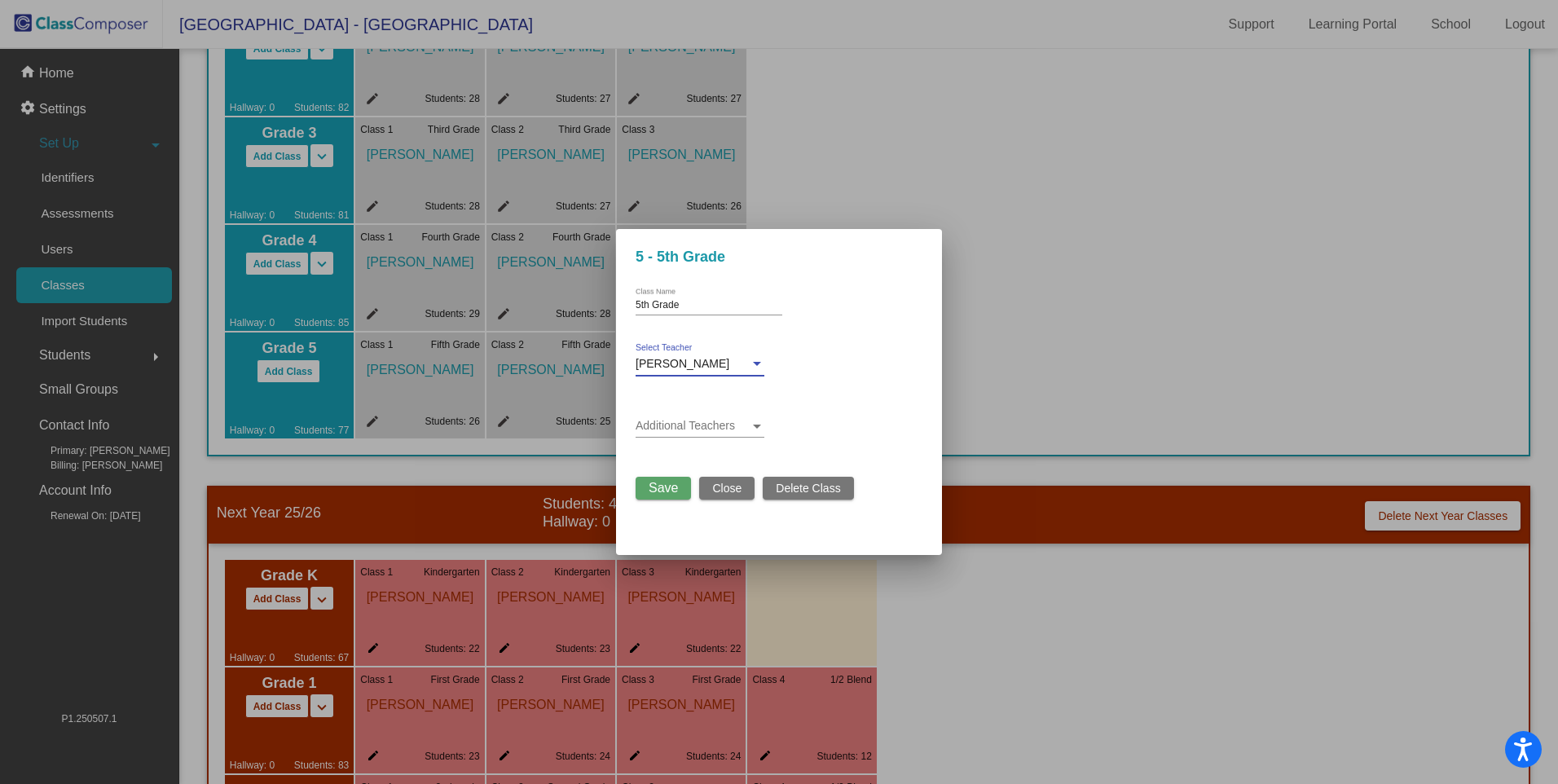
drag, startPoint x: 662, startPoint y: 487, endPoint x: 669, endPoint y: 481, distance: 9.2
click at [664, 484] on span "Save" at bounding box center [663, 487] width 29 height 14
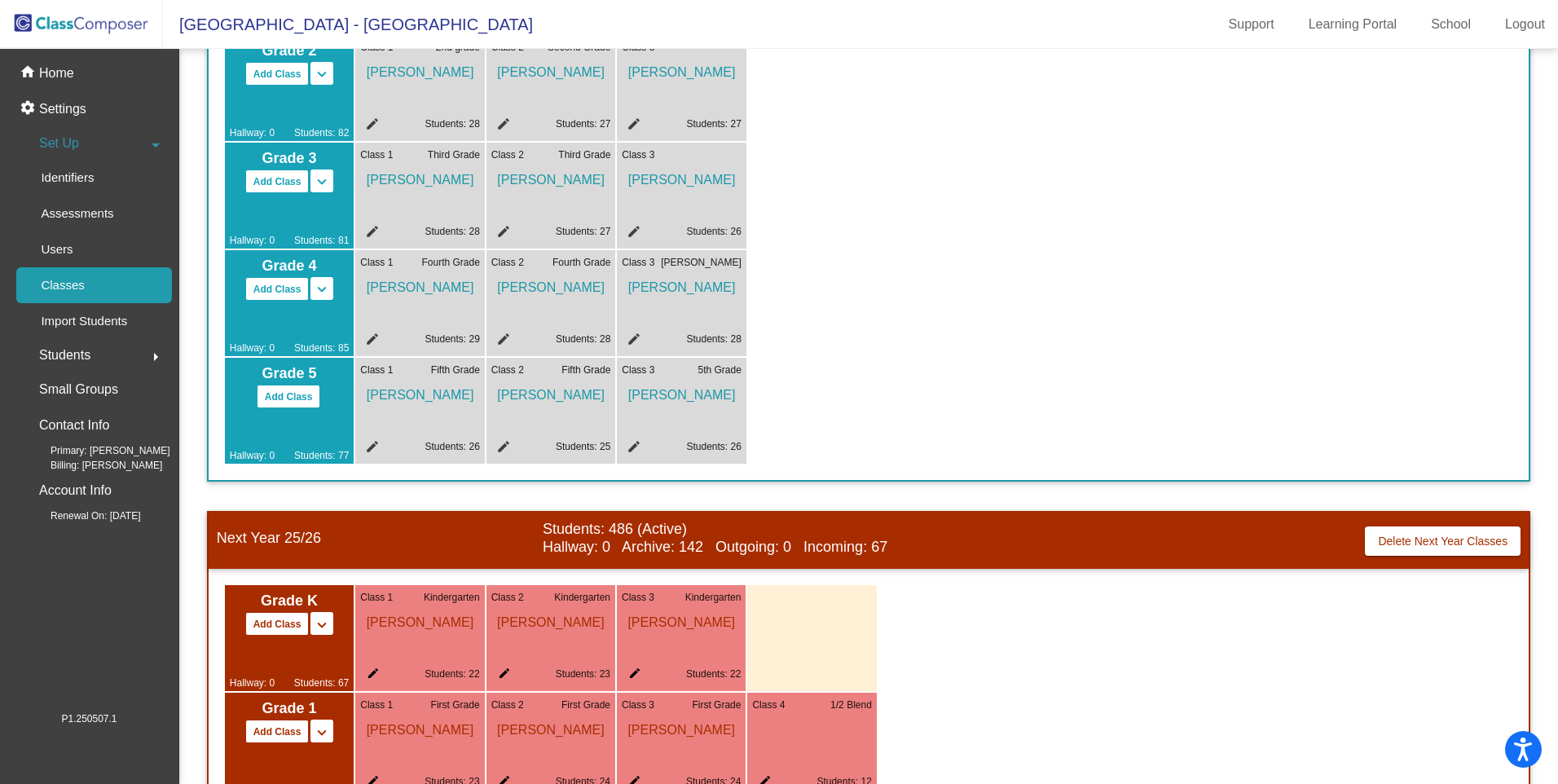
scroll to position [407, 0]
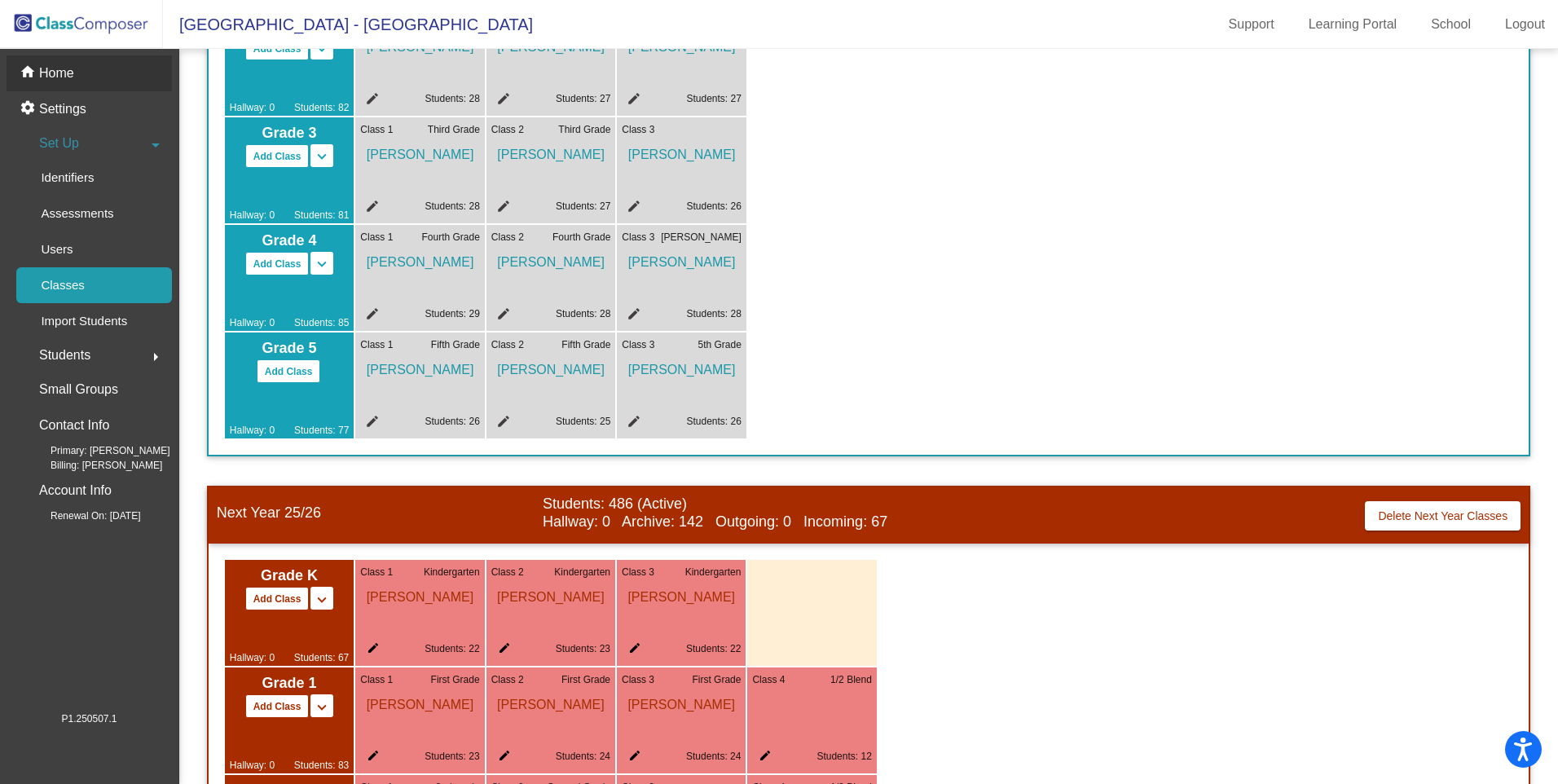
click at [67, 67] on p "Home" at bounding box center [57, 72] width 35 height 19
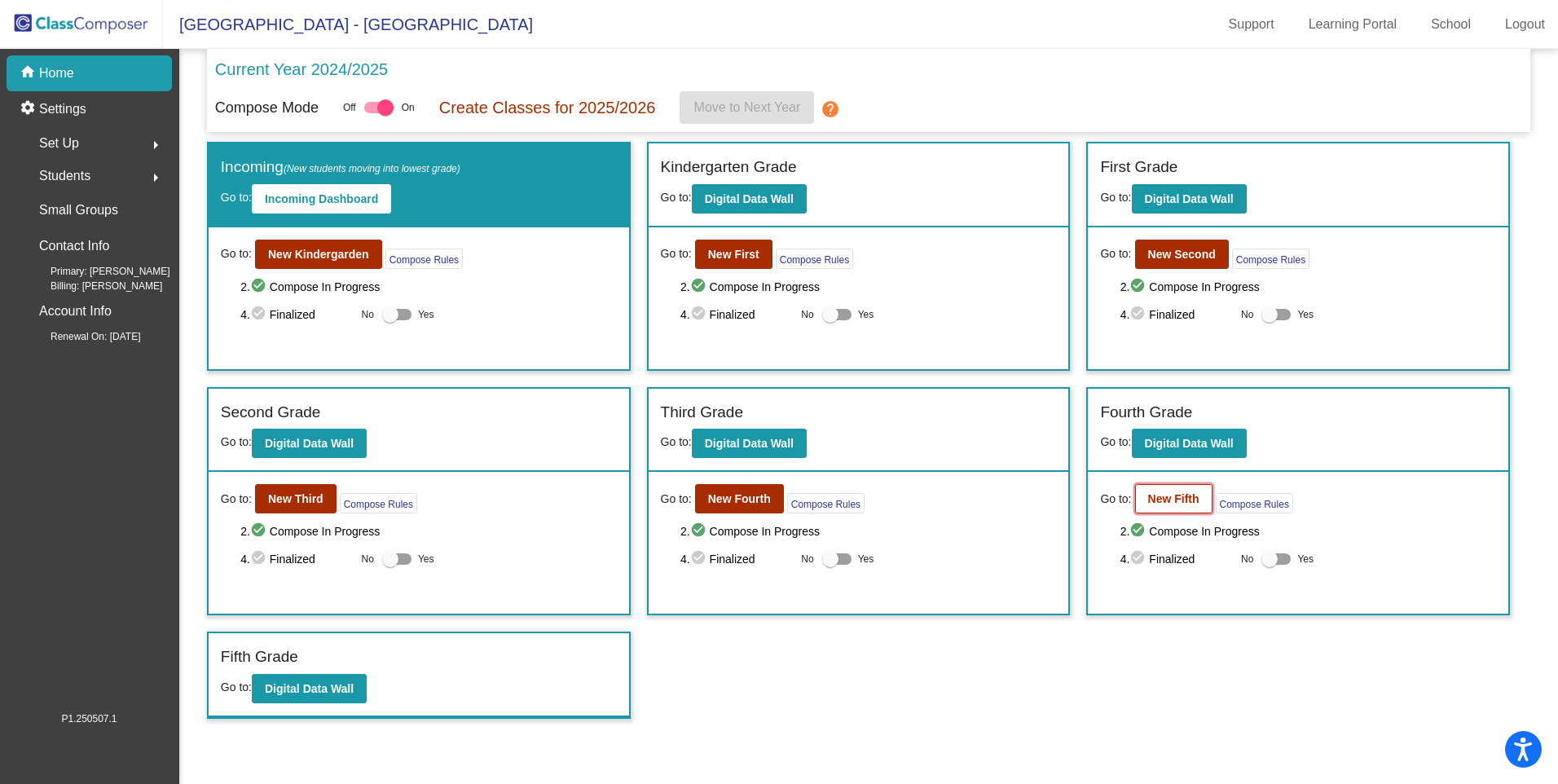
click at [1177, 492] on b "New Fifth" at bounding box center [1174, 499] width 52 height 13
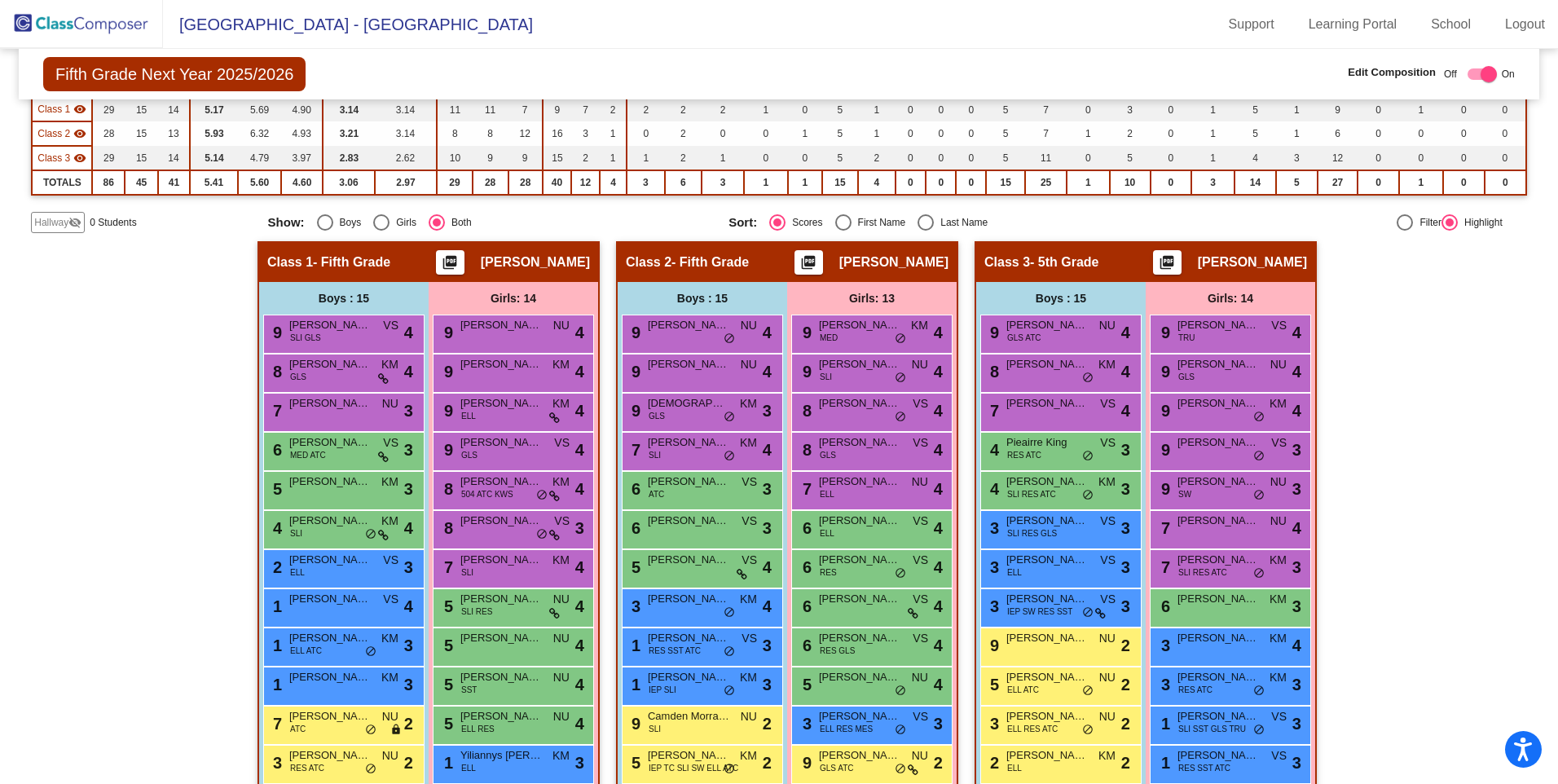
scroll to position [244, 0]
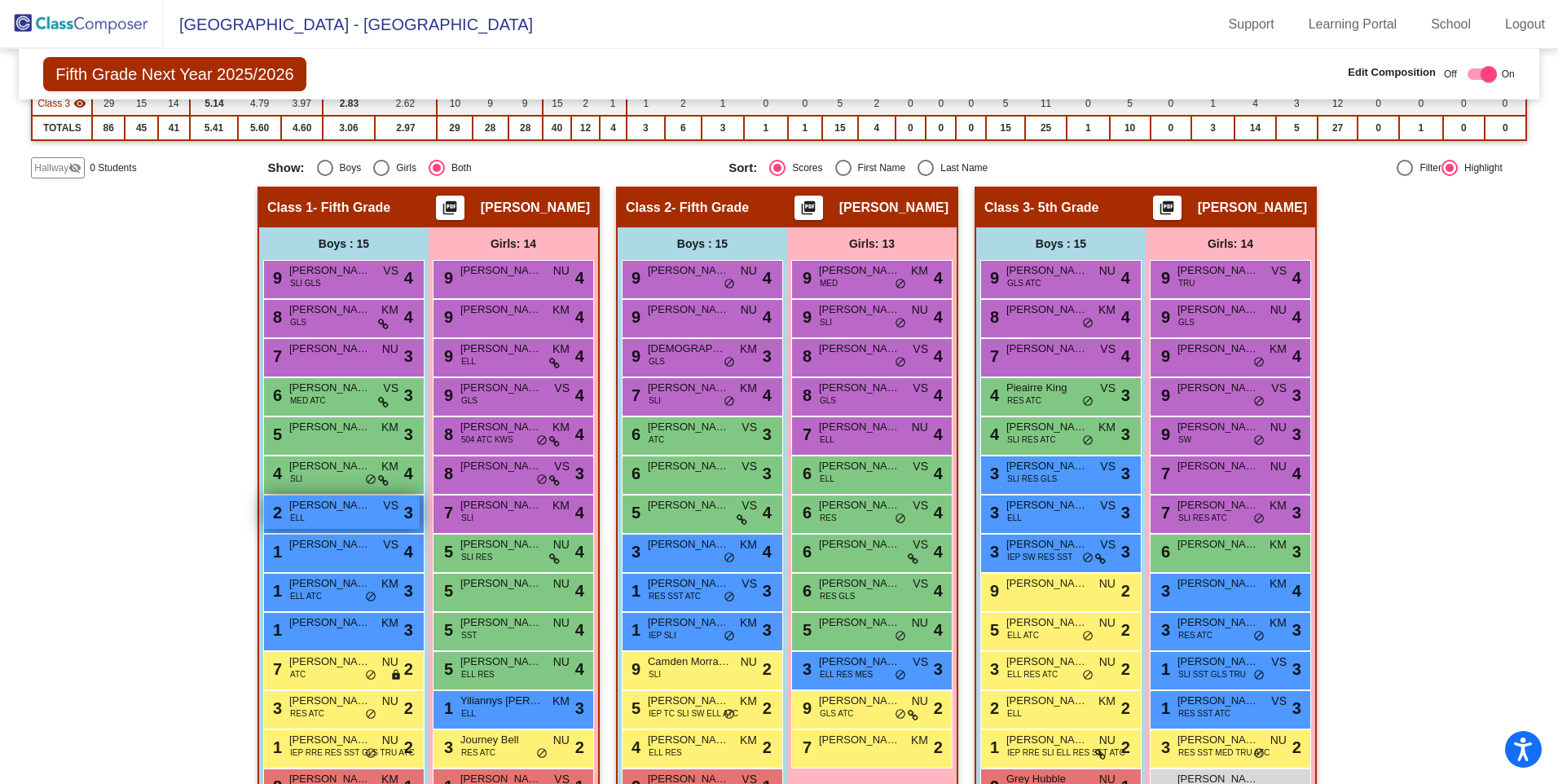
click at [318, 510] on span "[PERSON_NAME]" at bounding box center [330, 506] width 82 height 17
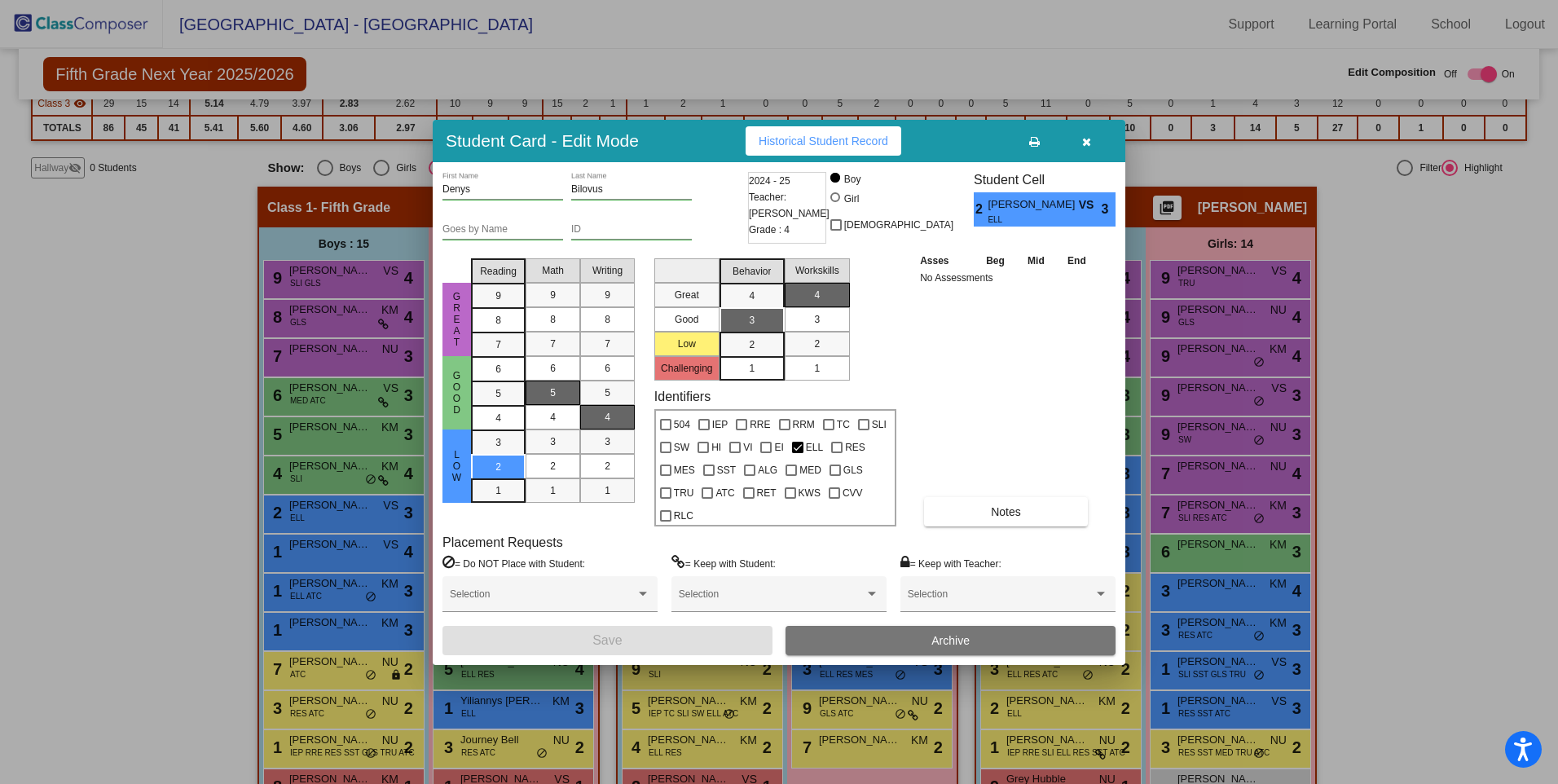
click at [1012, 645] on button "Archive" at bounding box center [951, 640] width 330 height 29
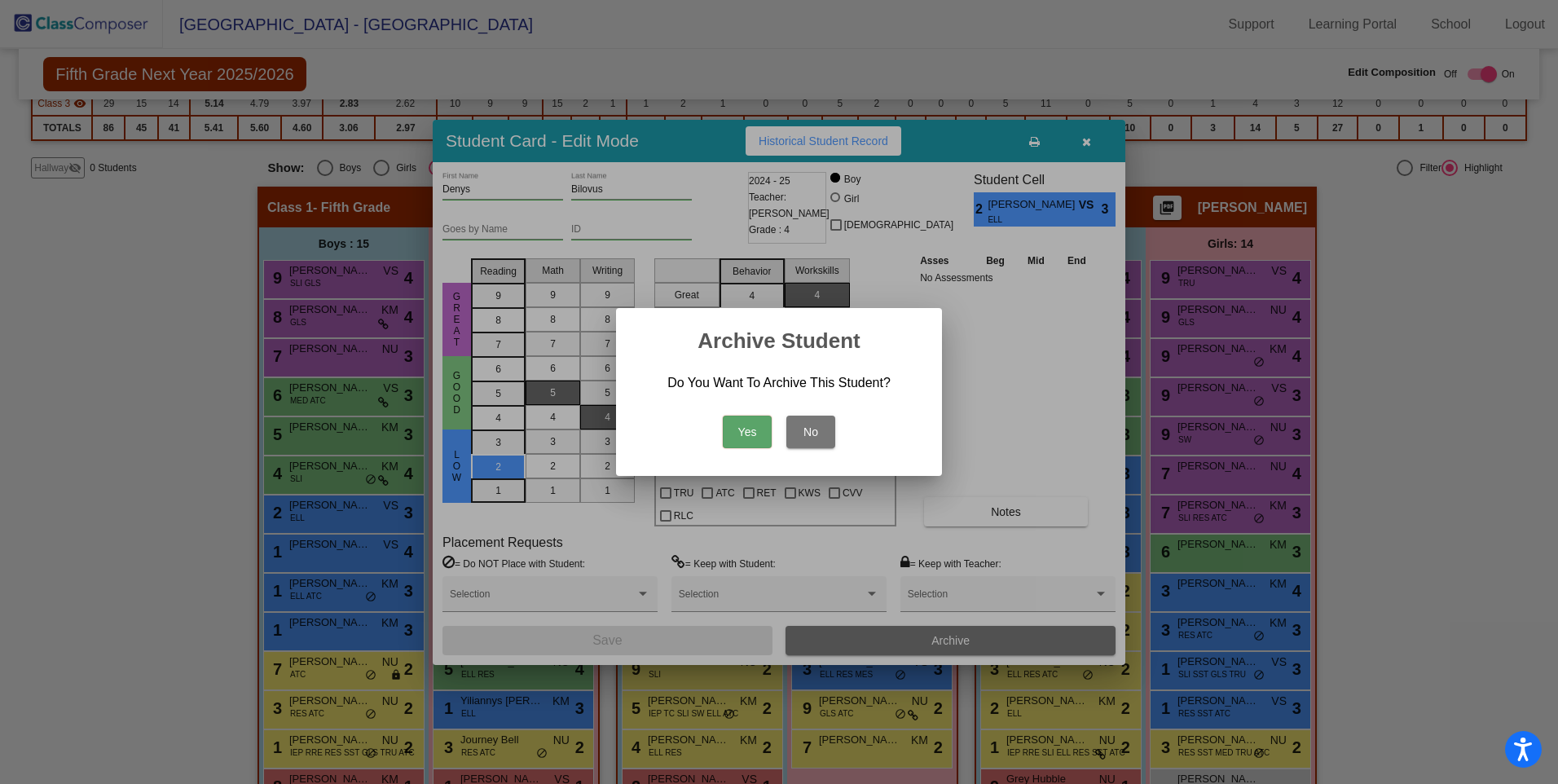
click at [745, 428] on button "Yes" at bounding box center [747, 432] width 49 height 32
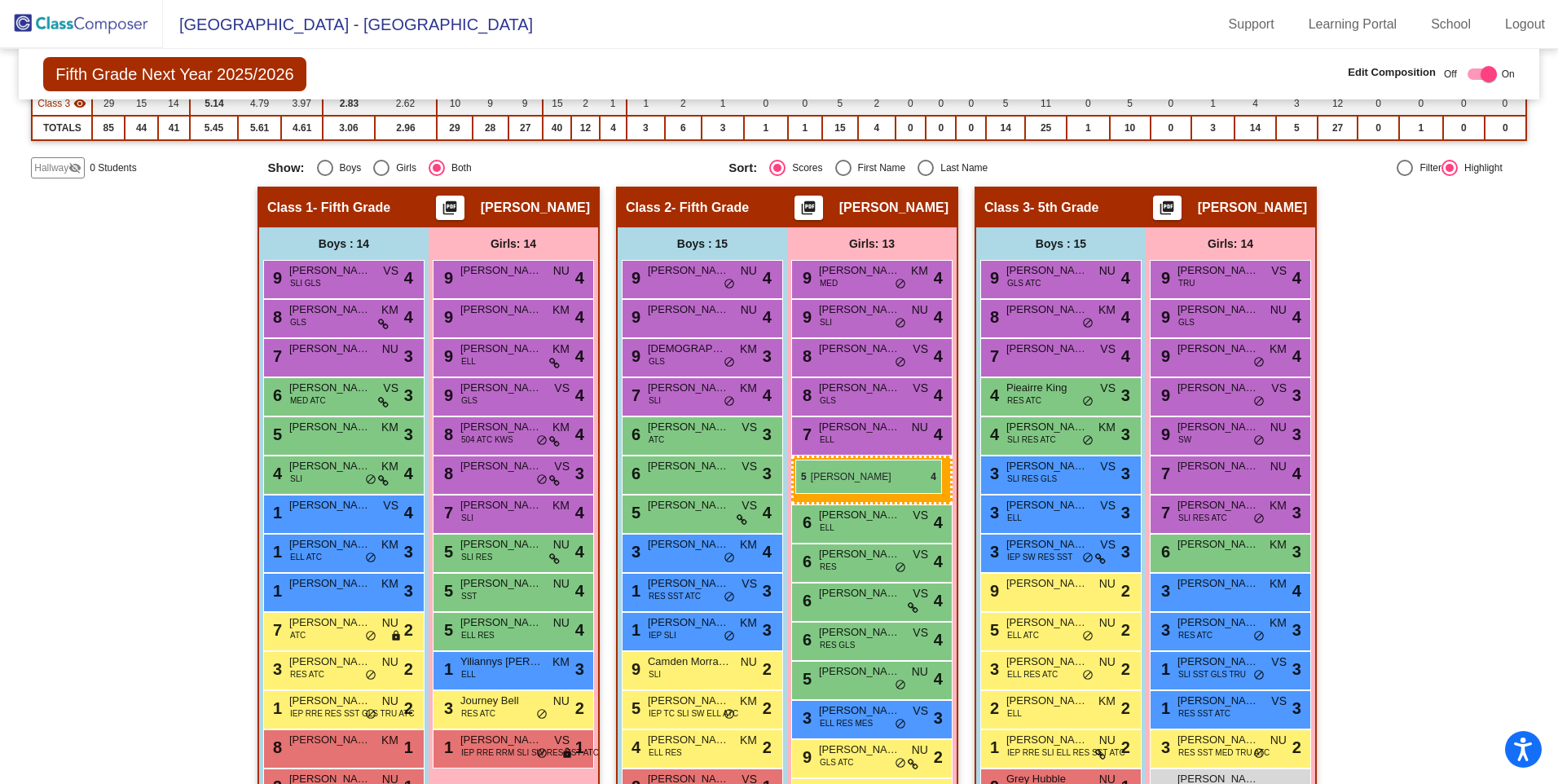
drag, startPoint x: 488, startPoint y: 582, endPoint x: 796, endPoint y: 460, distance: 331.3
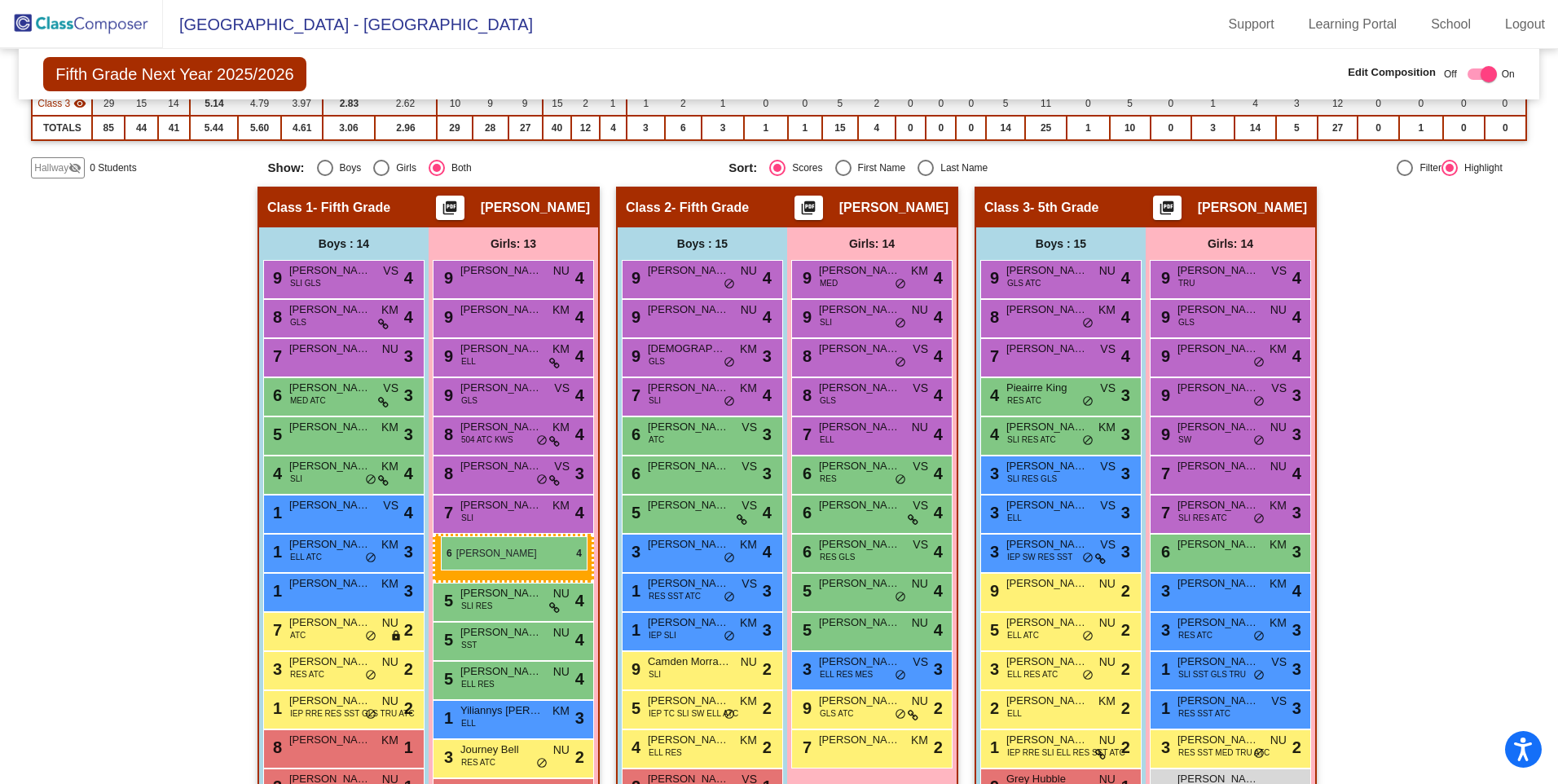
drag, startPoint x: 884, startPoint y: 480, endPoint x: 441, endPoint y: 537, distance: 446.7
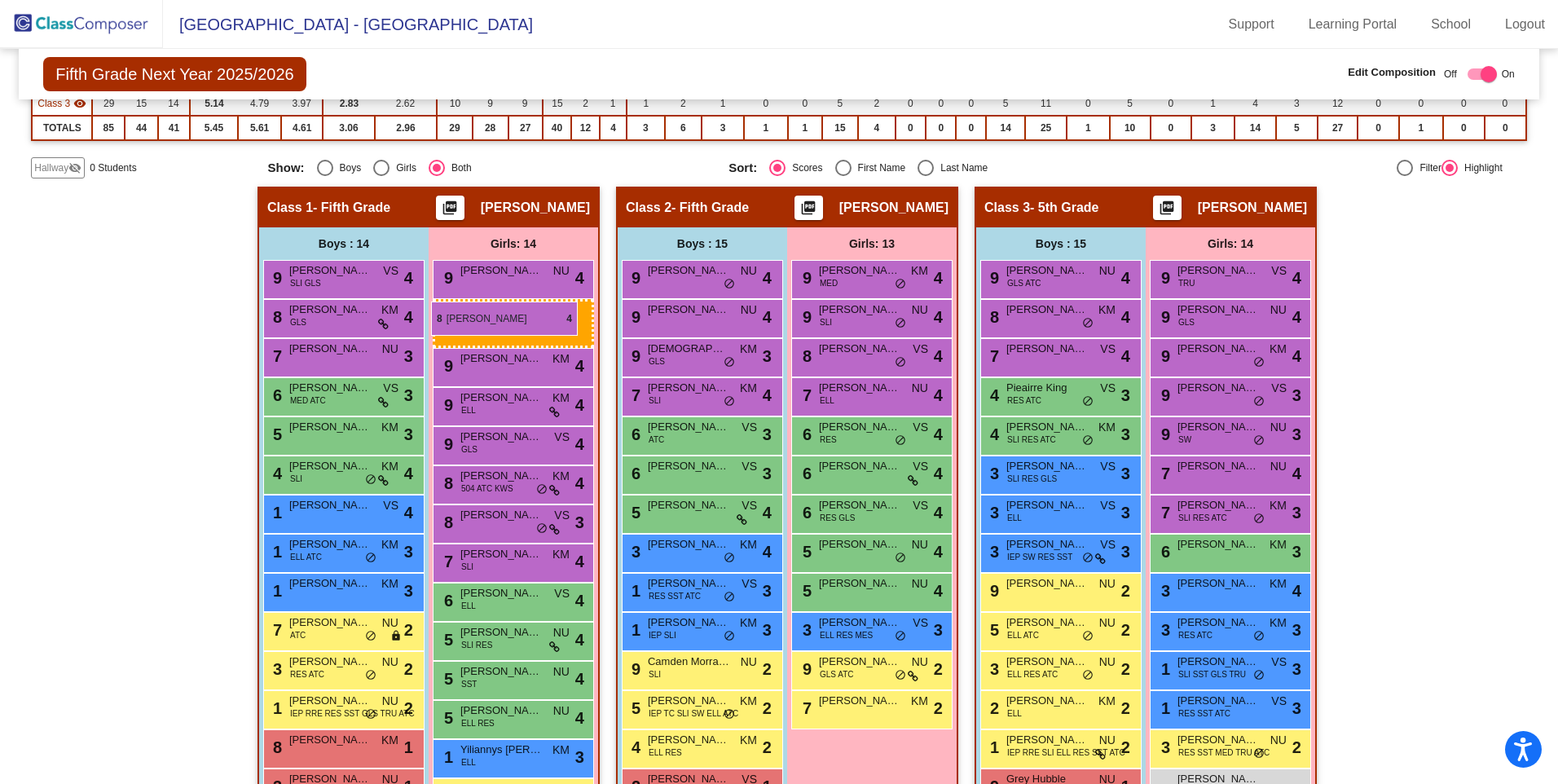
drag, startPoint x: 879, startPoint y: 402, endPoint x: 431, endPoint y: 302, distance: 459.0
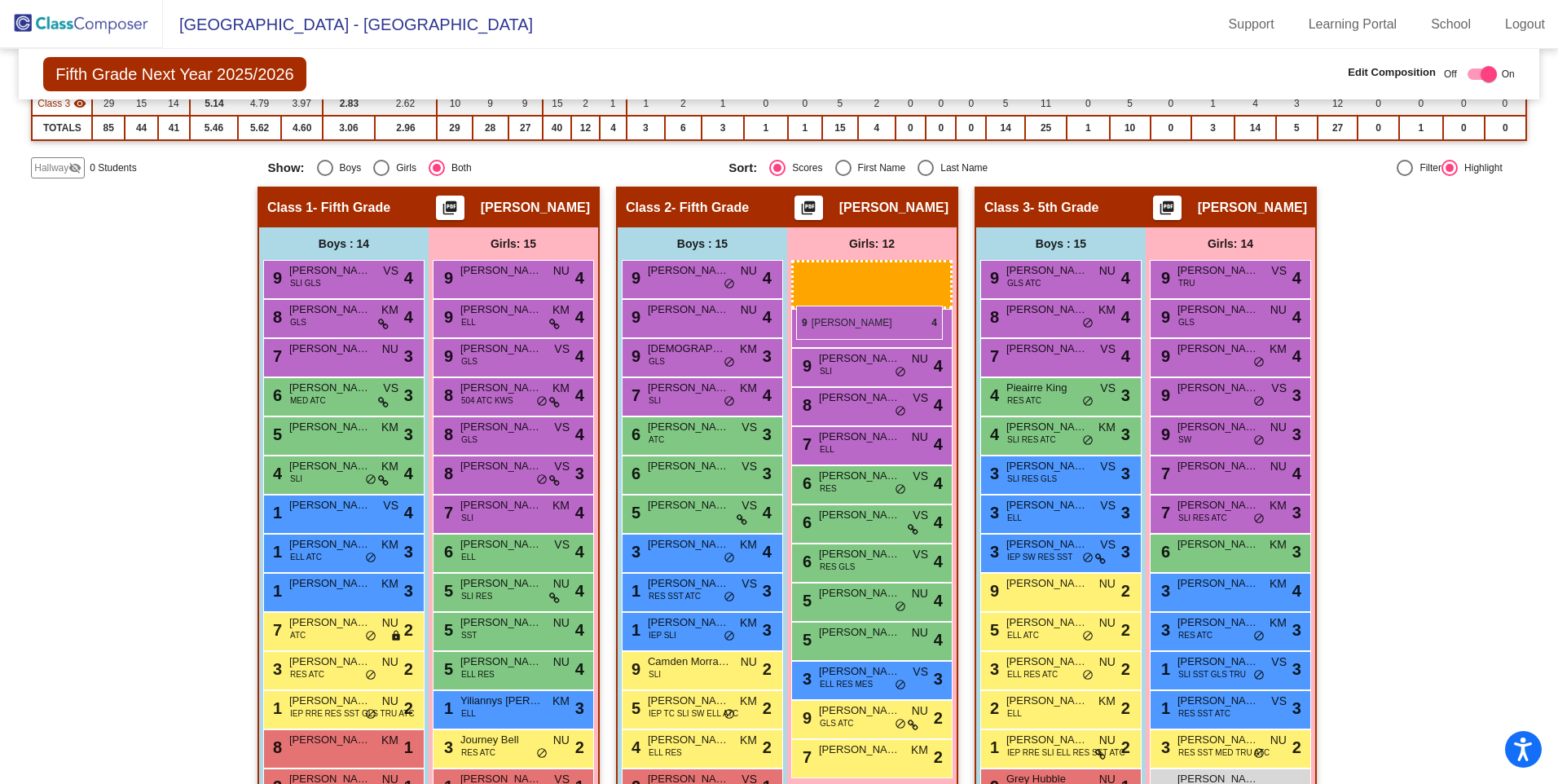
drag, startPoint x: 495, startPoint y: 315, endPoint x: 796, endPoint y: 306, distance: 301.1
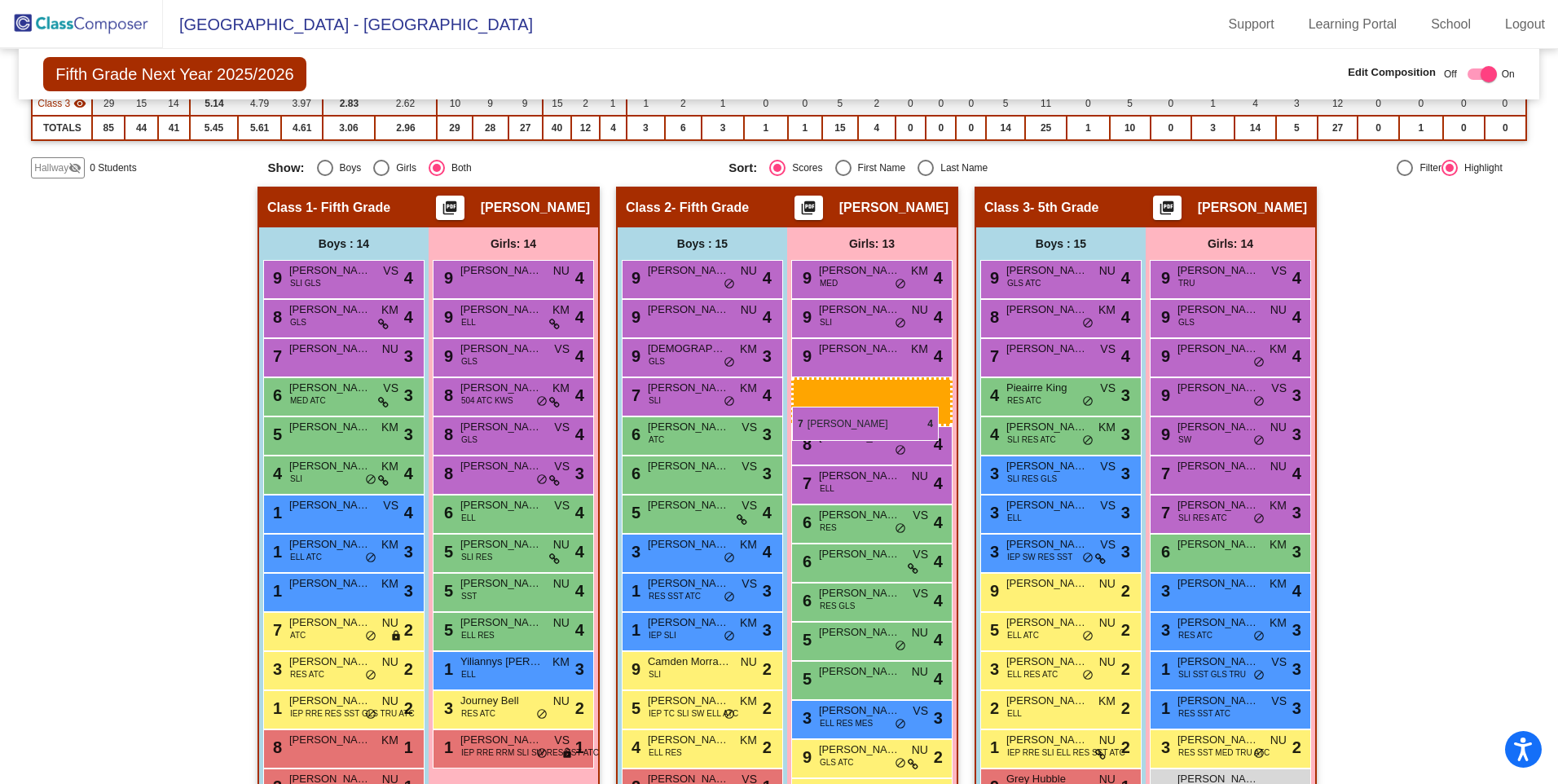
drag, startPoint x: 475, startPoint y: 508, endPoint x: 792, endPoint y: 407, distance: 332.7
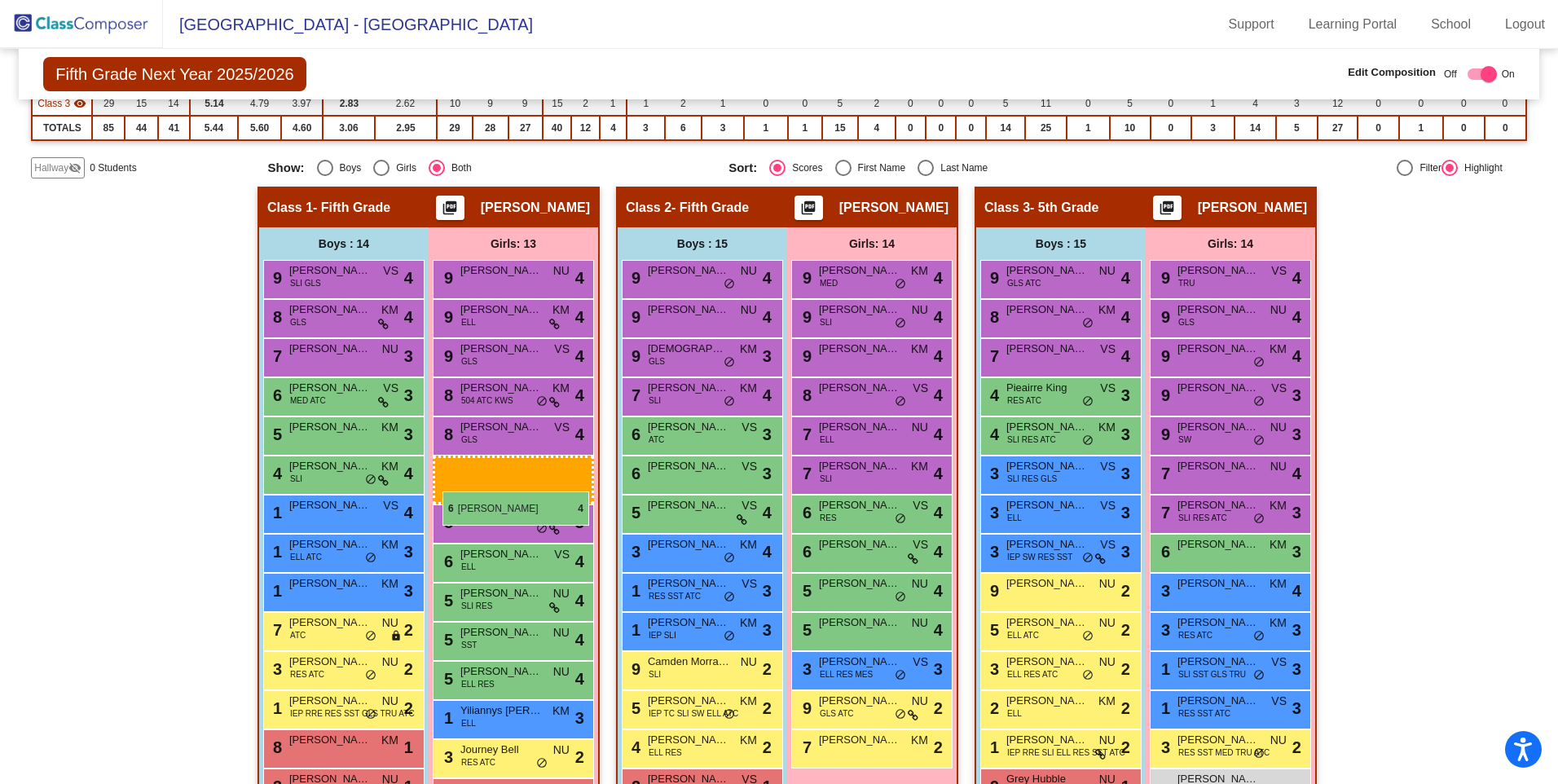
drag, startPoint x: 866, startPoint y: 588, endPoint x: 442, endPoint y: 492, distance: 434.7
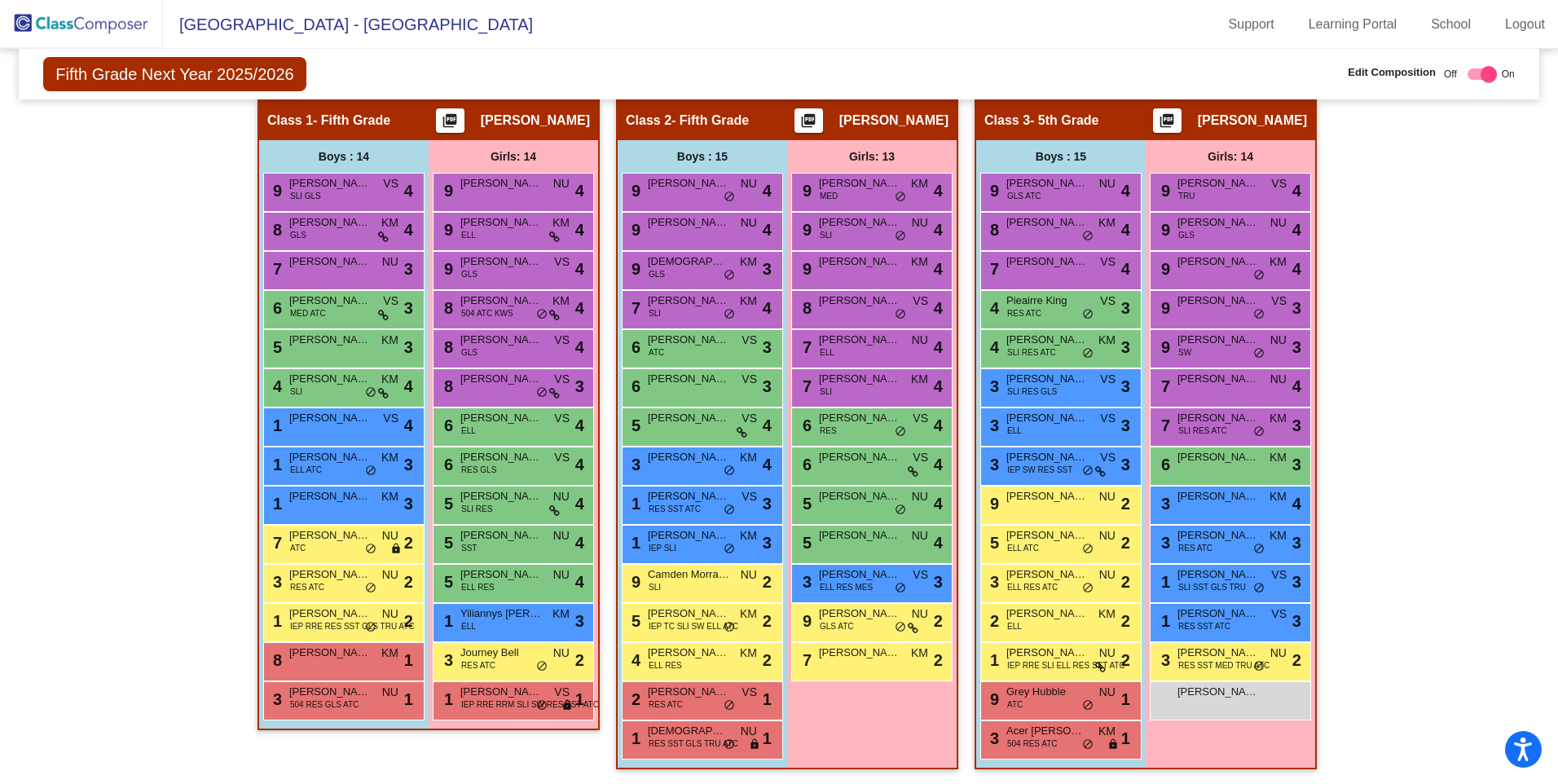
scroll to position [333, 0]
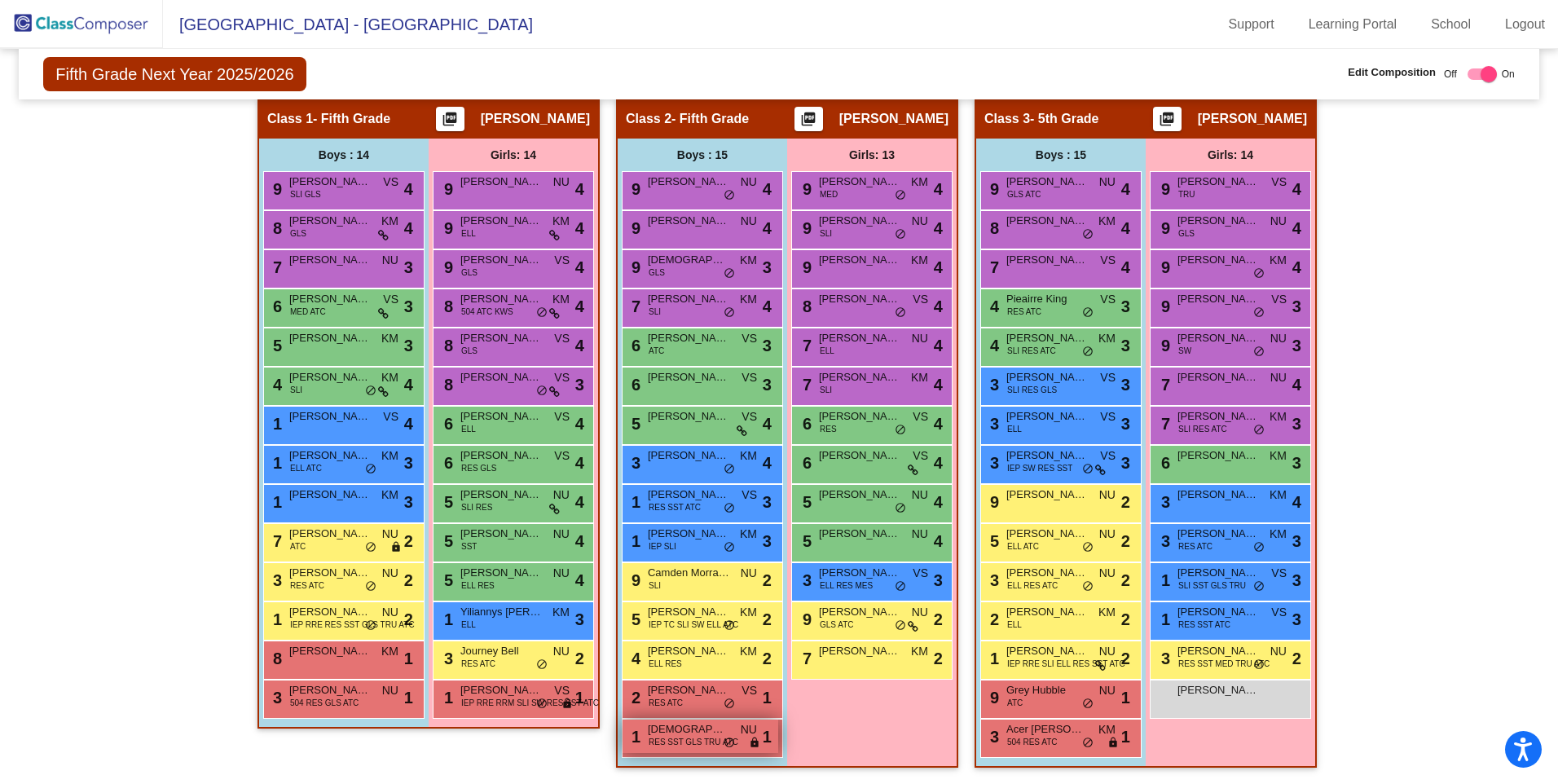
click at [687, 732] on span "[DEMOGRAPHIC_DATA][PERSON_NAME]" at bounding box center [689, 730] width 82 height 17
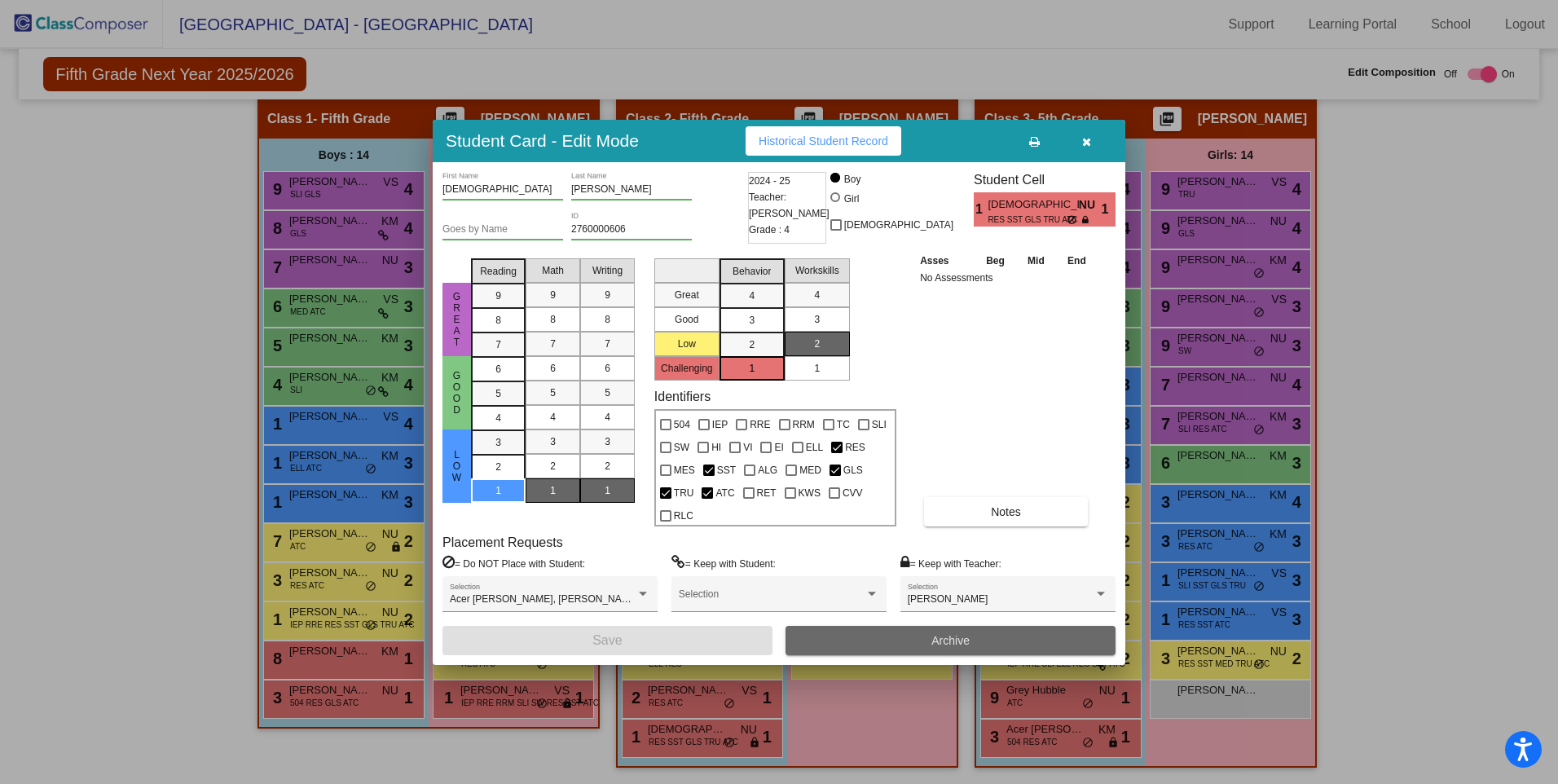
click at [925, 636] on button "Archive" at bounding box center [951, 640] width 330 height 29
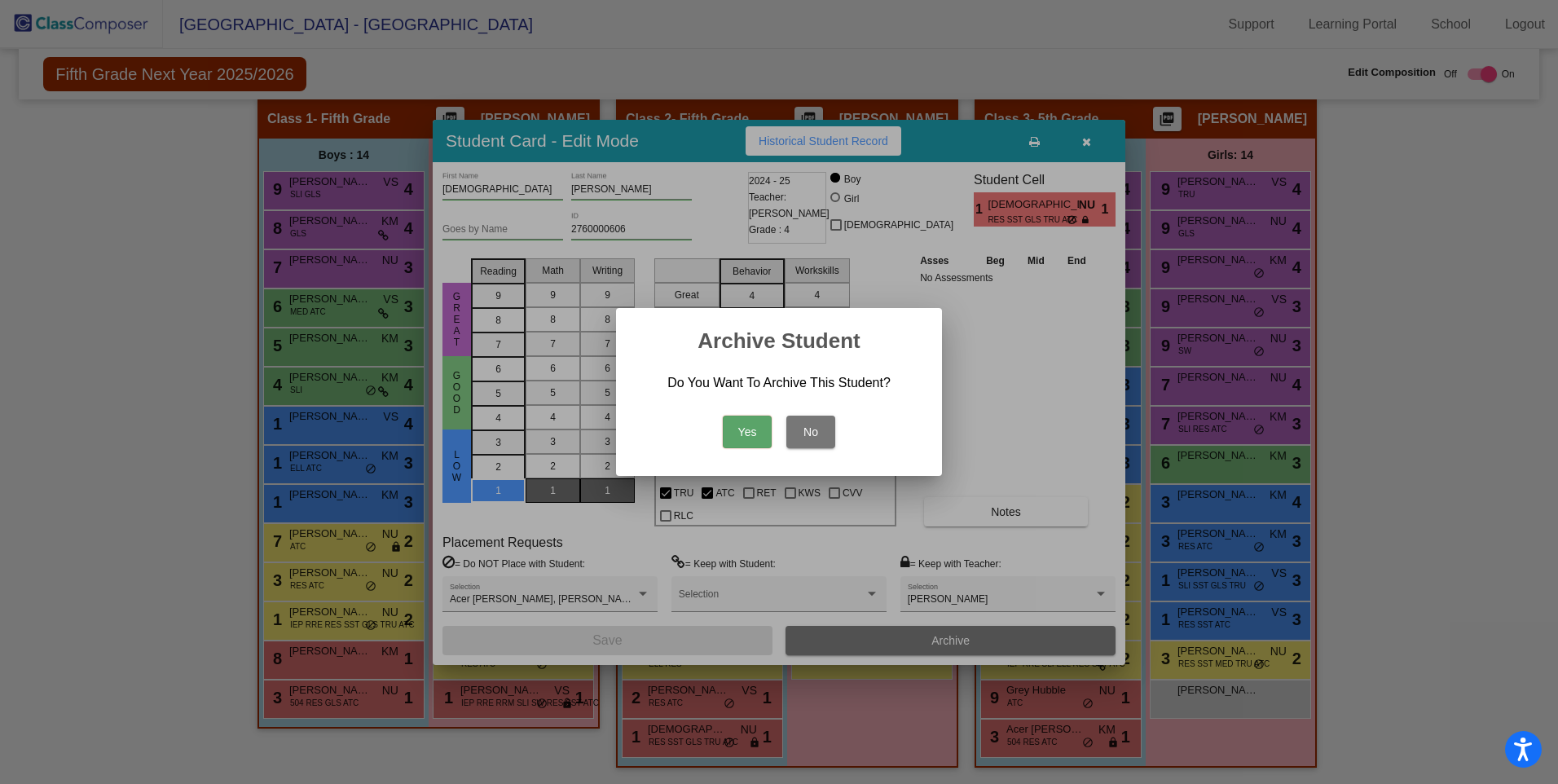
click at [753, 427] on button "Yes" at bounding box center [747, 432] width 49 height 32
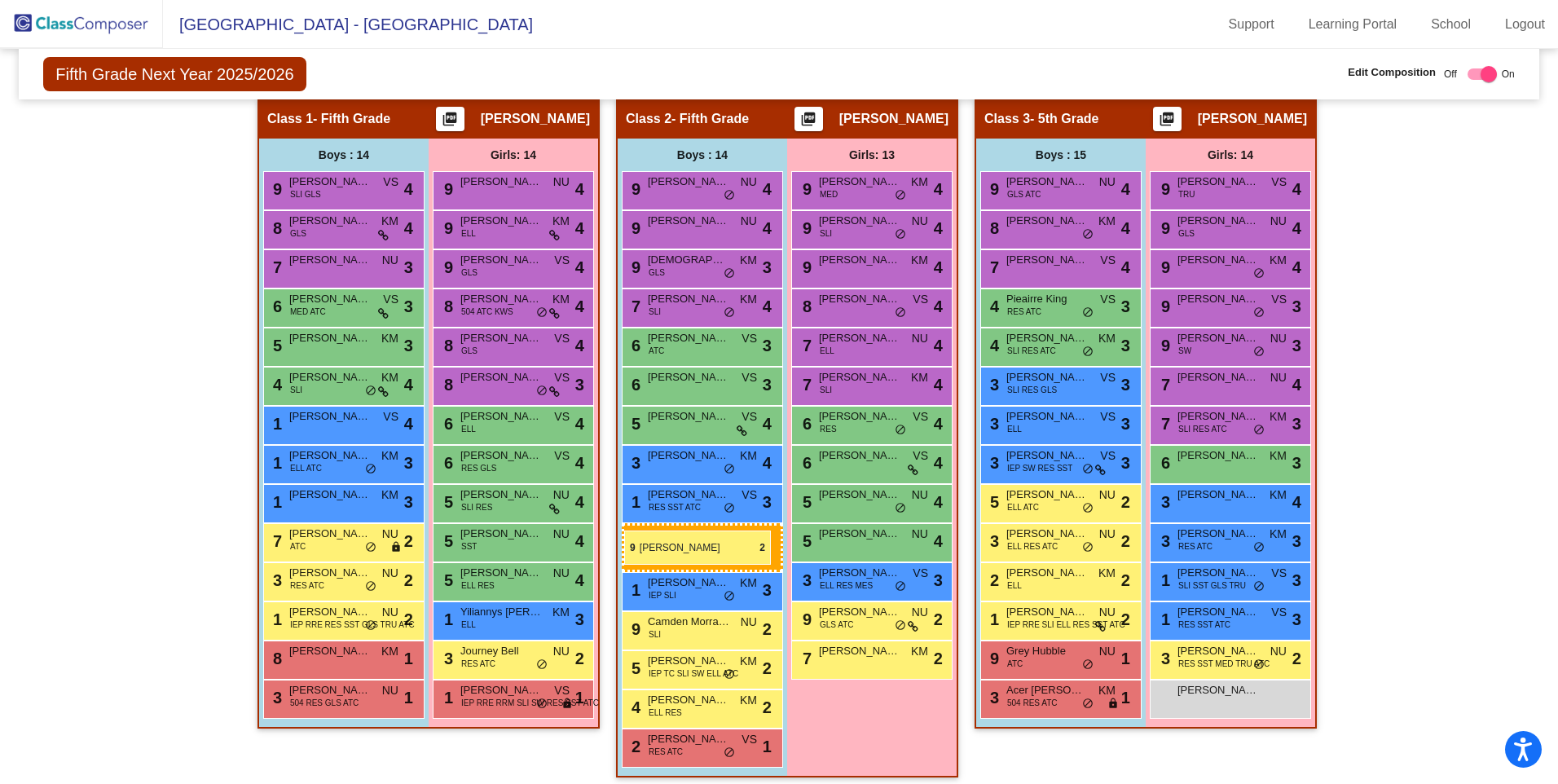
drag, startPoint x: 1061, startPoint y: 504, endPoint x: 624, endPoint y: 531, distance: 437.8
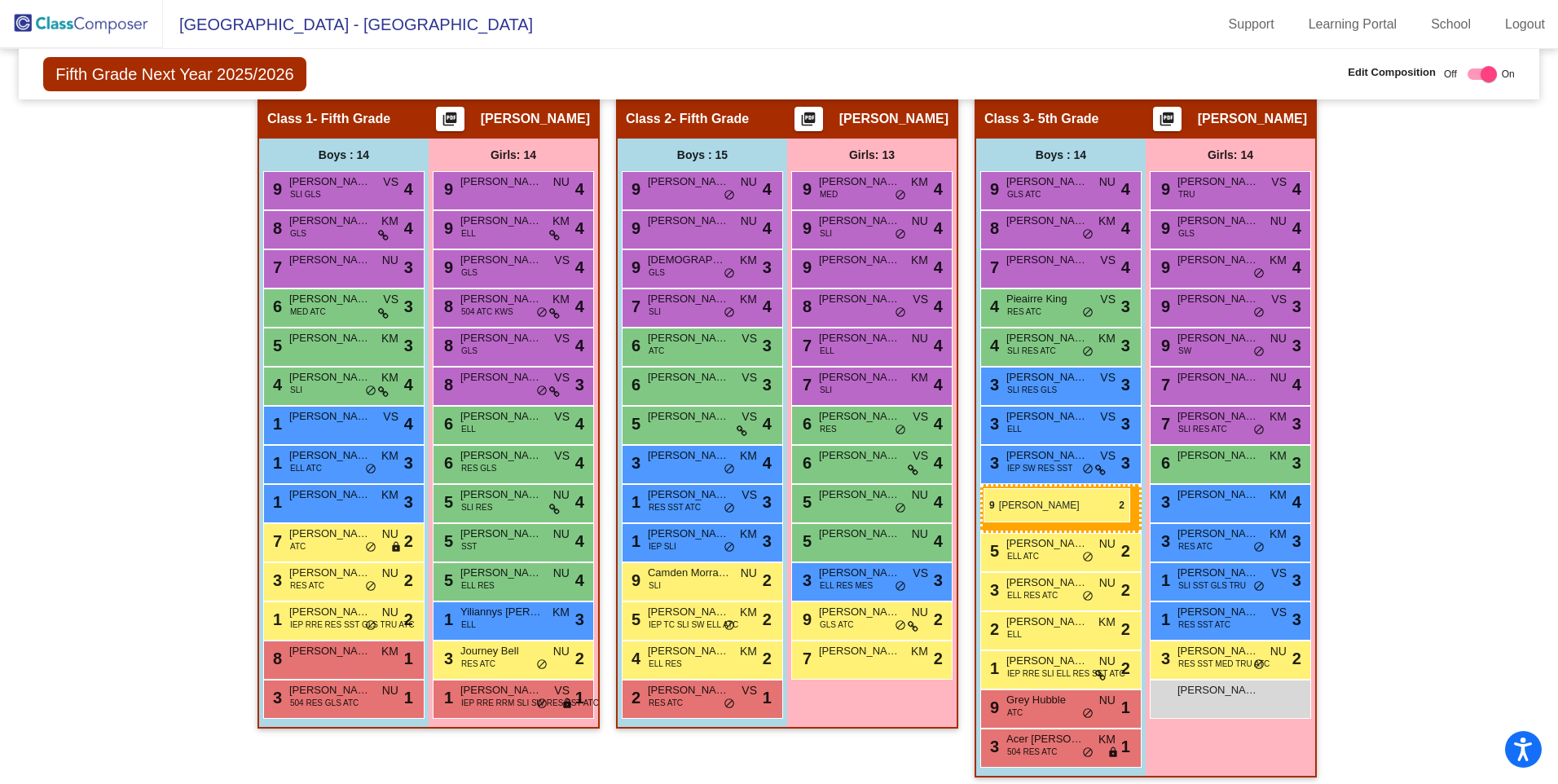
drag, startPoint x: 703, startPoint y: 616, endPoint x: 984, endPoint y: 488, distance: 308.8
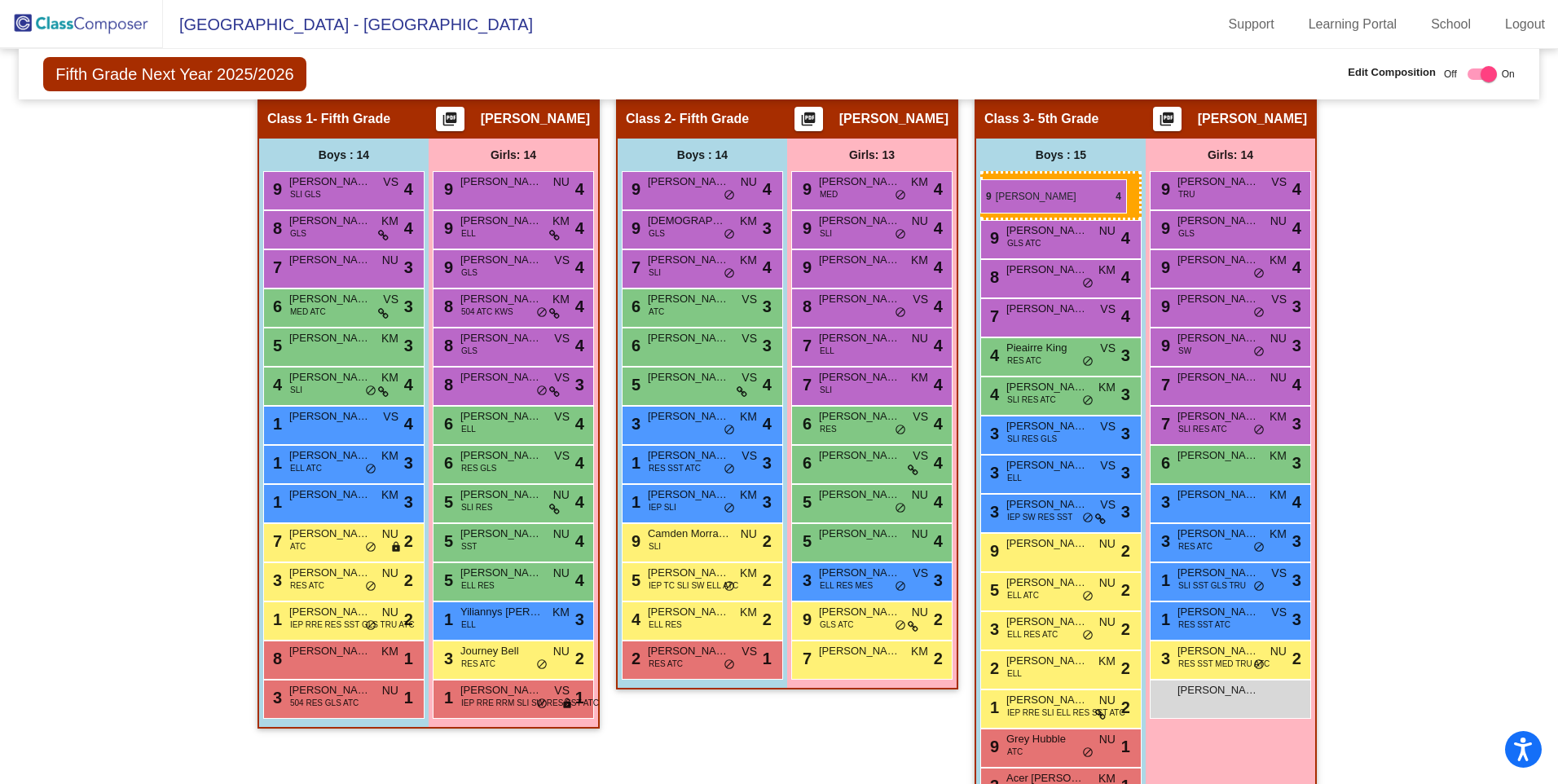
drag, startPoint x: 706, startPoint y: 232, endPoint x: 981, endPoint y: 179, distance: 280.1
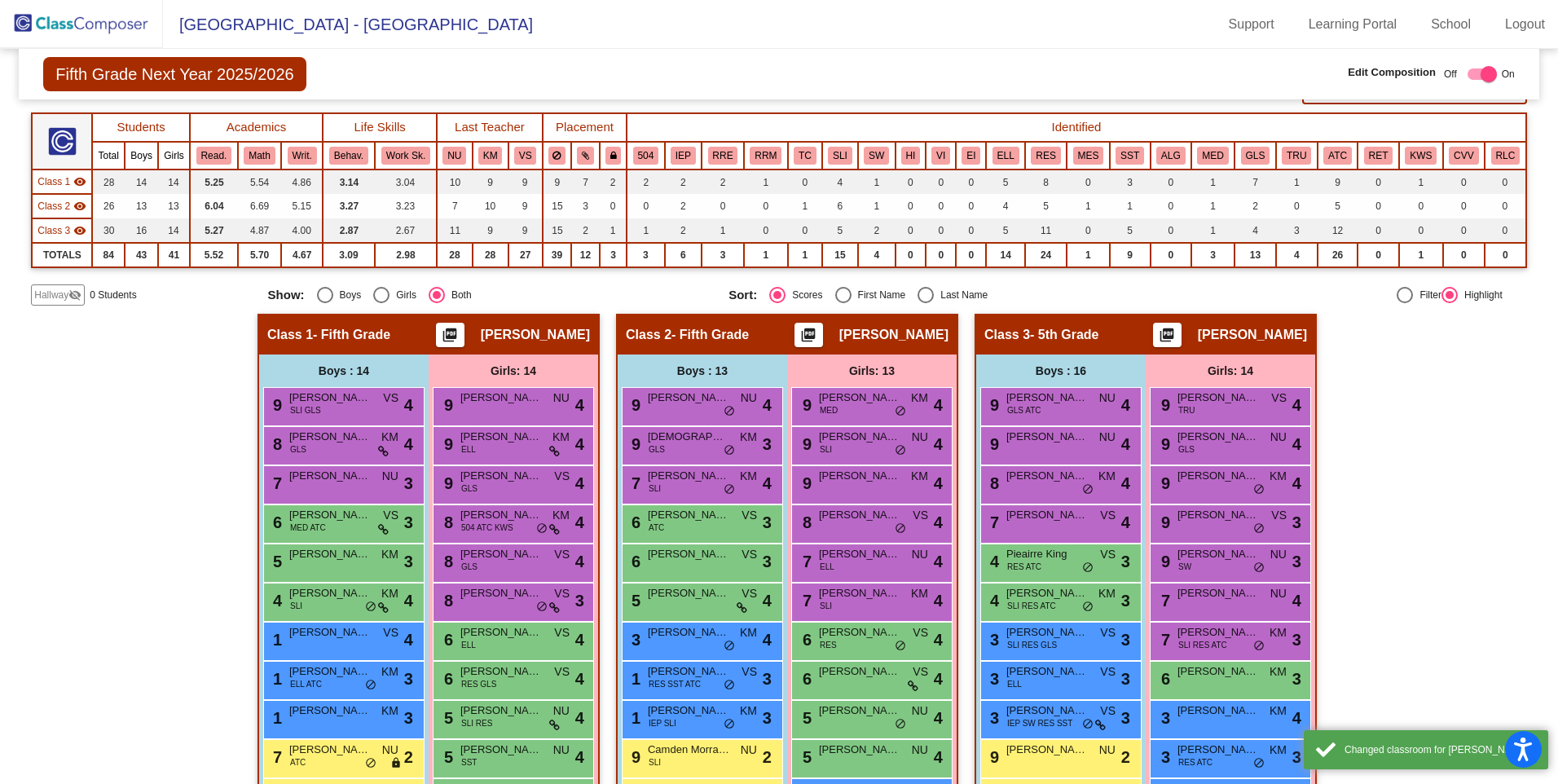
scroll to position [89, 0]
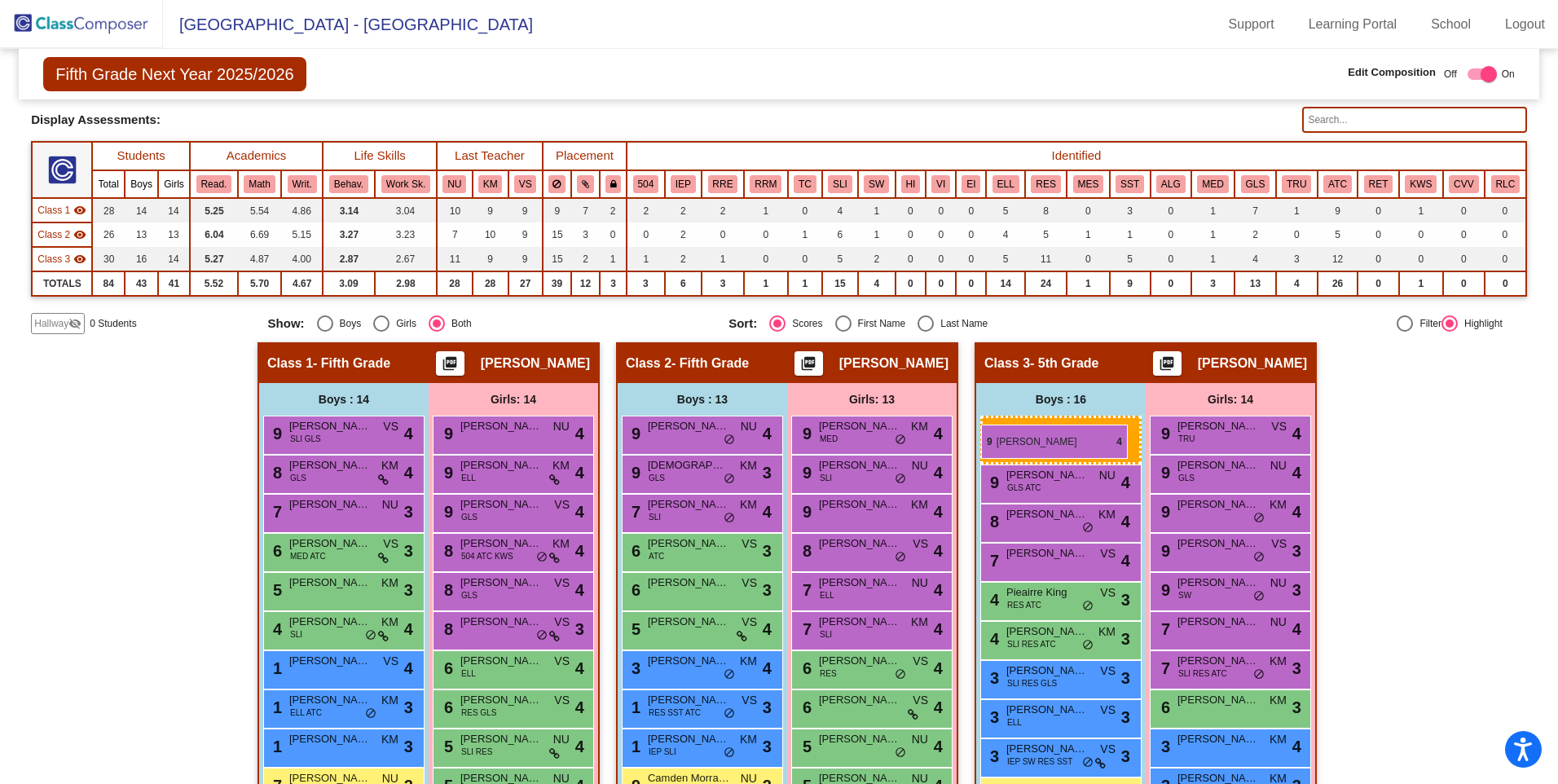
drag, startPoint x: 1046, startPoint y: 469, endPoint x: 981, endPoint y: 425, distance: 78.5
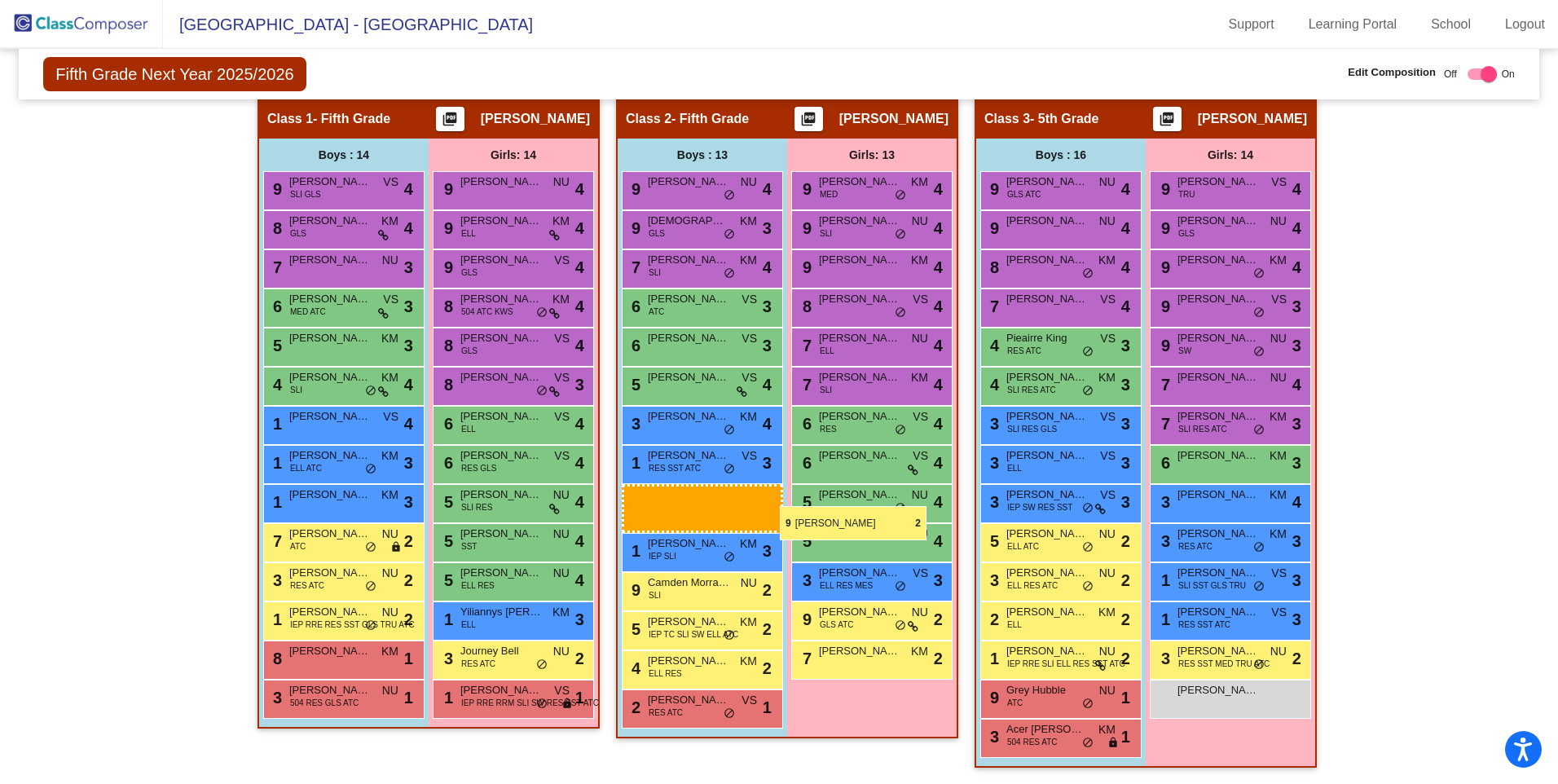
scroll to position [333, 0]
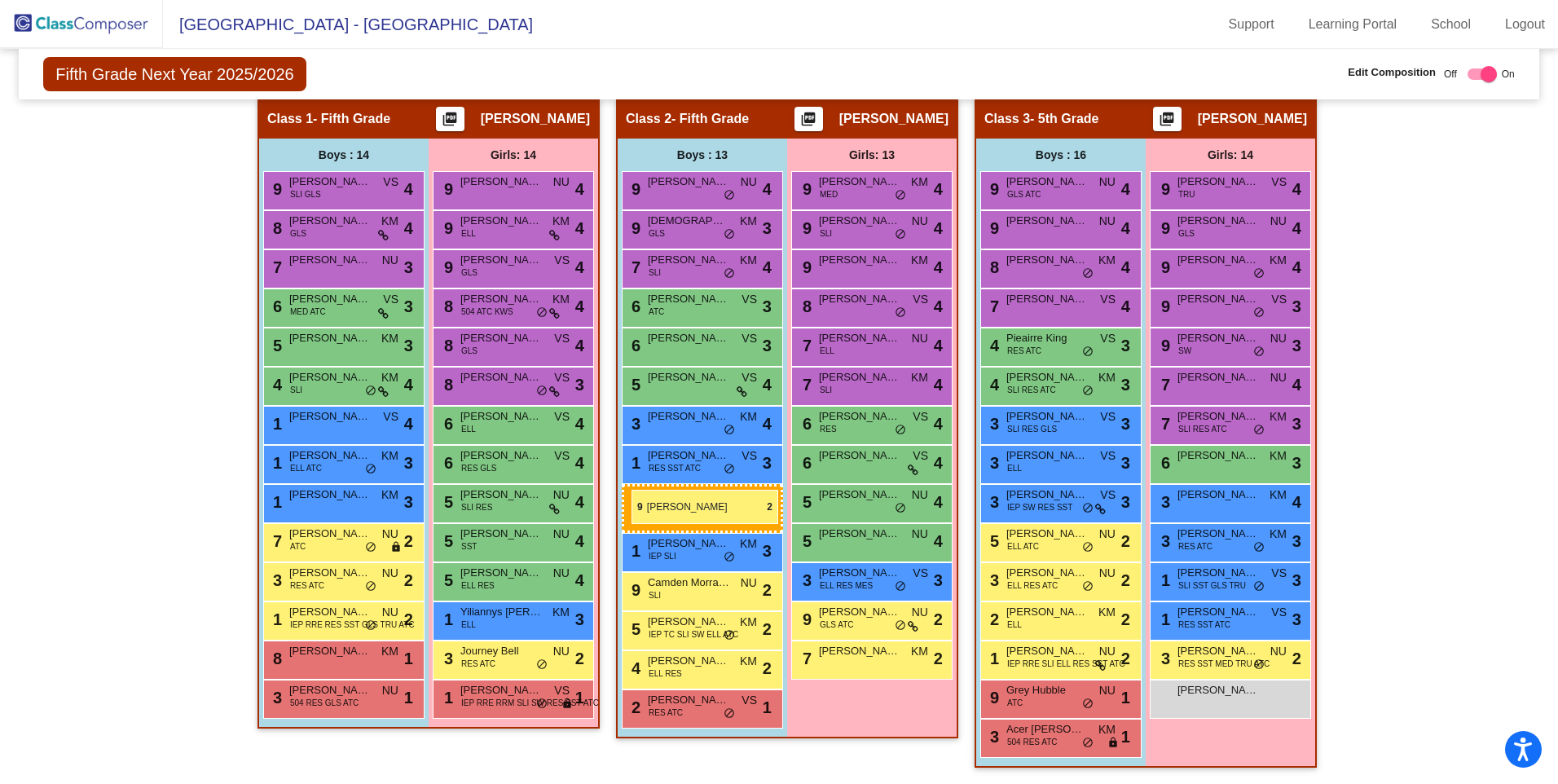
drag, startPoint x: 1062, startPoint y: 497, endPoint x: 632, endPoint y: 490, distance: 430.1
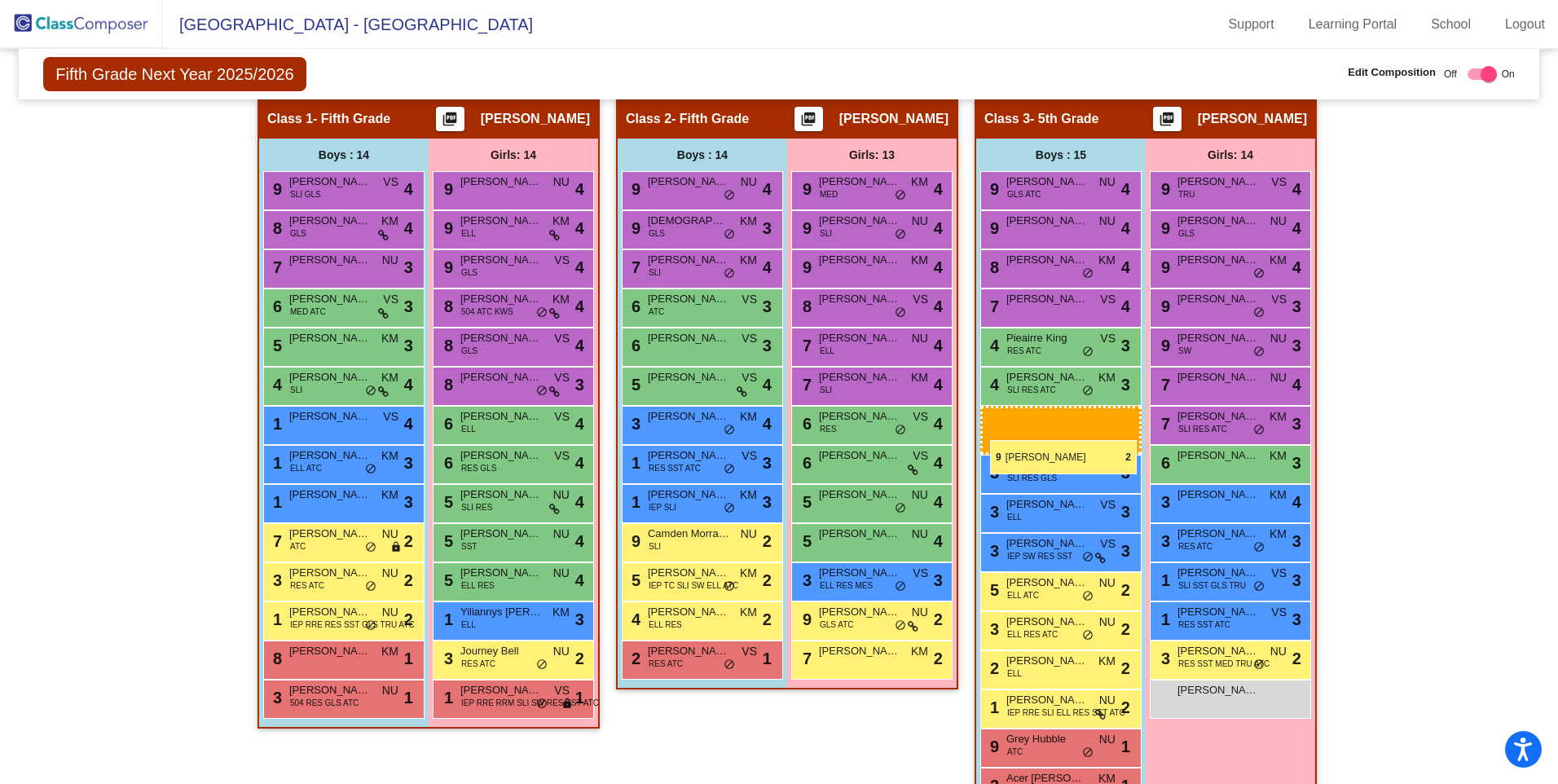
drag, startPoint x: 675, startPoint y: 577, endPoint x: 990, endPoint y: 440, distance: 343.5
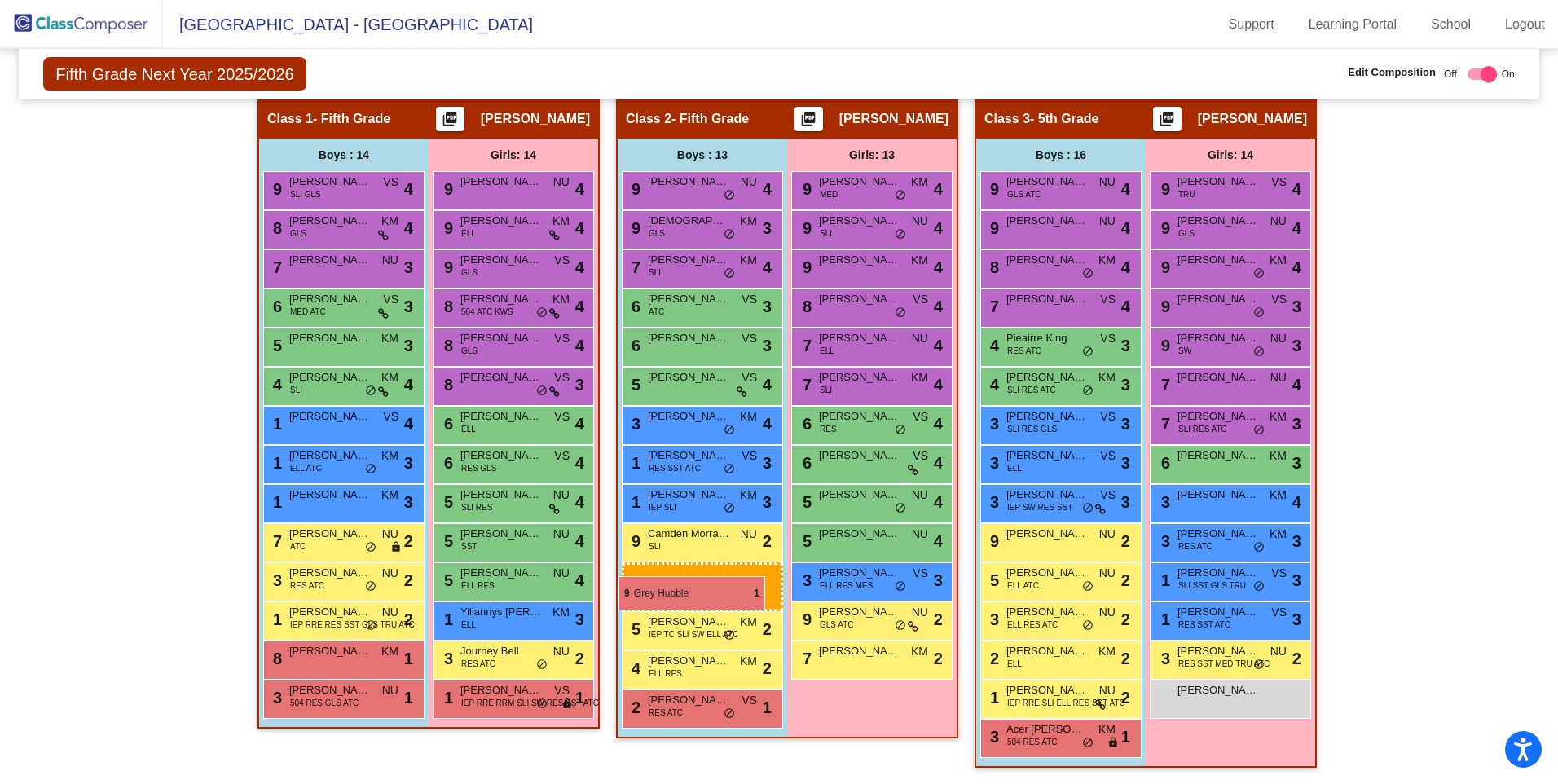
drag, startPoint x: 1044, startPoint y: 696, endPoint x: 618, endPoint y: 576, distance: 442.6
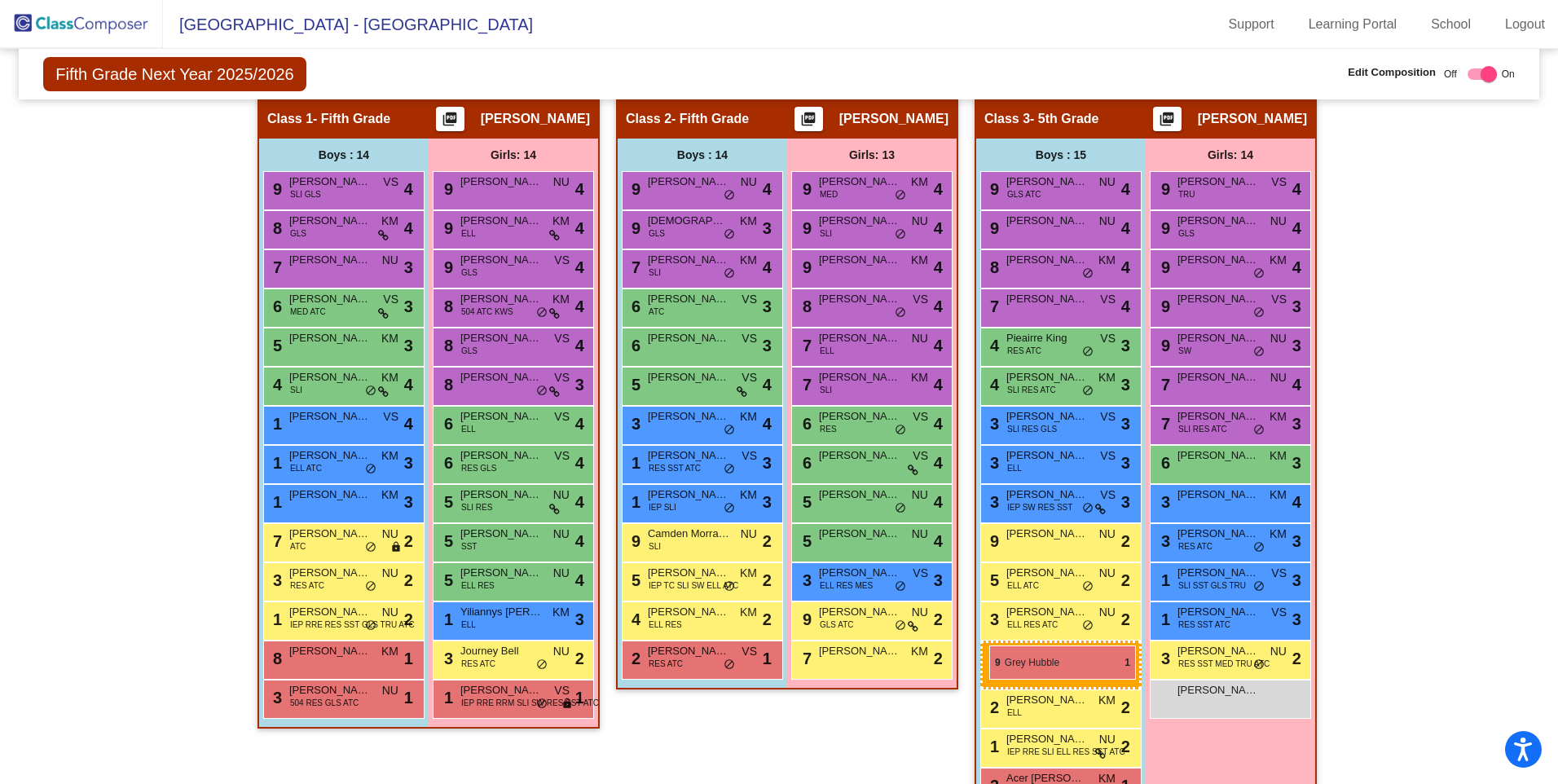
drag, startPoint x: 664, startPoint y: 651, endPoint x: 989, endPoint y: 646, distance: 325.0
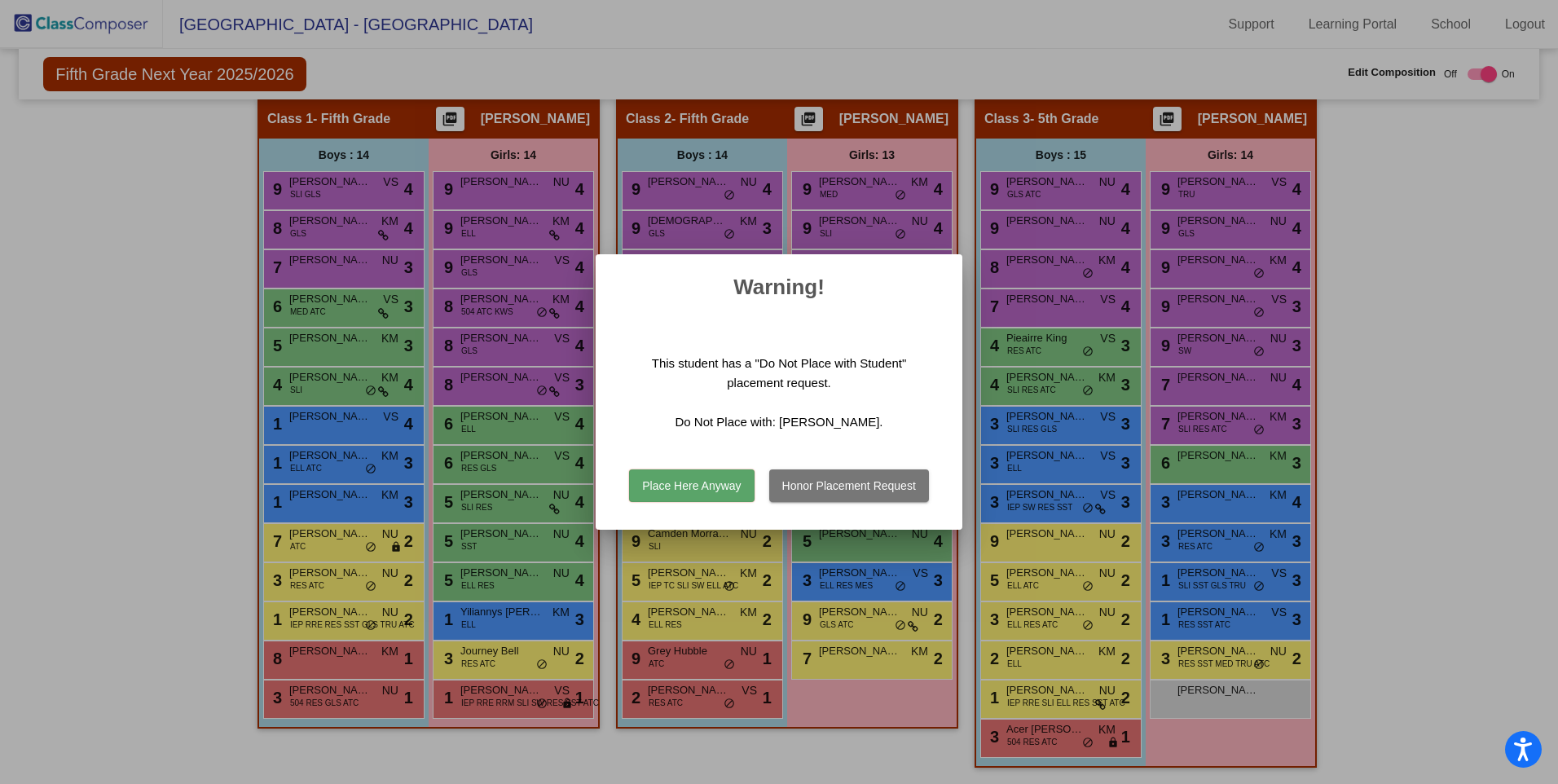
click at [827, 488] on button "Honor Placement Request" at bounding box center [849, 485] width 160 height 32
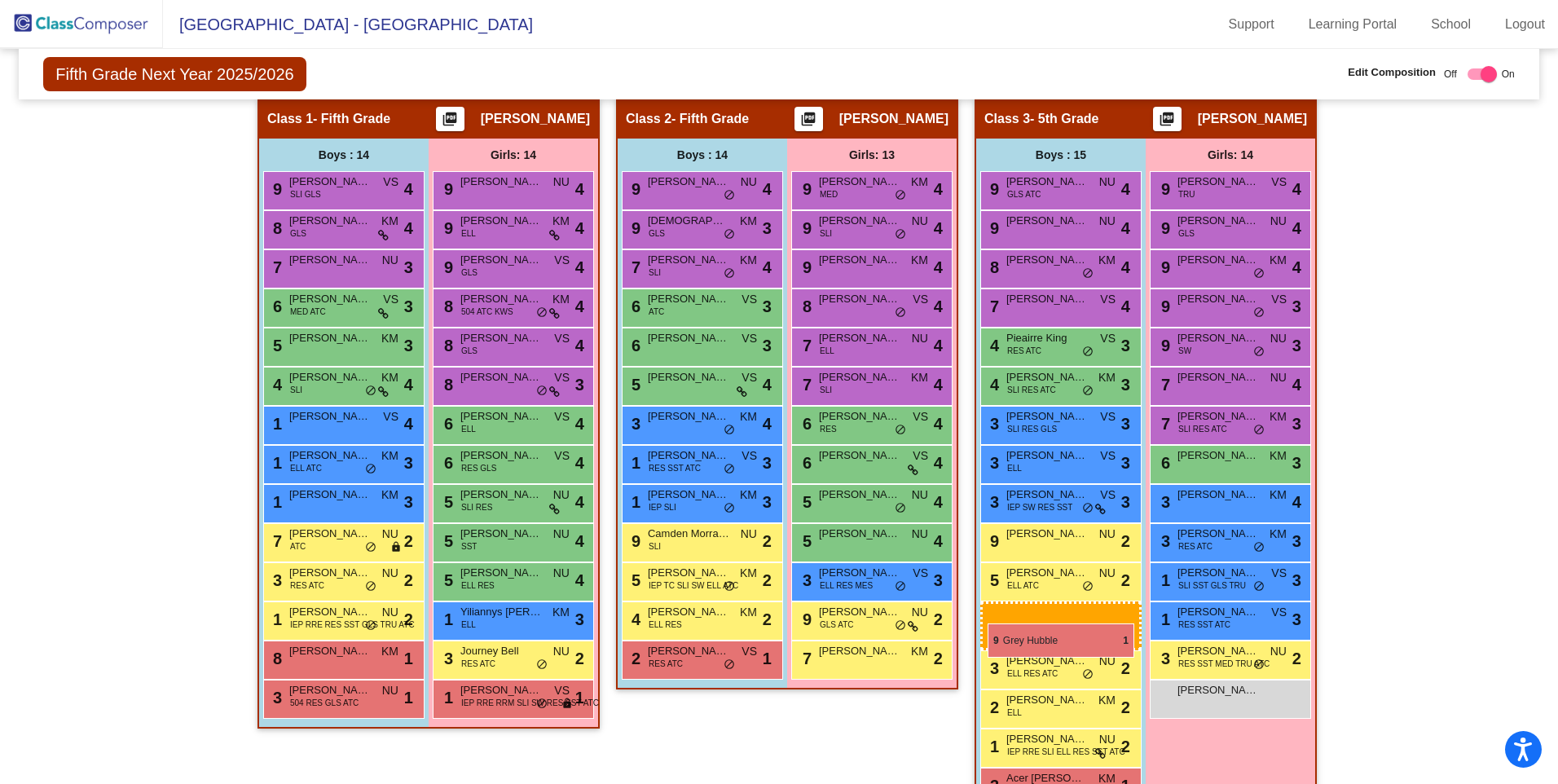
drag, startPoint x: 650, startPoint y: 652, endPoint x: 987, endPoint y: 623, distance: 338.2
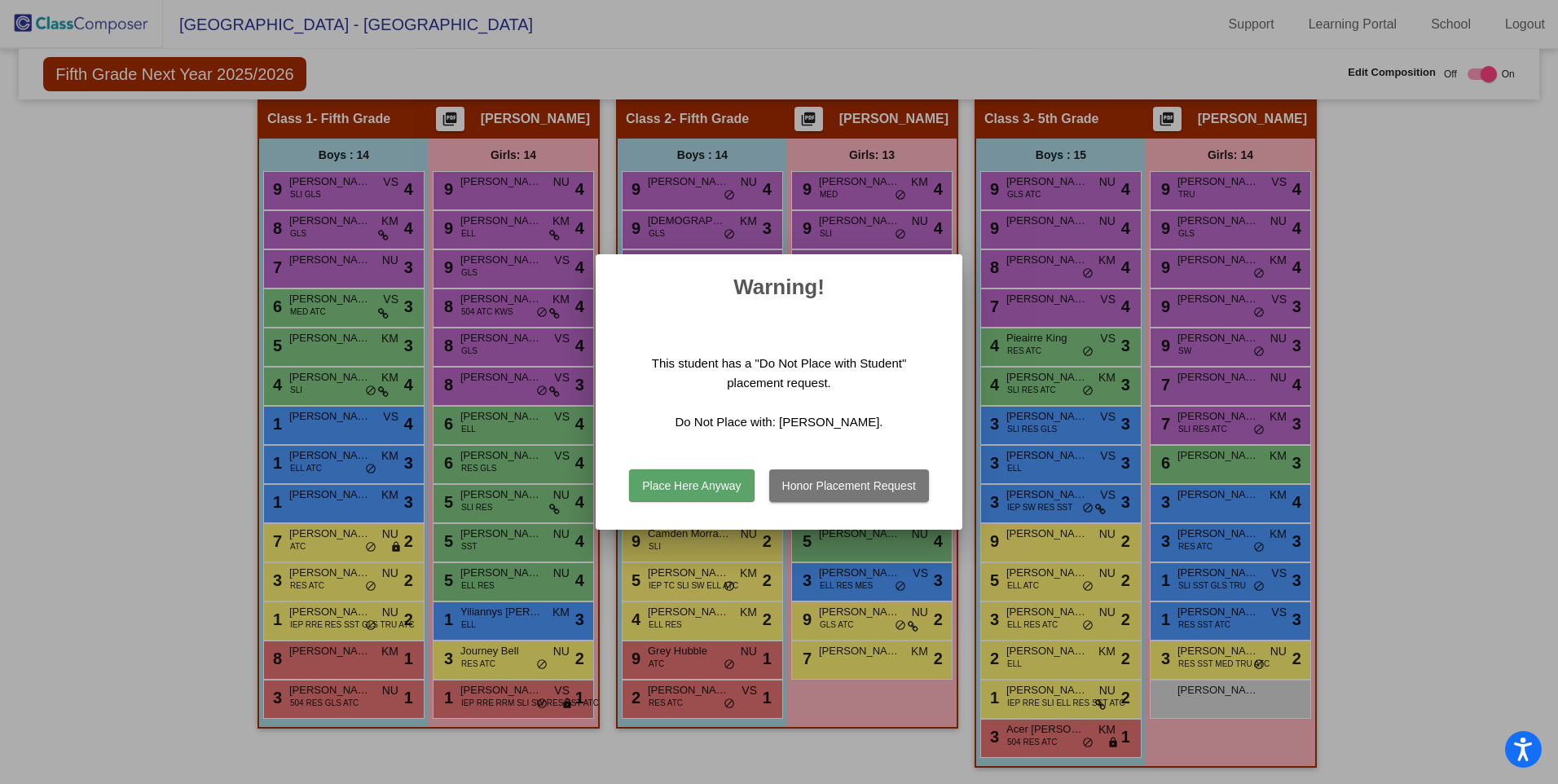
click at [788, 486] on button "Honor Placement Request" at bounding box center [849, 485] width 160 height 32
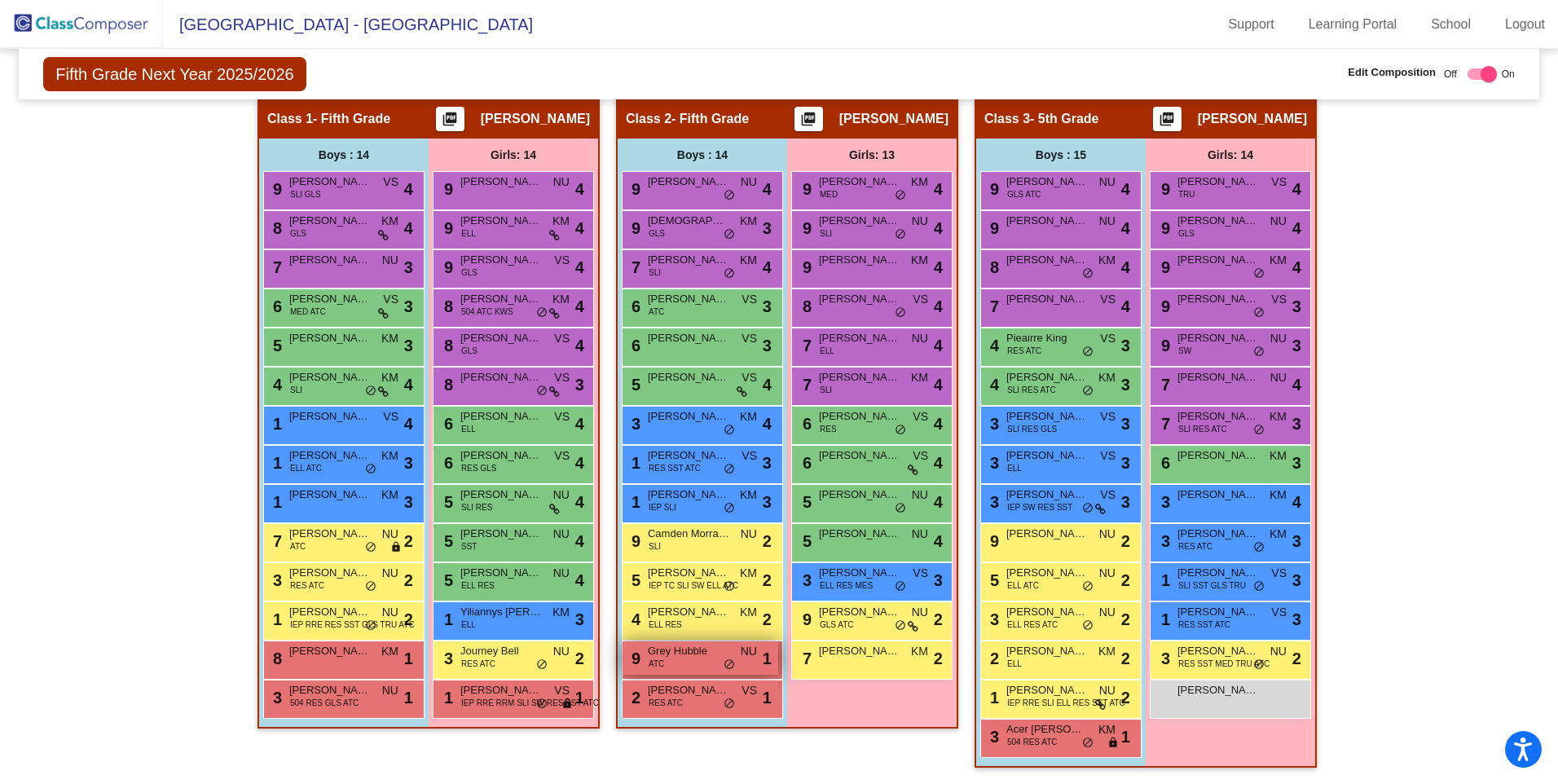
click at [671, 661] on div "9 Grey Hubble ATC NU lock do_not_disturb_alt 1" at bounding box center [700, 658] width 156 height 33
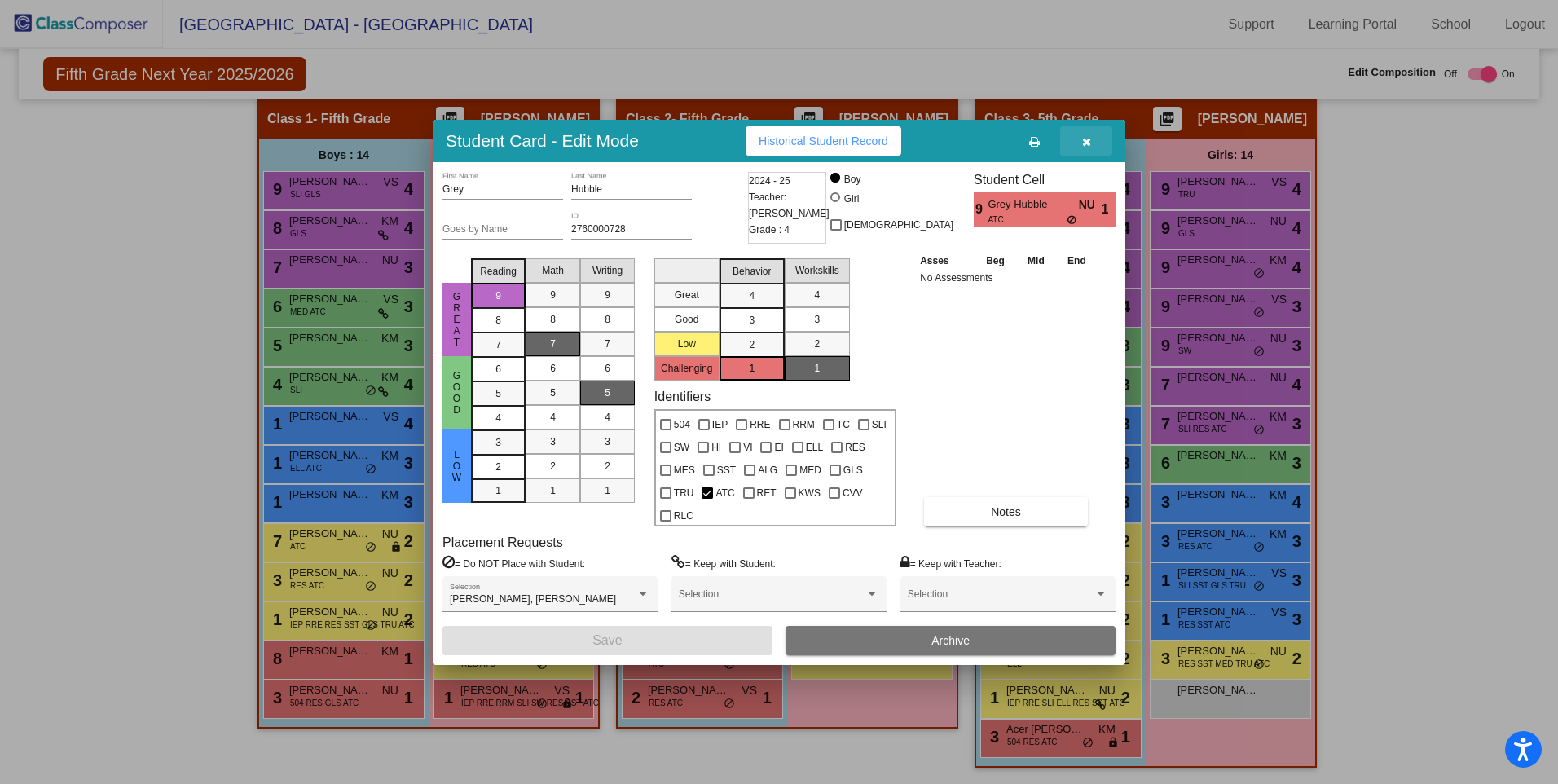
click at [1094, 147] on button "button" at bounding box center [1086, 141] width 52 height 29
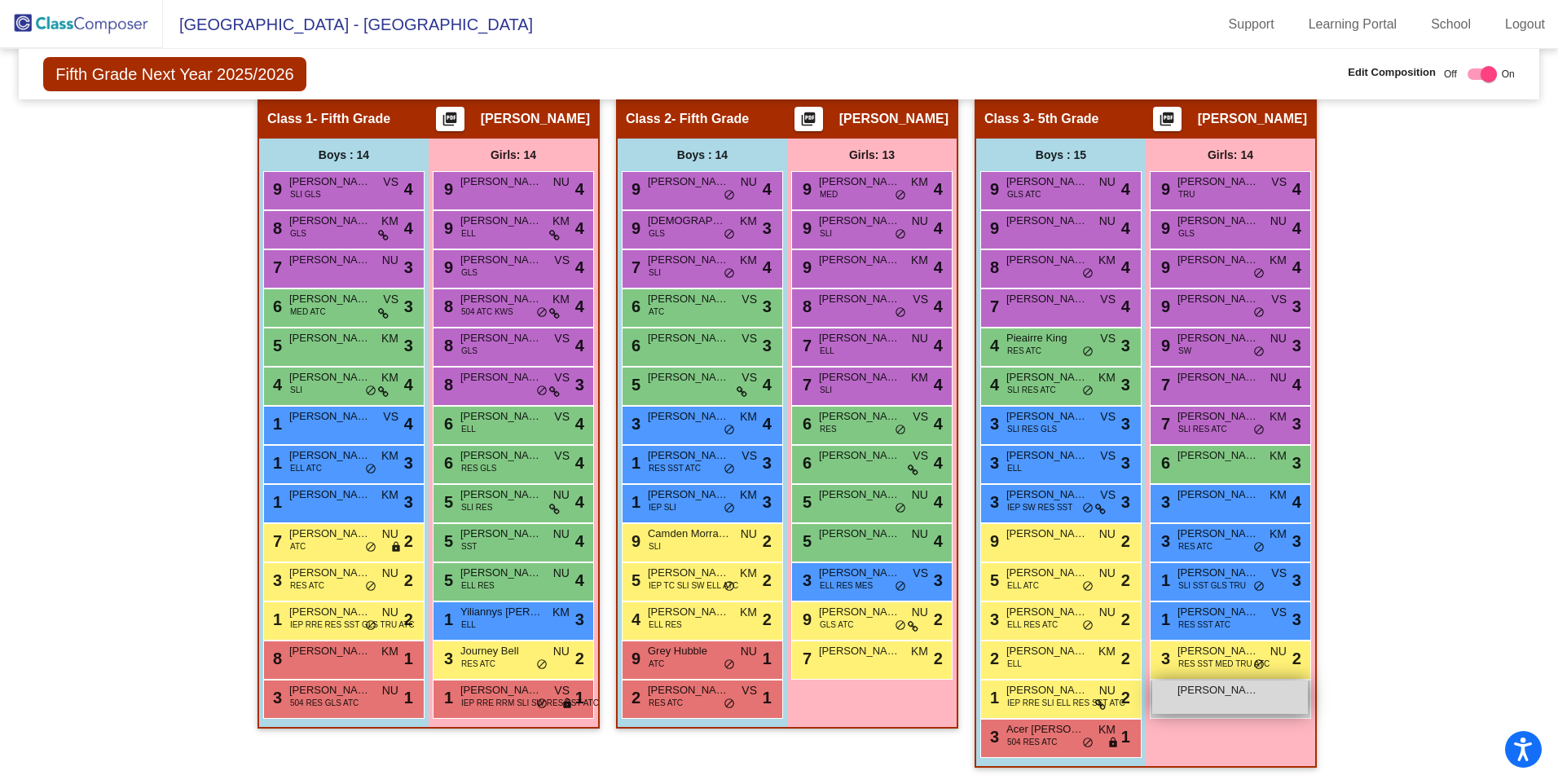
click at [1218, 702] on div "[PERSON_NAME] lock do_not_disturb_alt" at bounding box center [1230, 697] width 156 height 33
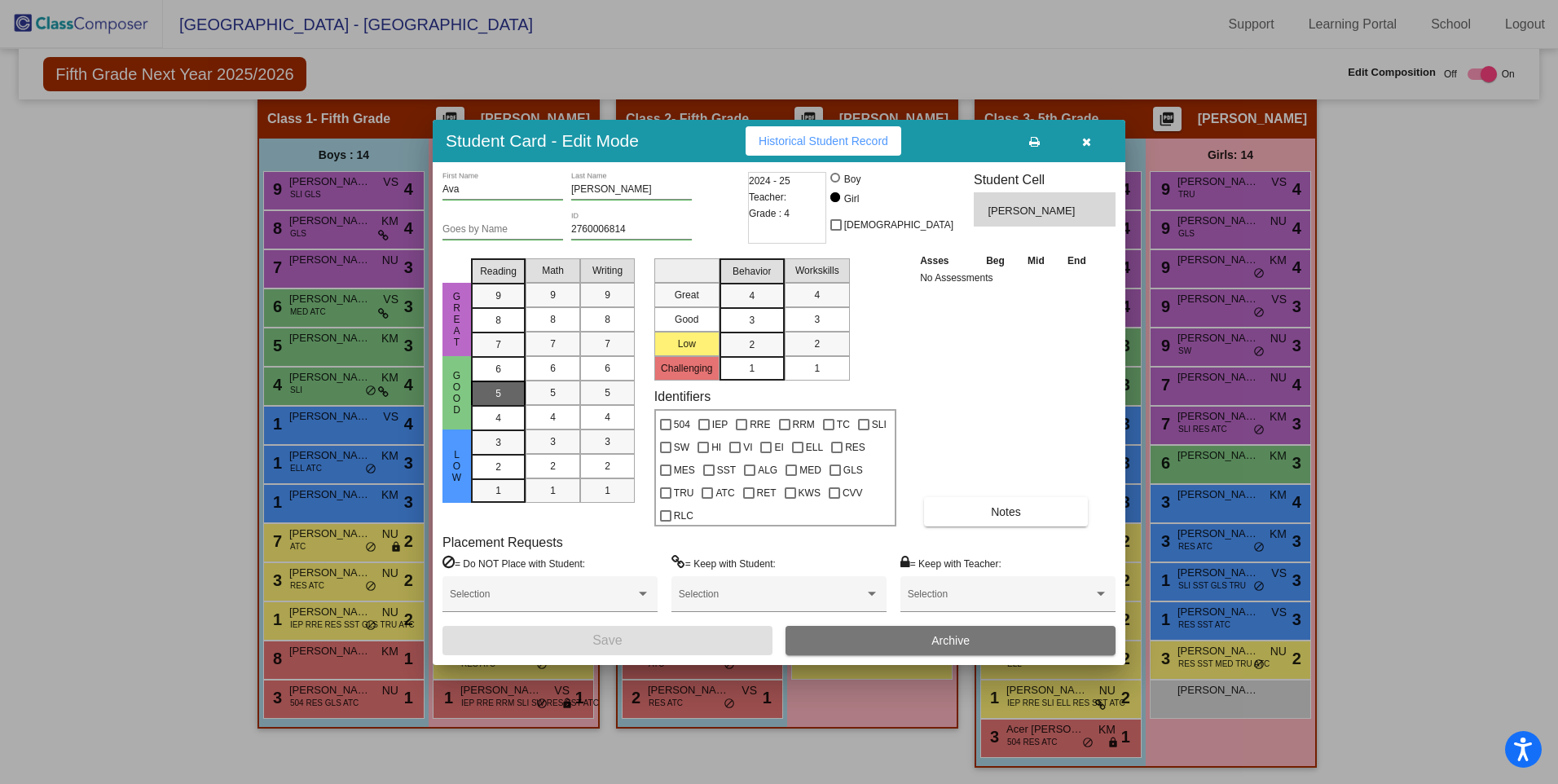
click at [487, 382] on div "5" at bounding box center [498, 368] width 32 height 24
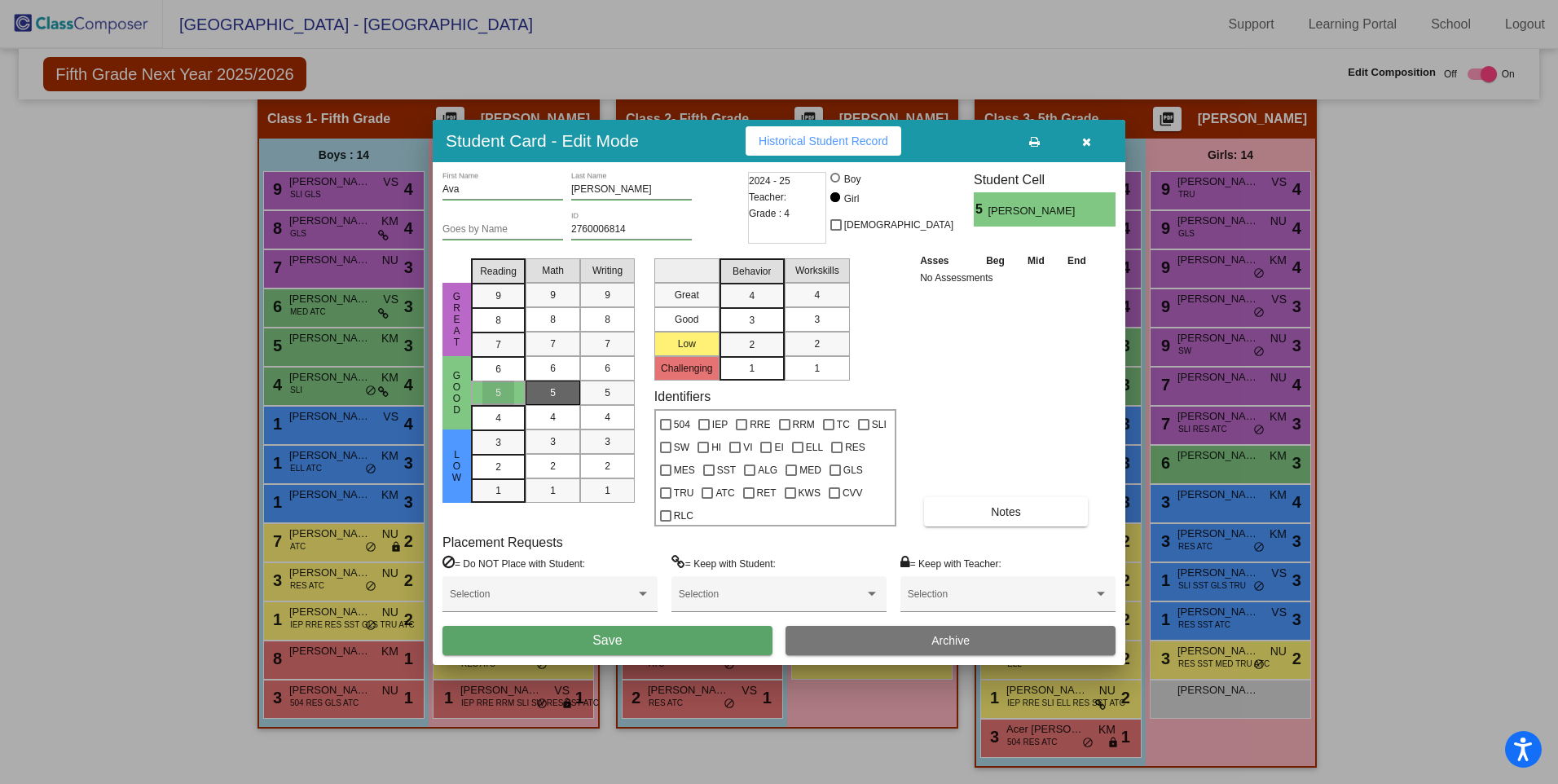
click at [543, 388] on div "5" at bounding box center [553, 392] width 32 height 24
click at [602, 388] on div "5" at bounding box center [607, 392] width 32 height 24
click at [749, 303] on span "3" at bounding box center [752, 296] width 6 height 15
click at [811, 315] on div "3" at bounding box center [816, 319] width 32 height 24
click at [627, 637] on button "Save" at bounding box center [607, 640] width 330 height 29
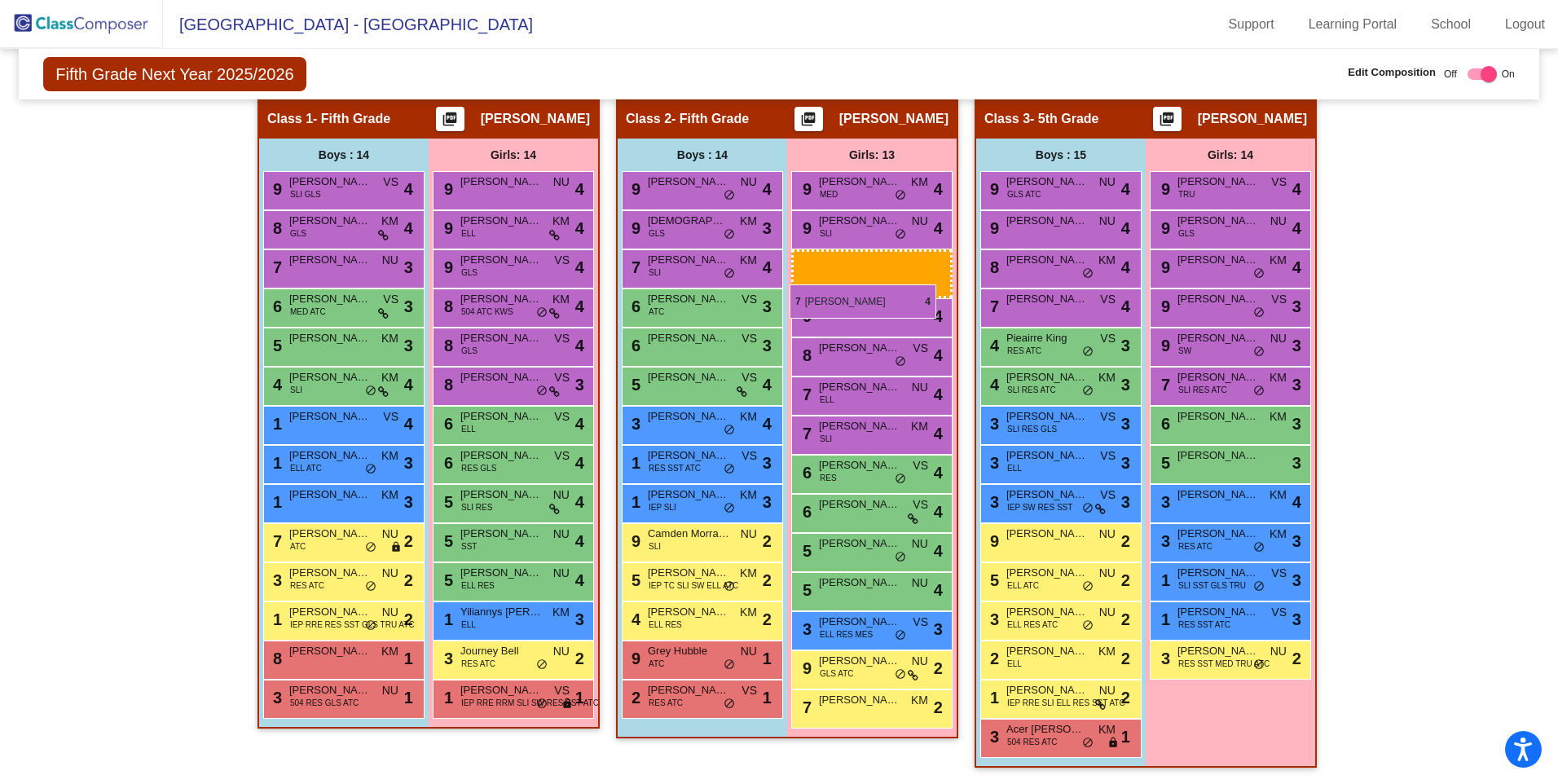
drag, startPoint x: 1234, startPoint y: 377, endPoint x: 790, endPoint y: 284, distance: 453.6
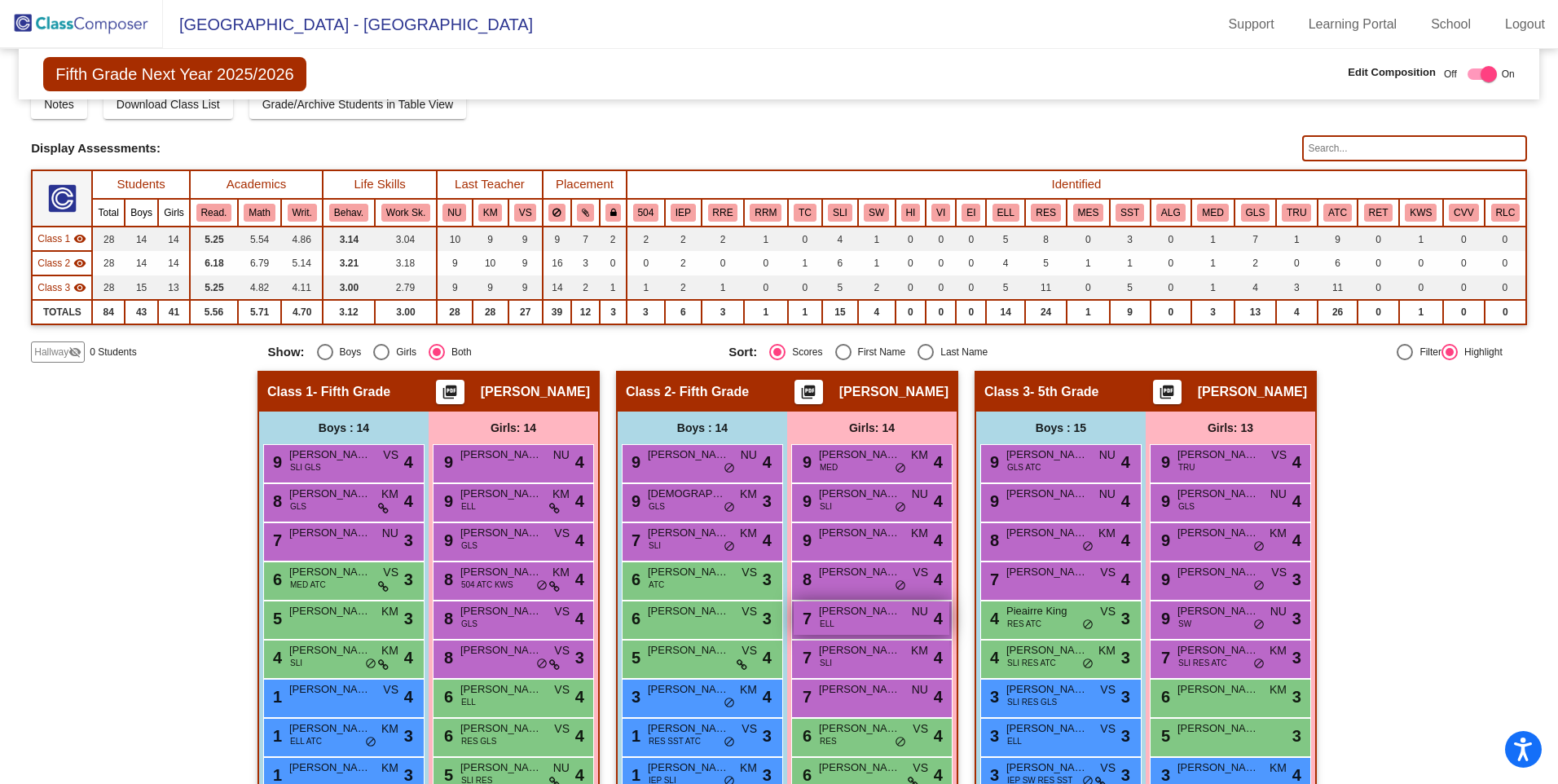
scroll to position [89, 0]
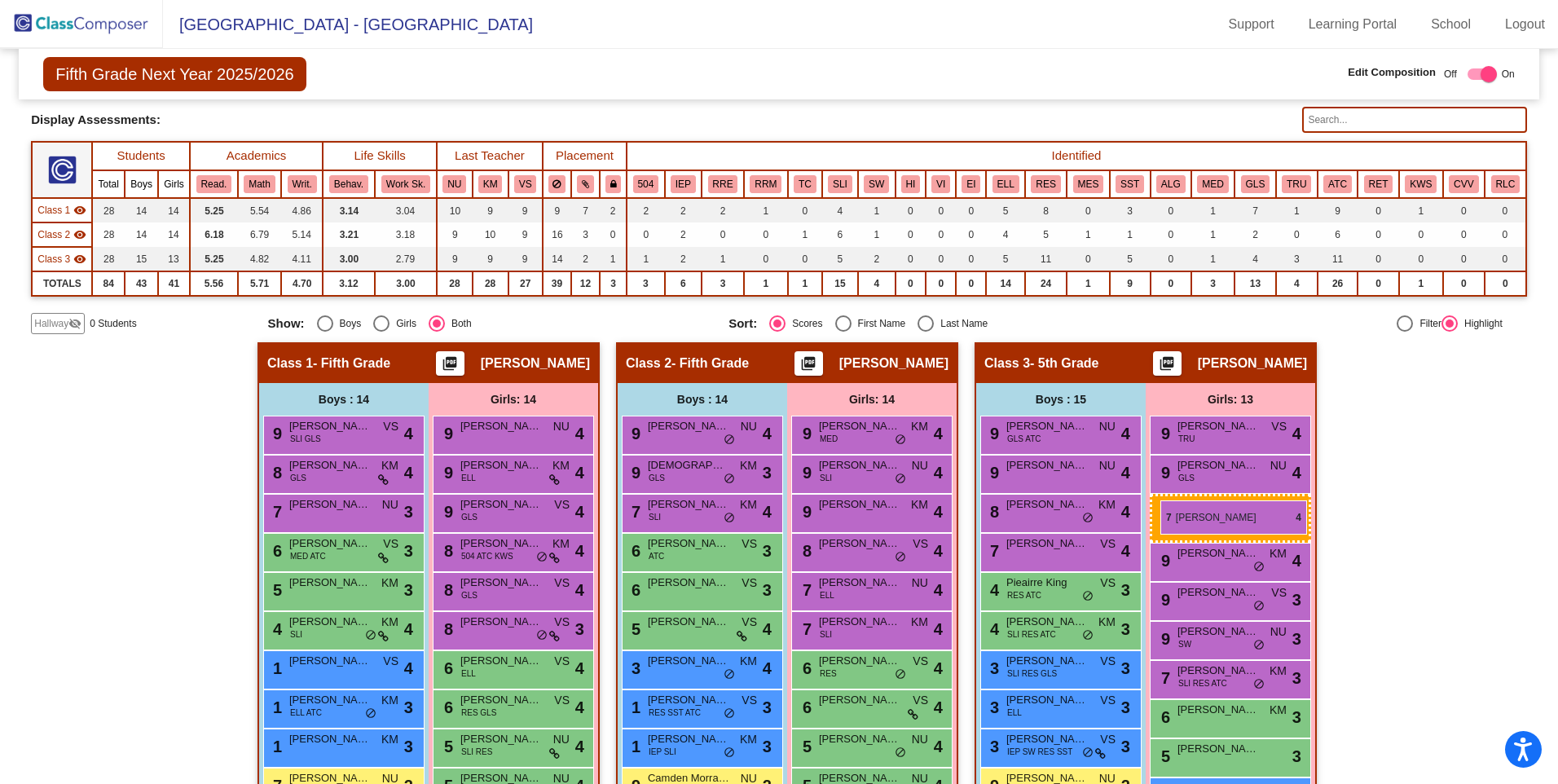
drag, startPoint x: 865, startPoint y: 661, endPoint x: 1159, endPoint y: 501, distance: 334.7
